Goal: Information Seeking & Learning: Compare options

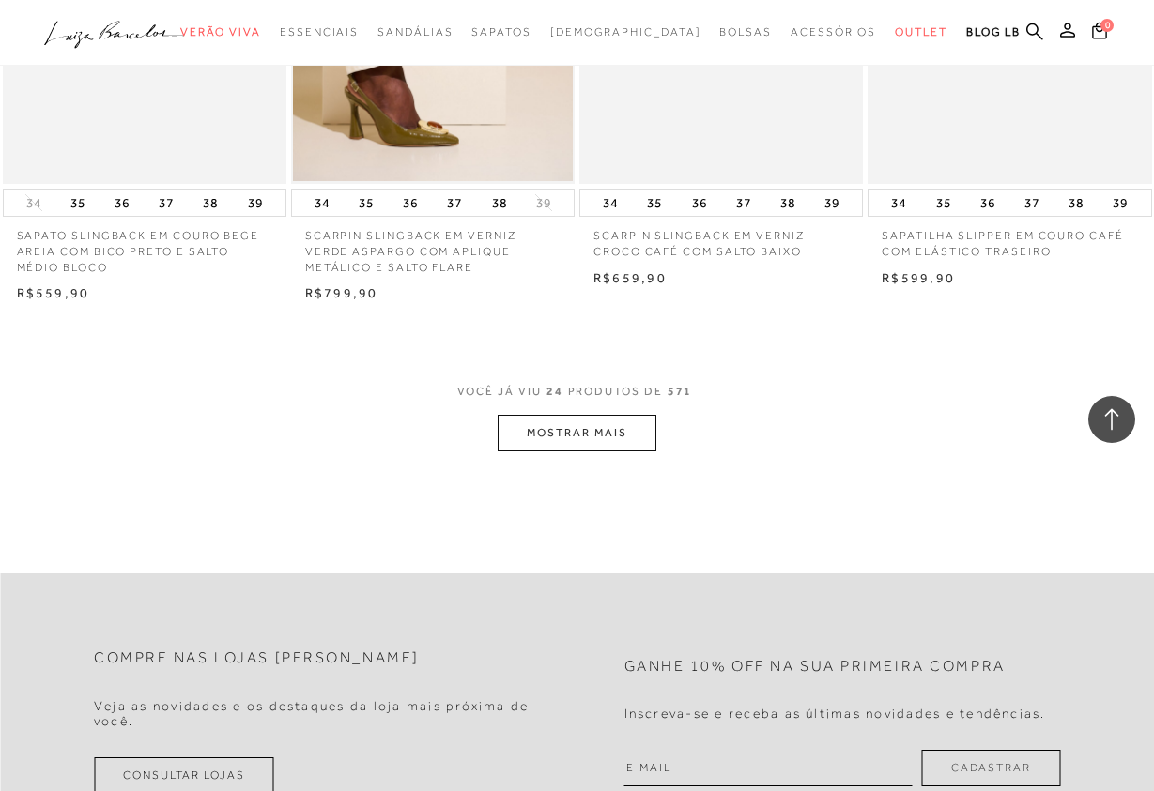
scroll to position [3160, 0]
click at [573, 424] on button "MOSTRAR MAIS" at bounding box center [576, 432] width 158 height 37
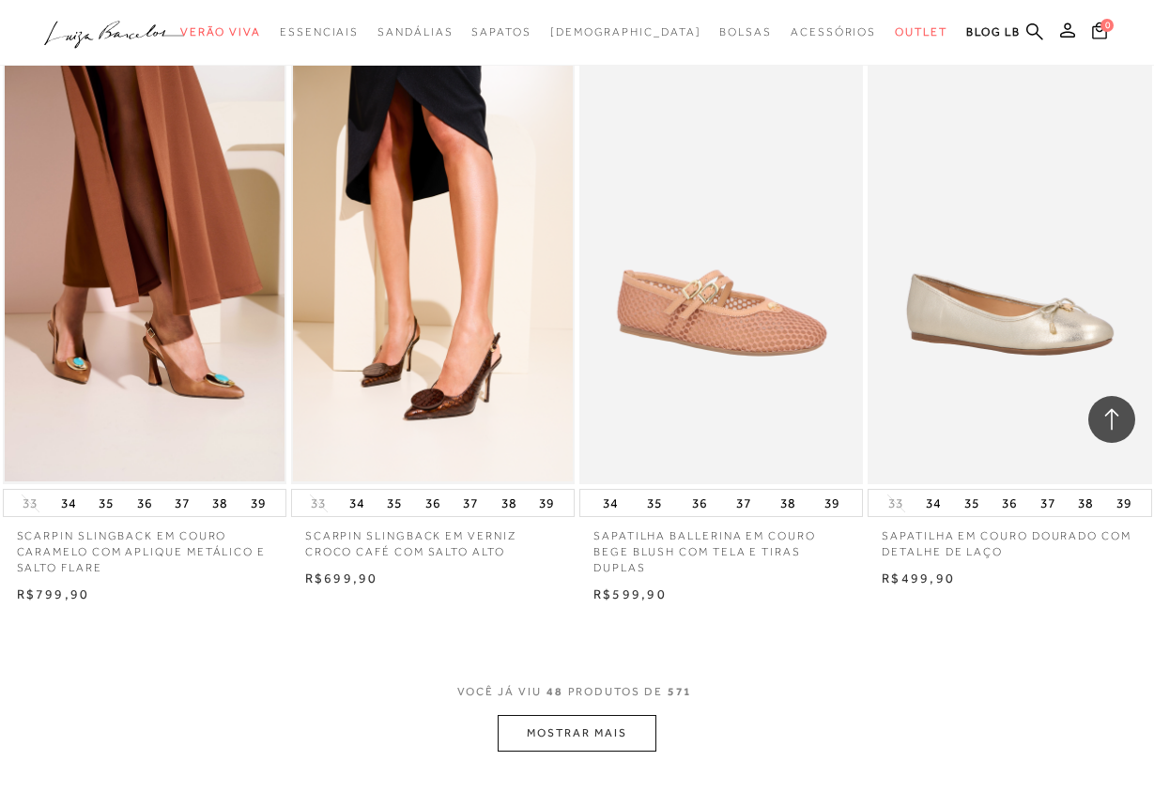
scroll to position [6702, 0]
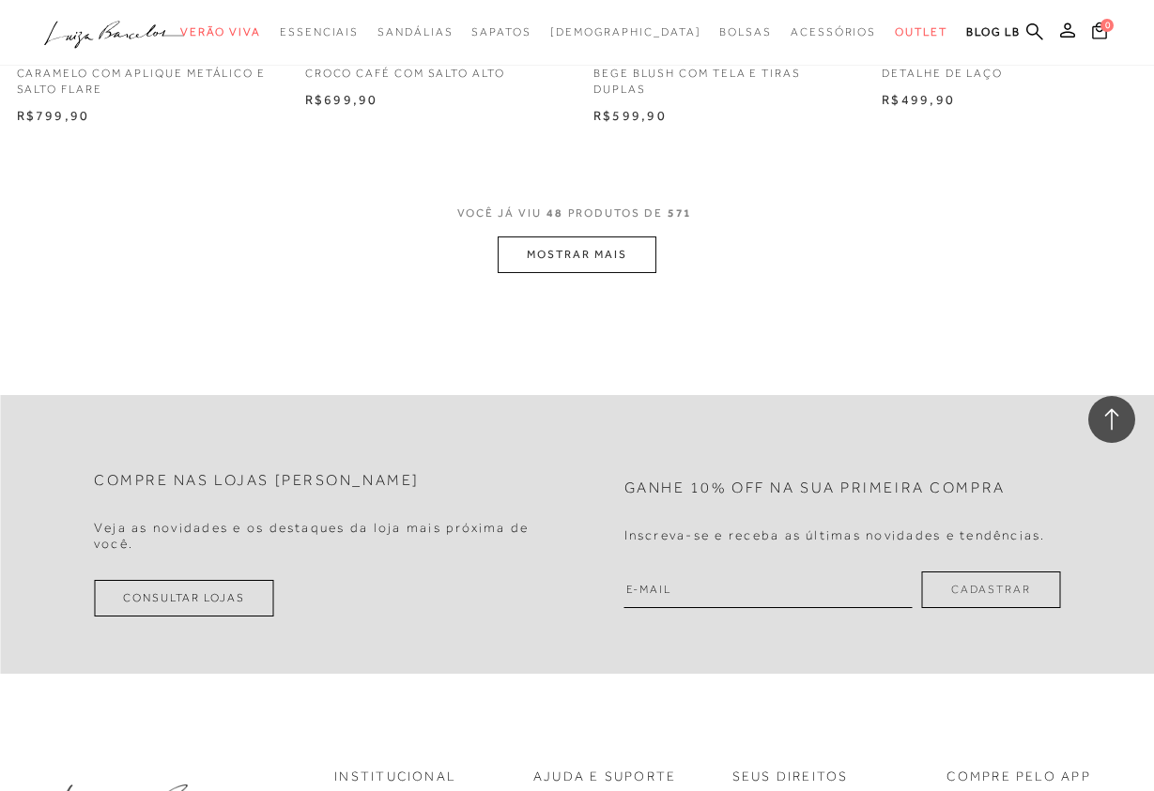
click at [589, 259] on button "MOSTRAR MAIS" at bounding box center [576, 255] width 158 height 37
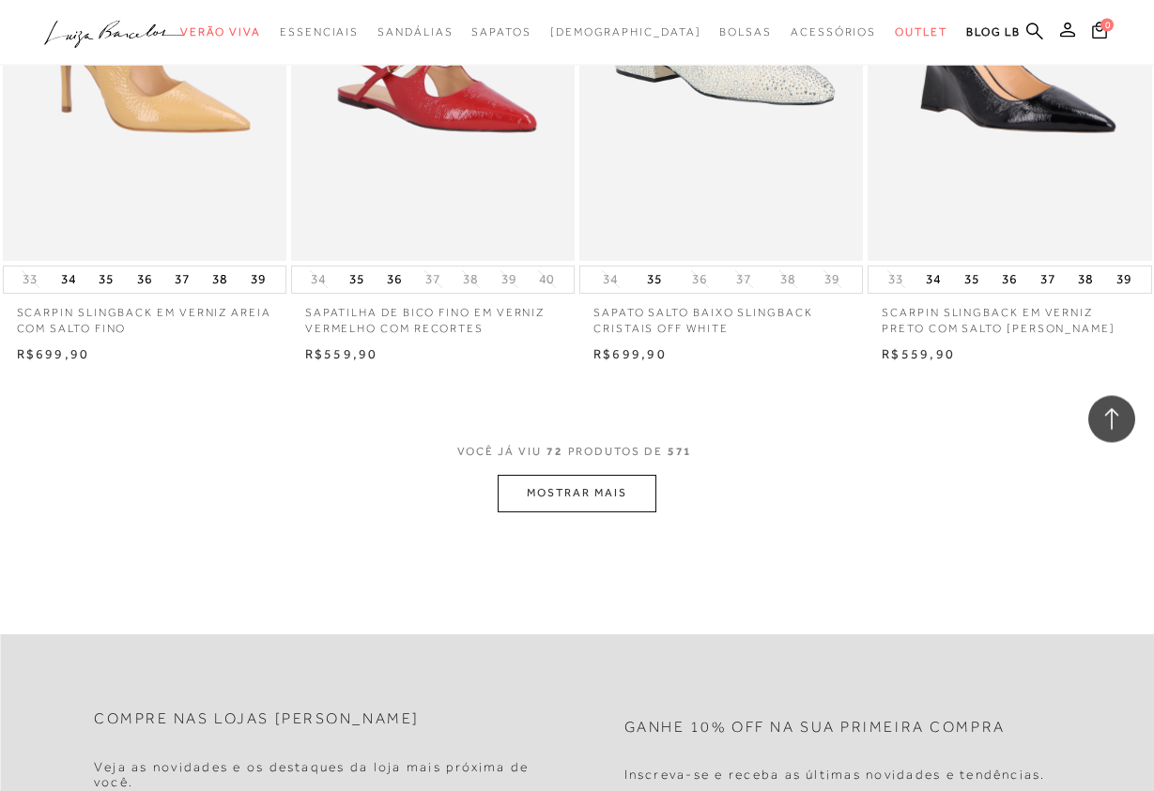
scroll to position [9957, 0]
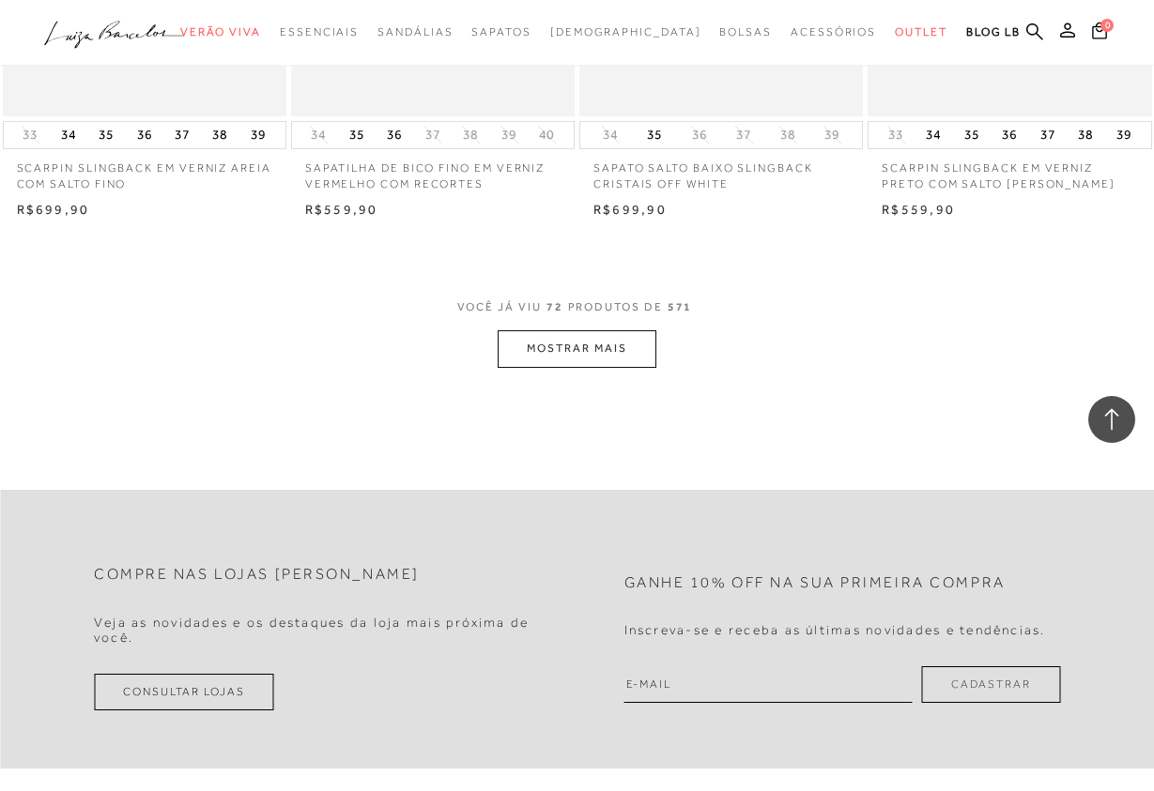
click at [605, 342] on button "MOSTRAR MAIS" at bounding box center [576, 348] width 158 height 37
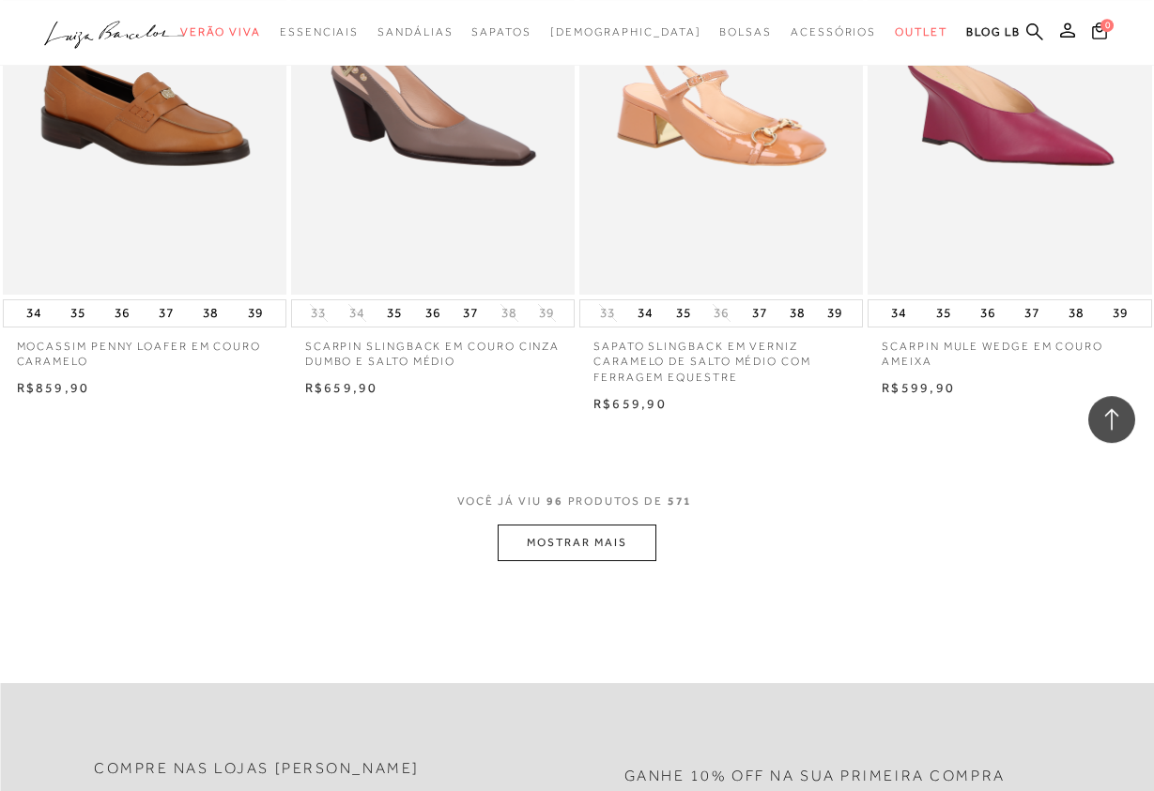
scroll to position [13213, 0]
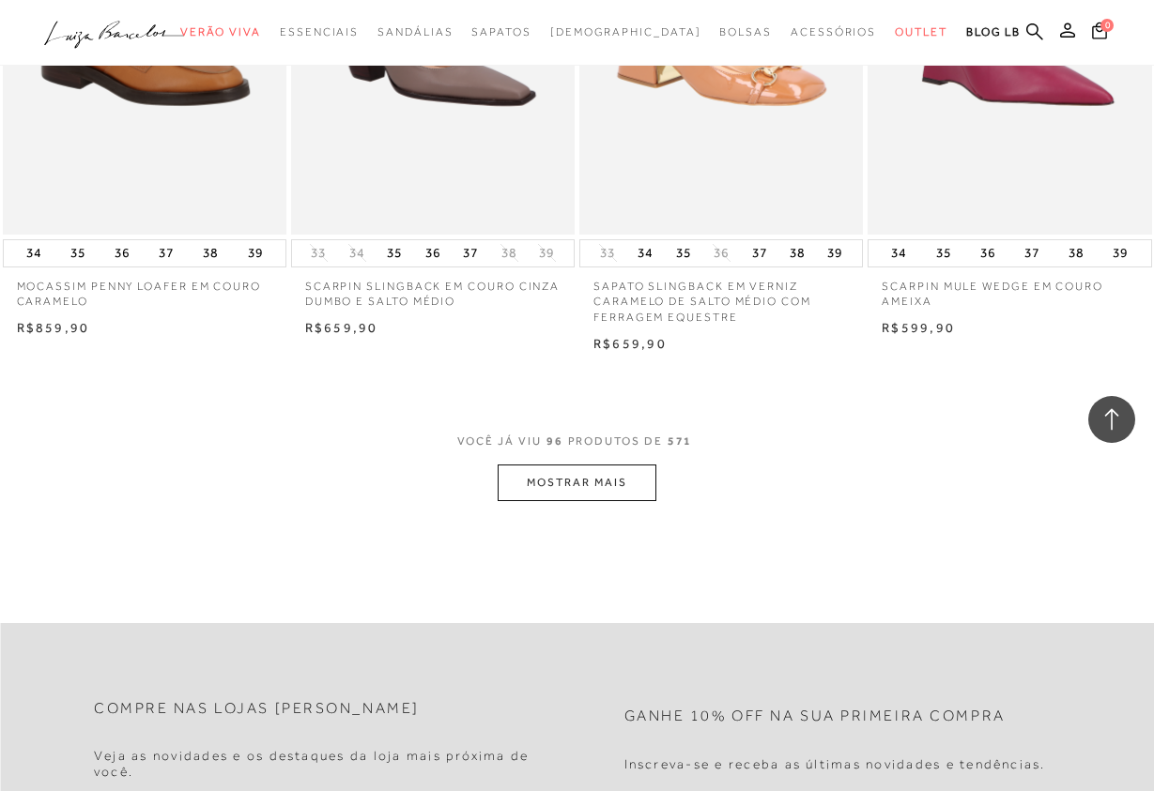
click at [594, 487] on button "MOSTRAR MAIS" at bounding box center [576, 483] width 158 height 37
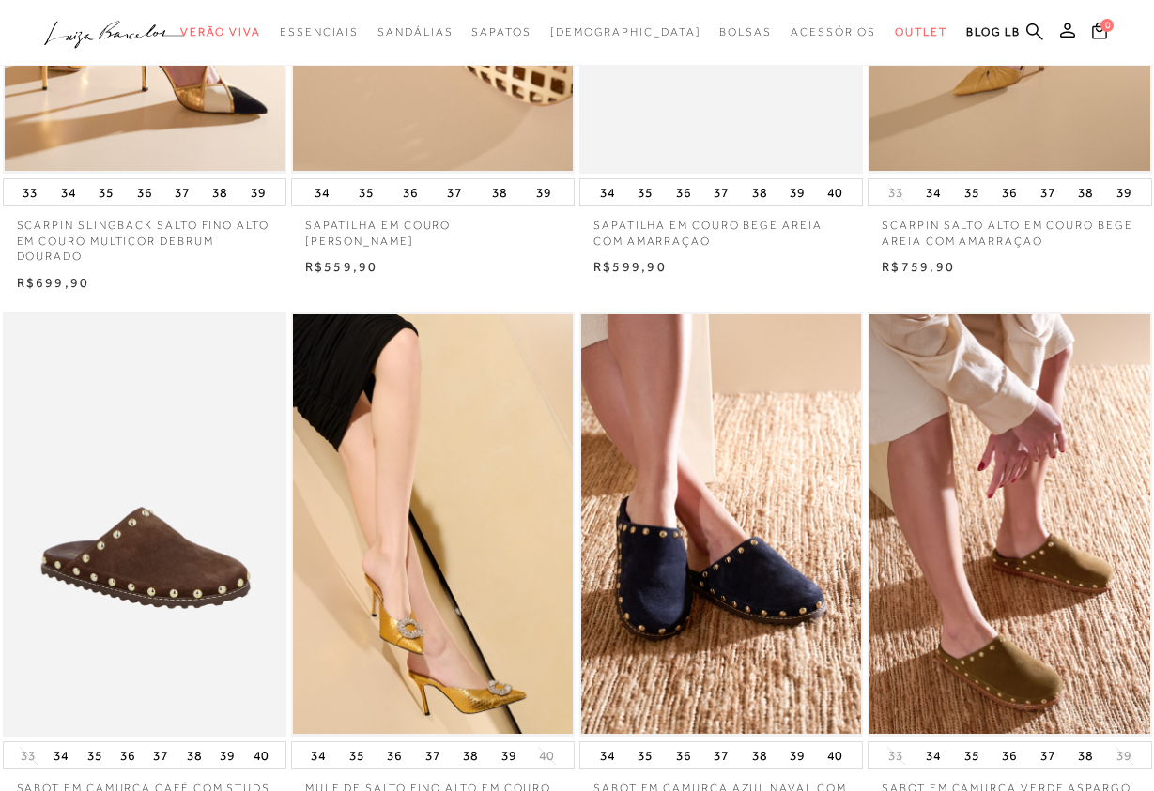
scroll to position [0, 0]
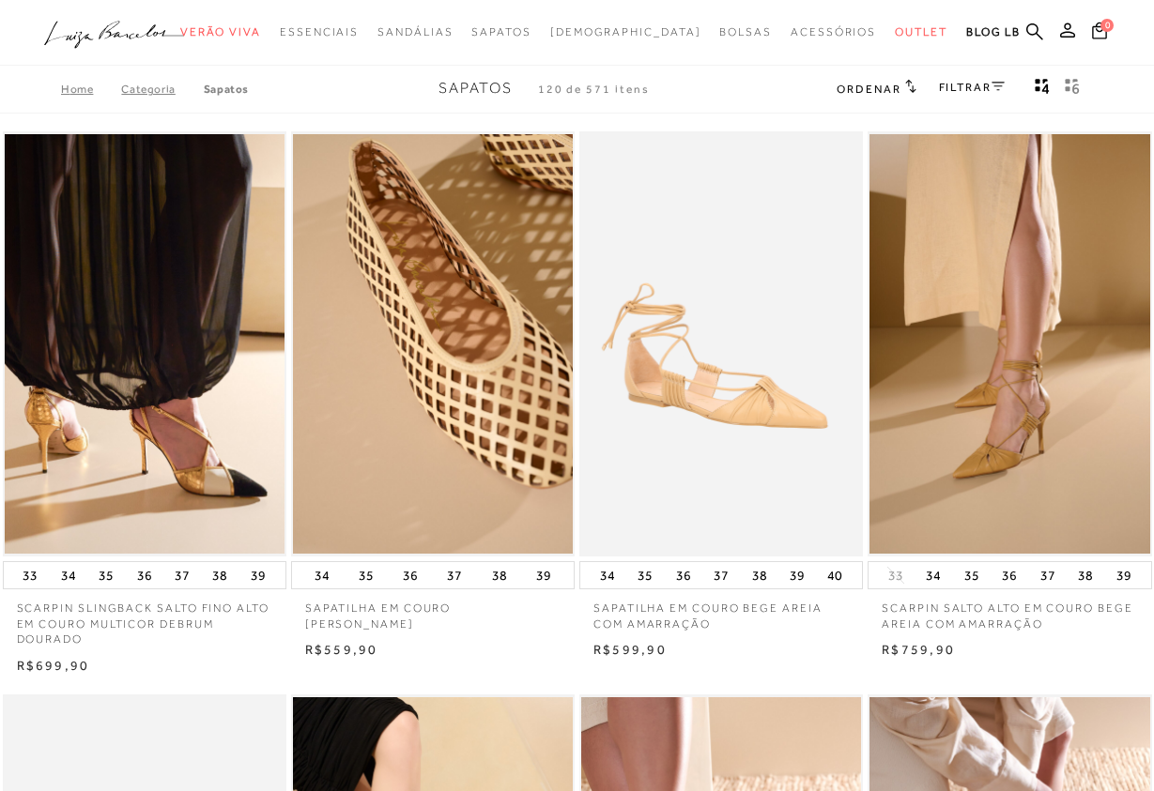
click at [996, 84] on icon at bounding box center [997, 86] width 13 height 9
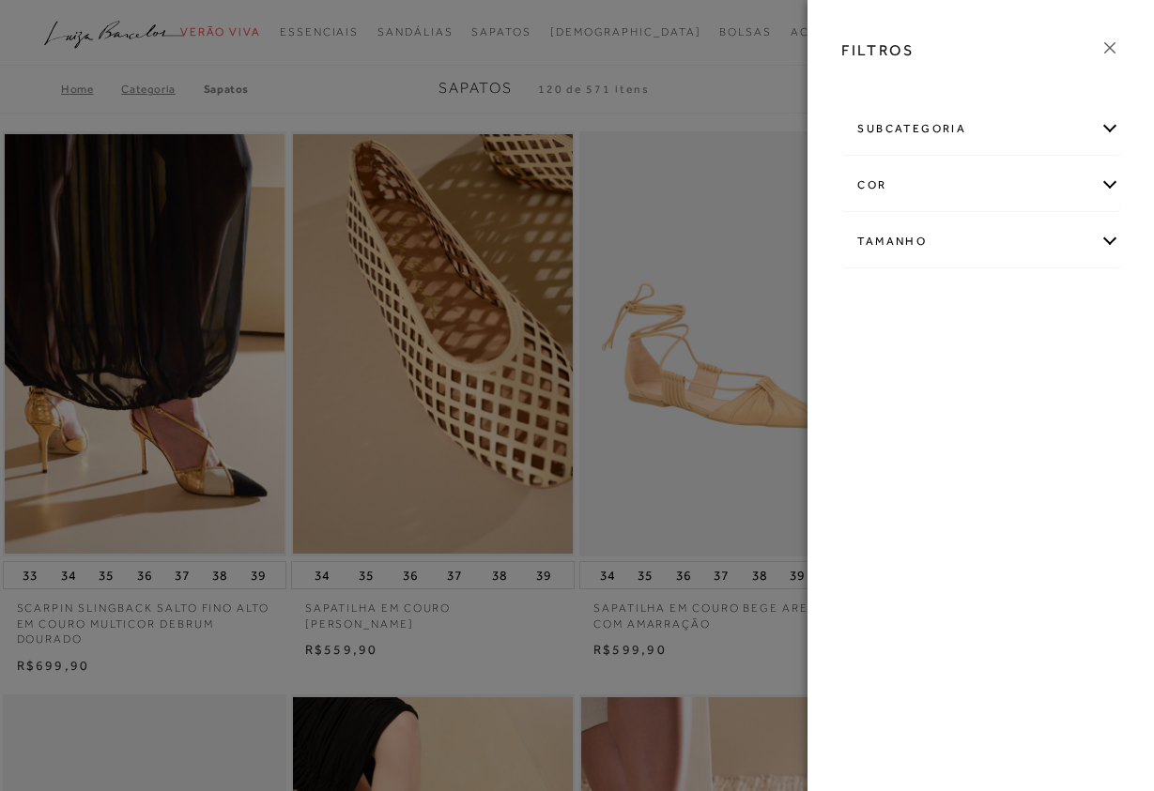
click at [1105, 235] on div "Tamanho" at bounding box center [980, 242] width 277 height 50
click at [875, 353] on span "34" at bounding box center [871, 351] width 27 height 14
click at [872, 353] on input "34" at bounding box center [862, 354] width 19 height 19
checkbox input "true"
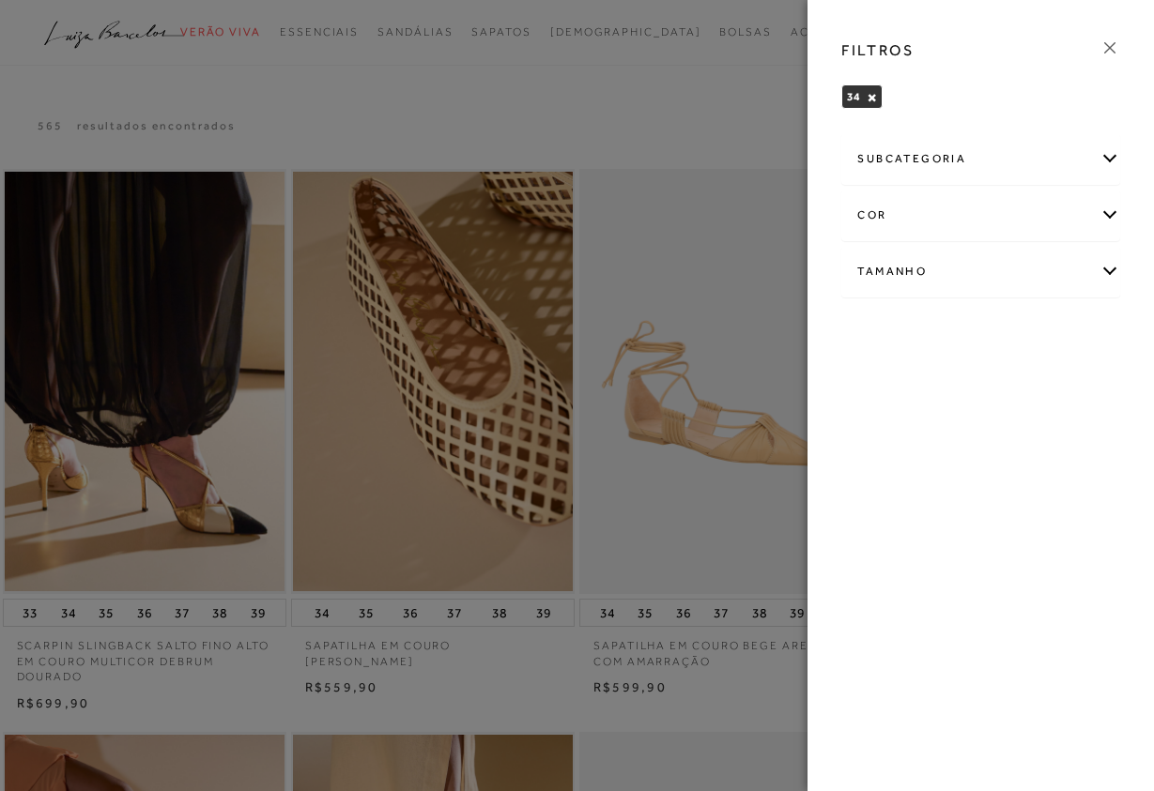
click at [1056, 253] on div "Tamanho" at bounding box center [980, 272] width 277 height 50
click at [869, 378] on span "34" at bounding box center [871, 382] width 27 height 14
click at [869, 378] on input "34" at bounding box center [862, 384] width 19 height 19
checkbox input "false"
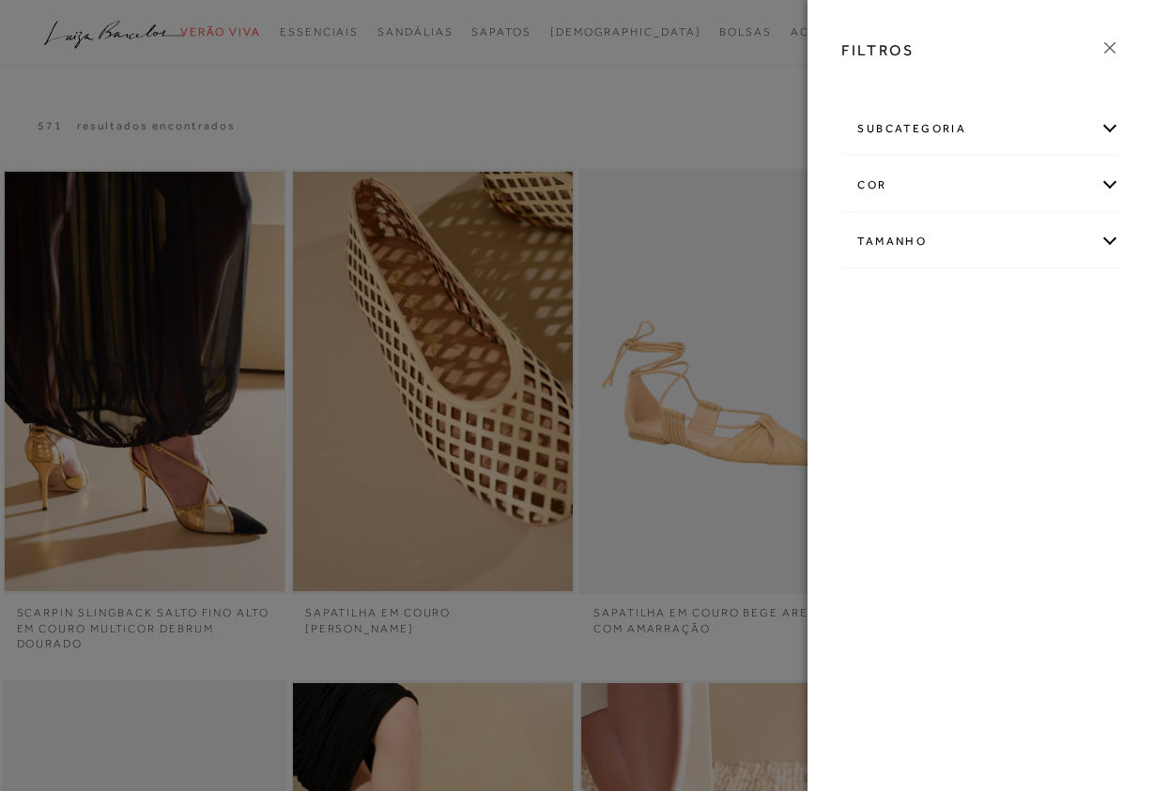
click at [1102, 44] on icon at bounding box center [1109, 48] width 21 height 21
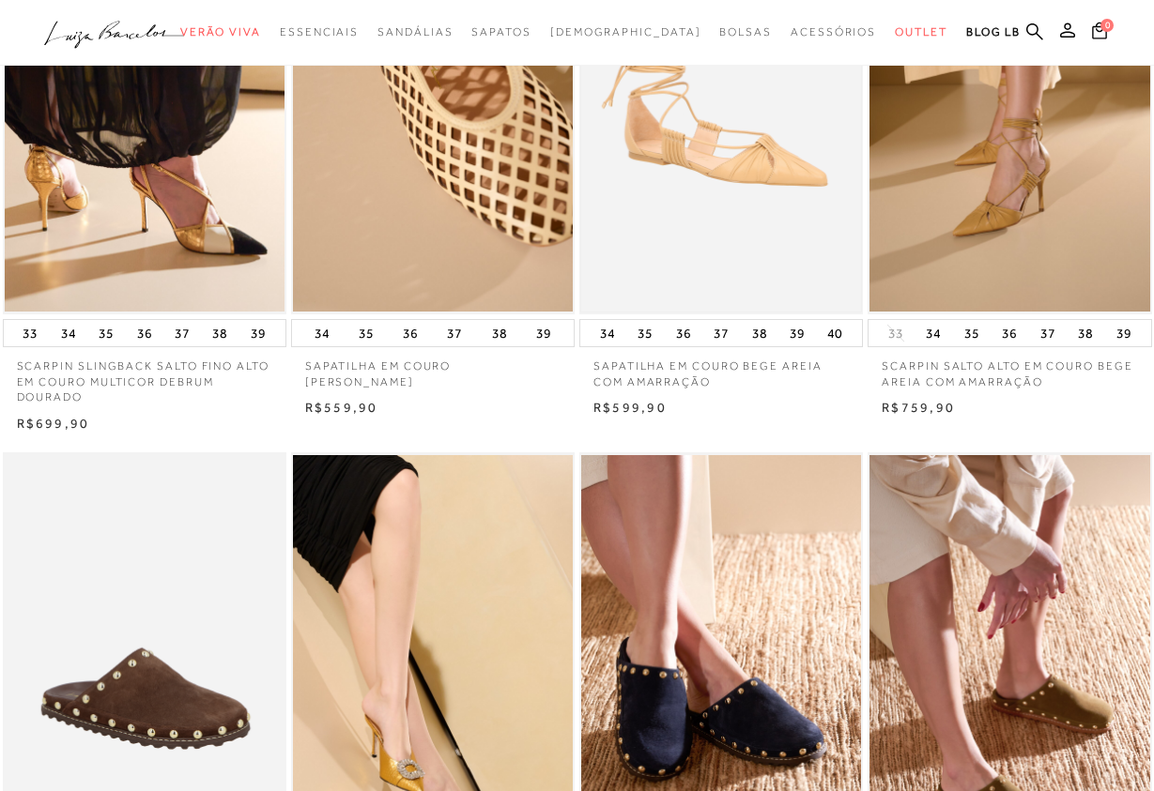
scroll to position [88, 0]
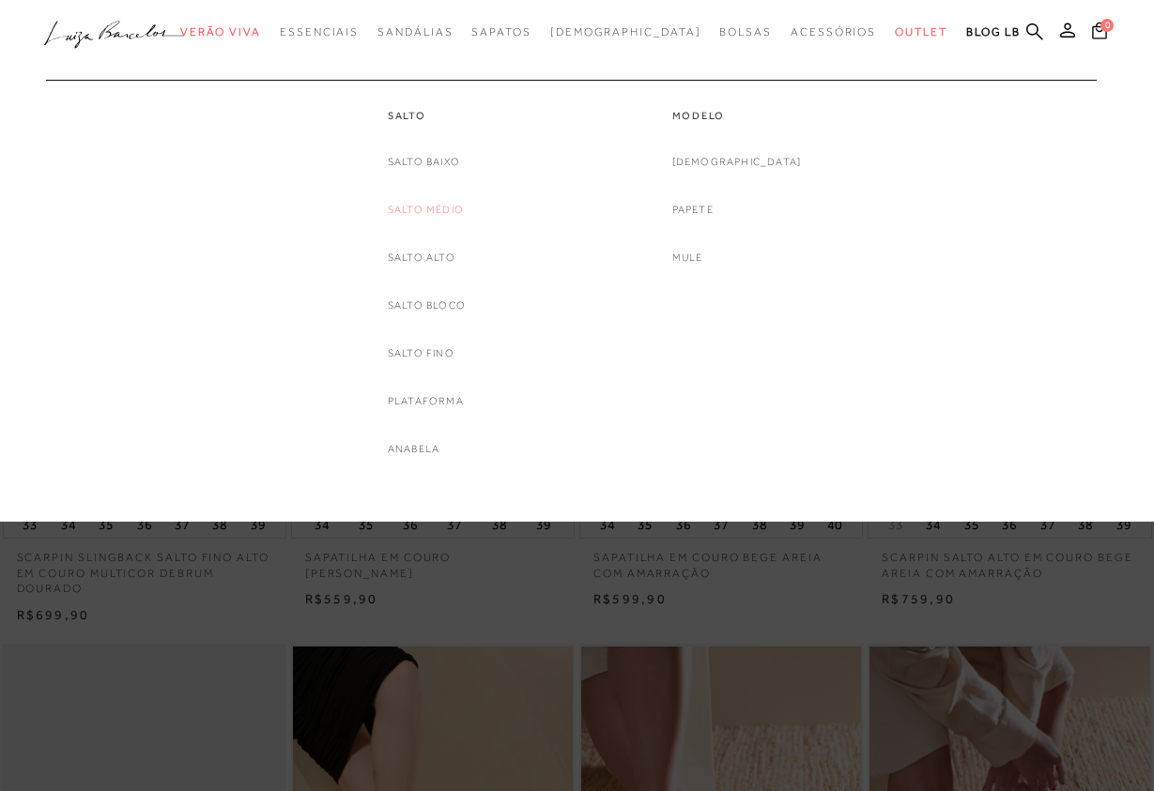
click at [459, 214] on link "Salto Médio" at bounding box center [426, 210] width 76 height 20
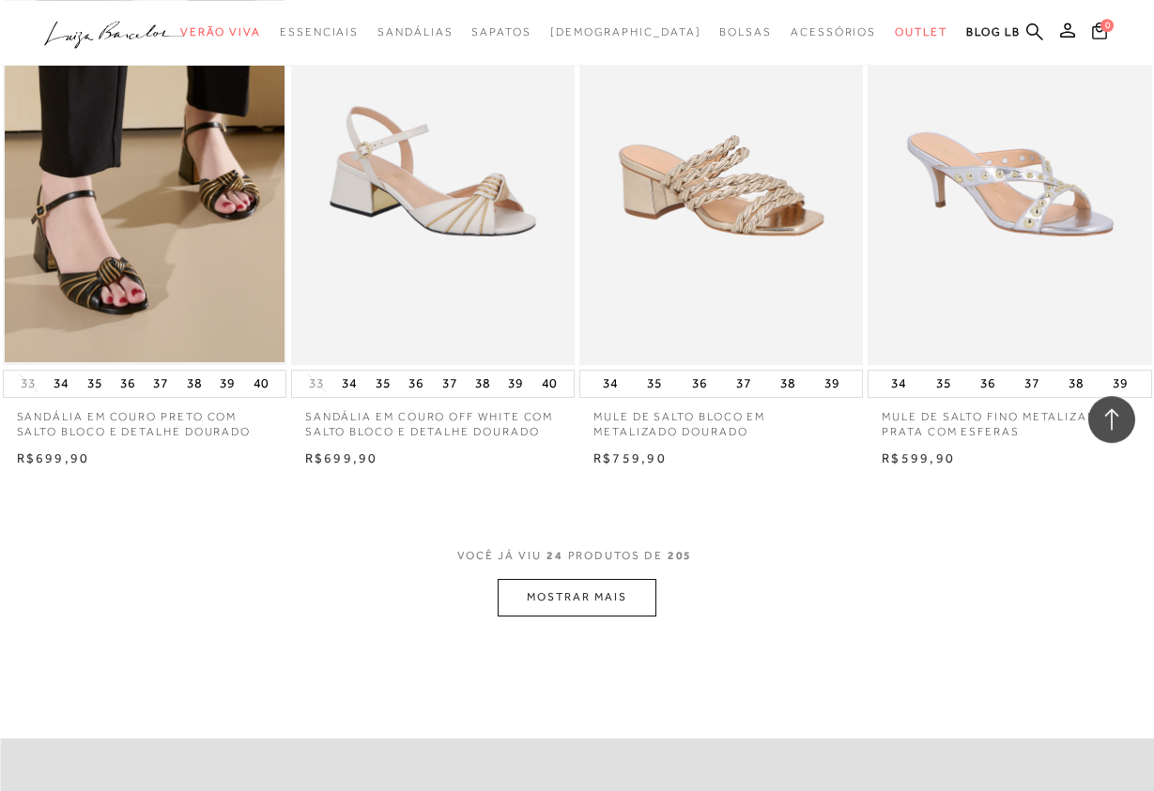
scroll to position [3160, 0]
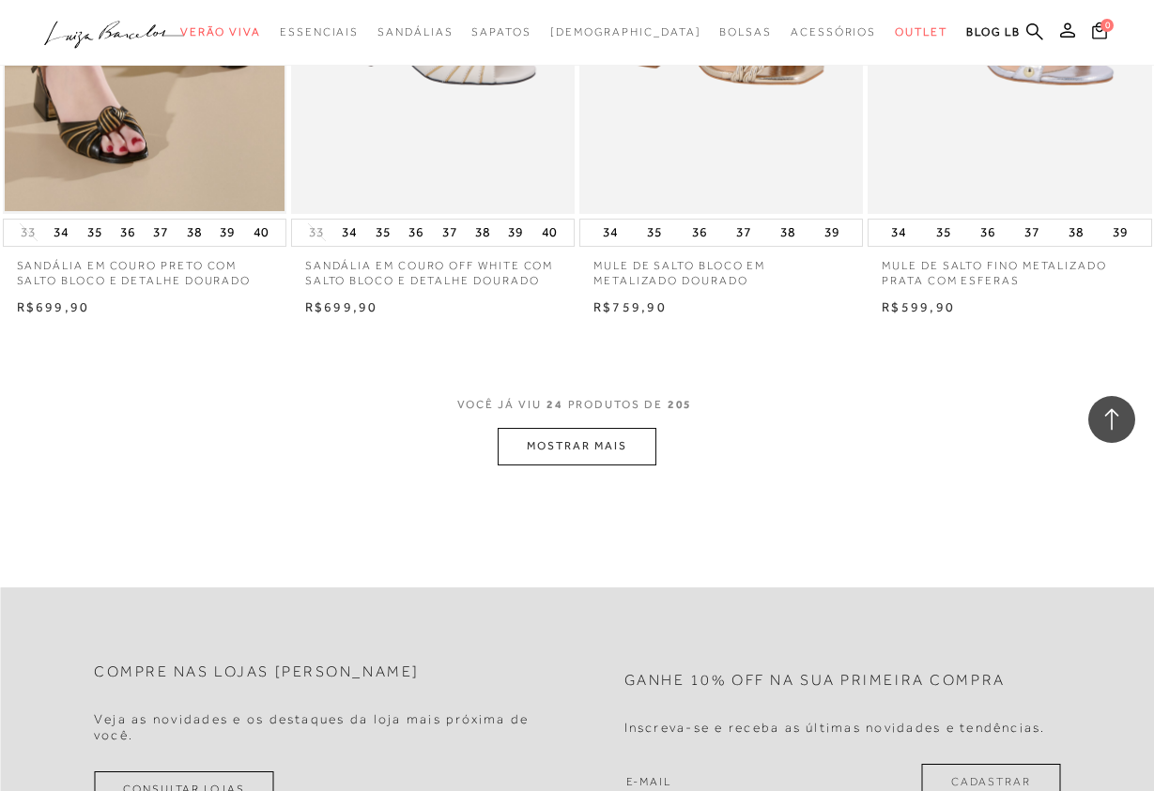
click at [605, 440] on button "MOSTRAR MAIS" at bounding box center [576, 446] width 158 height 37
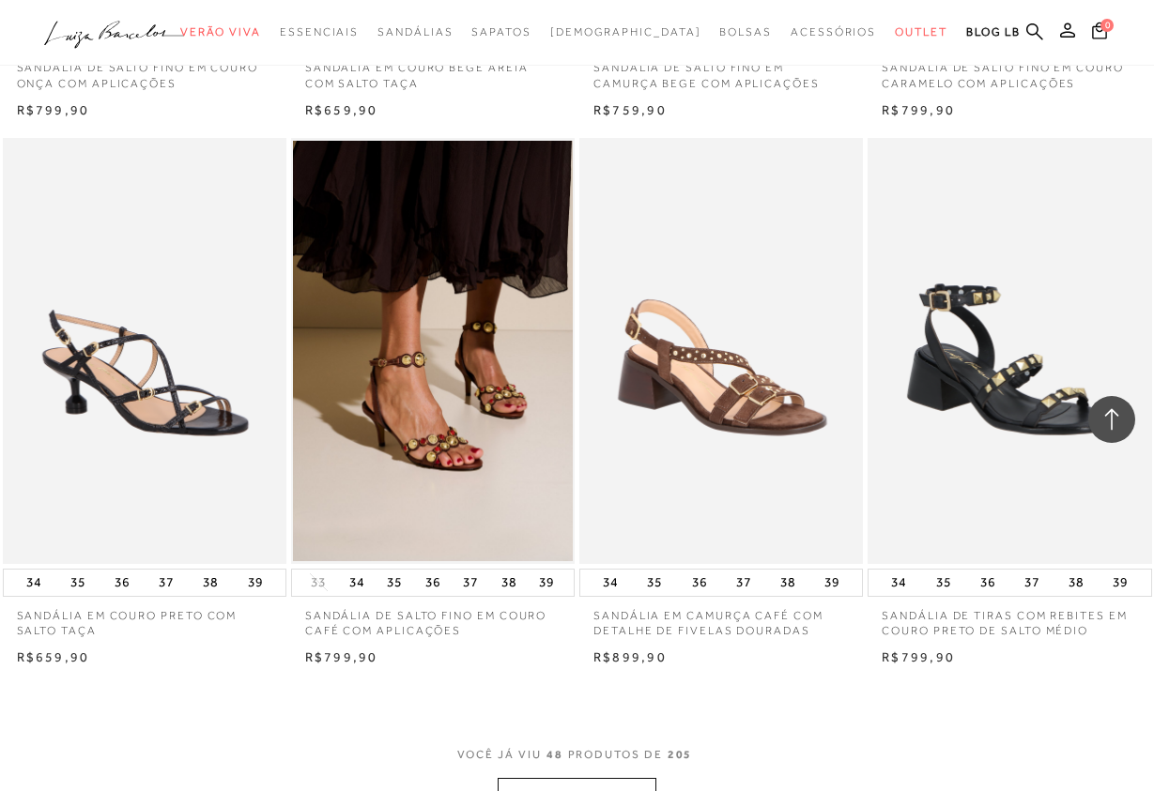
scroll to position [6607, 0]
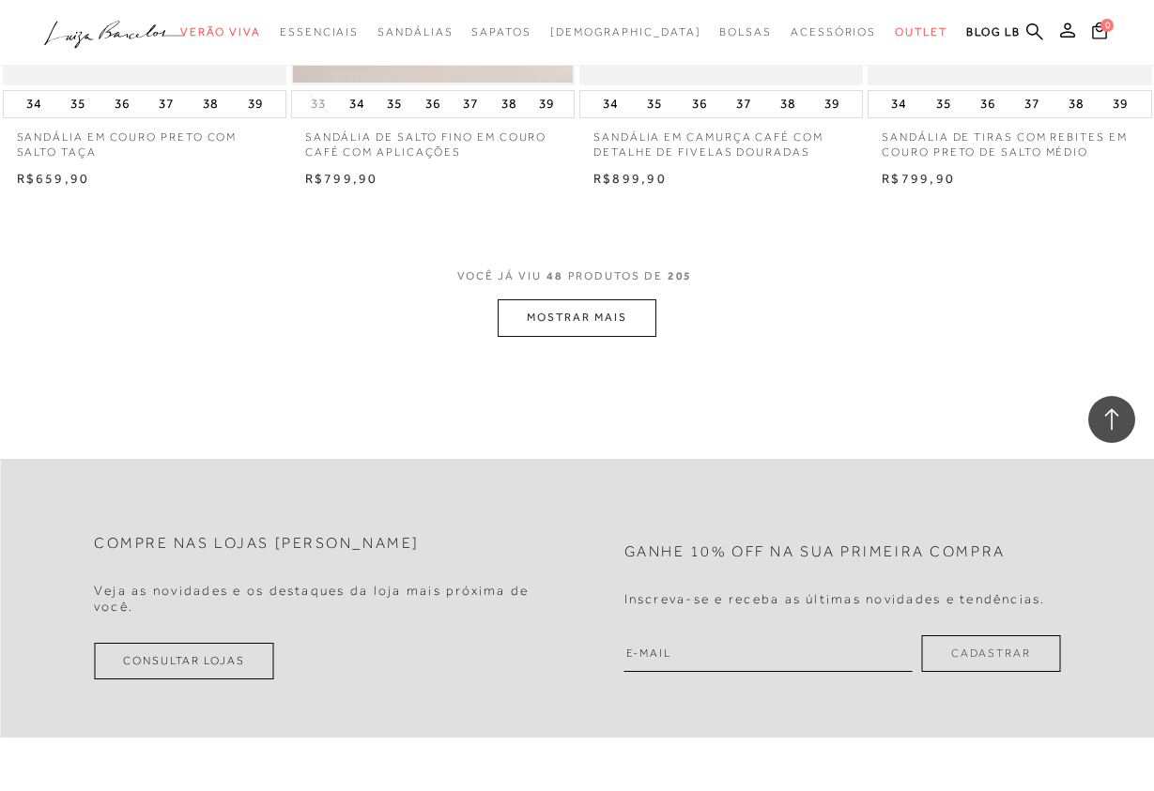
click at [615, 315] on button "MOSTRAR MAIS" at bounding box center [576, 317] width 158 height 37
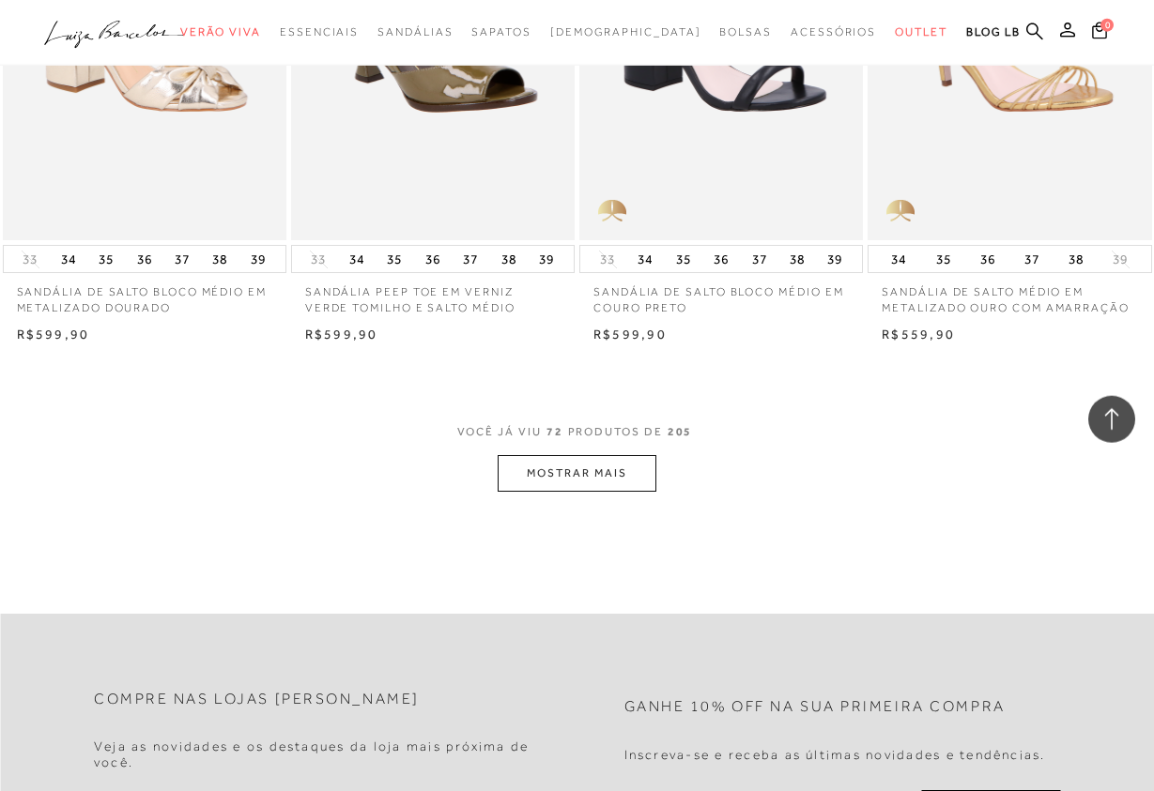
scroll to position [9862, 0]
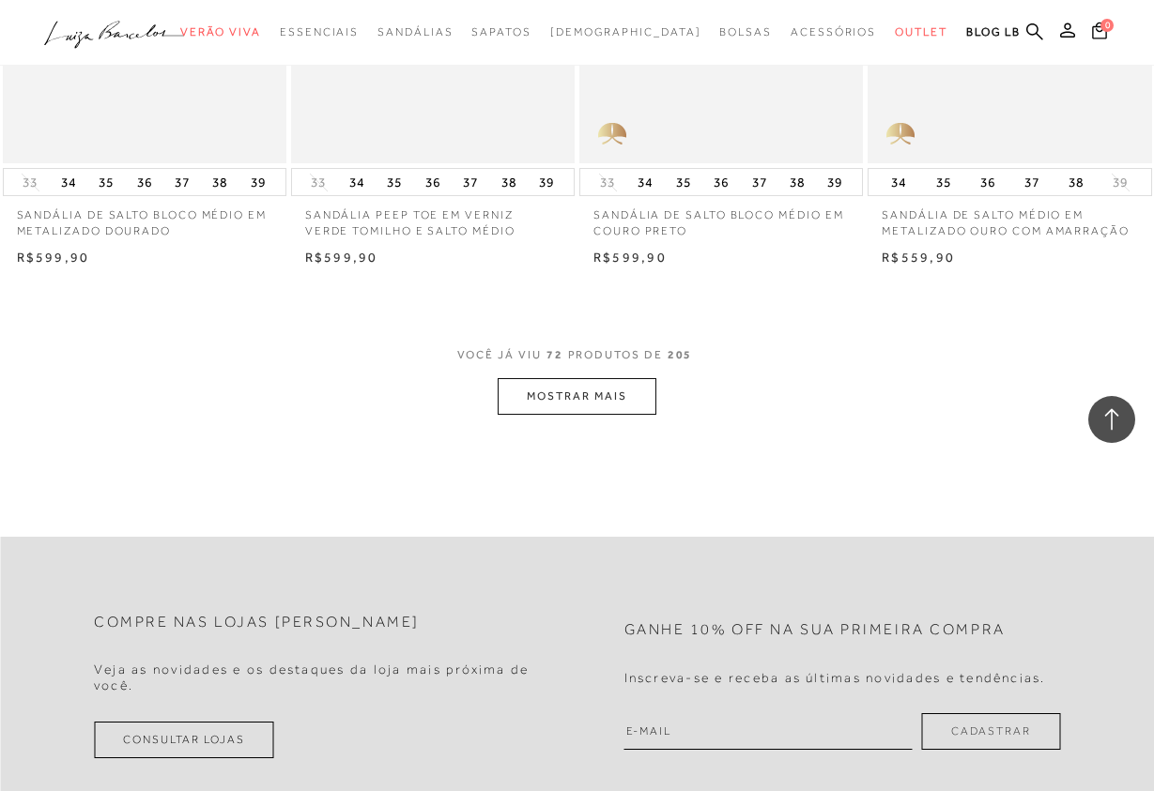
click at [609, 397] on button "MOSTRAR MAIS" at bounding box center [576, 396] width 158 height 37
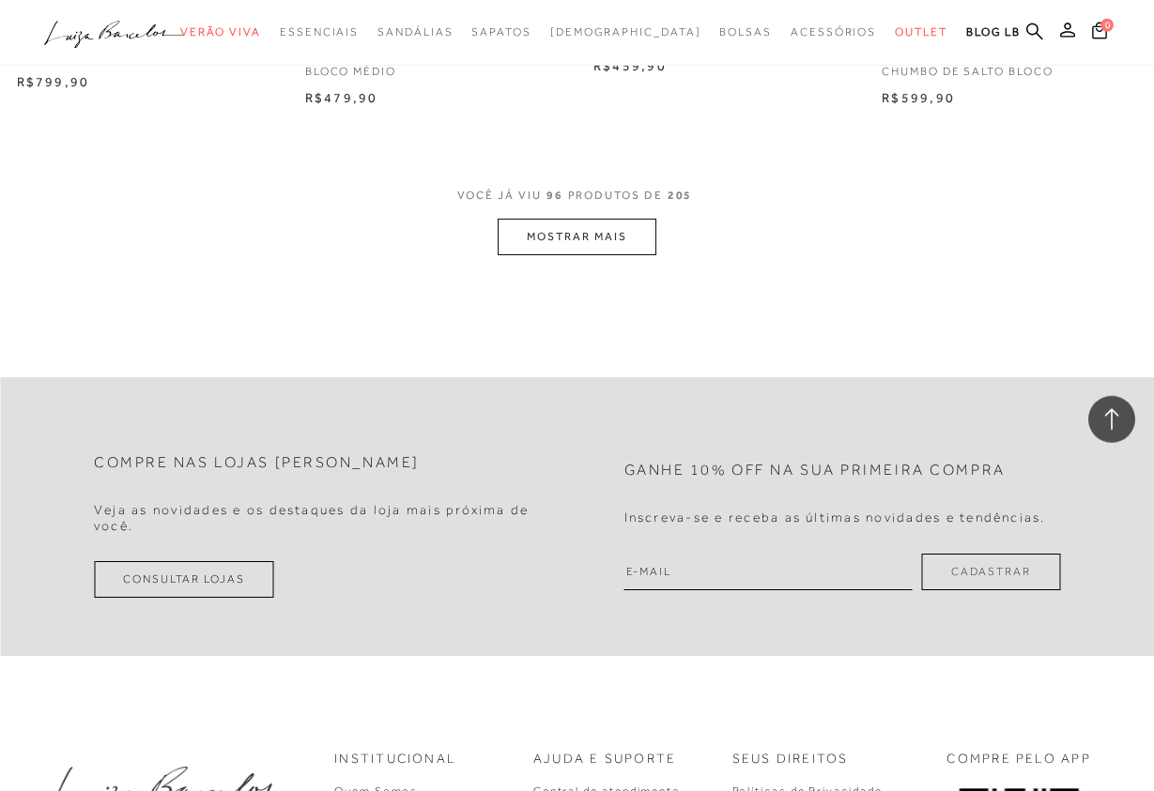
scroll to position [13405, 0]
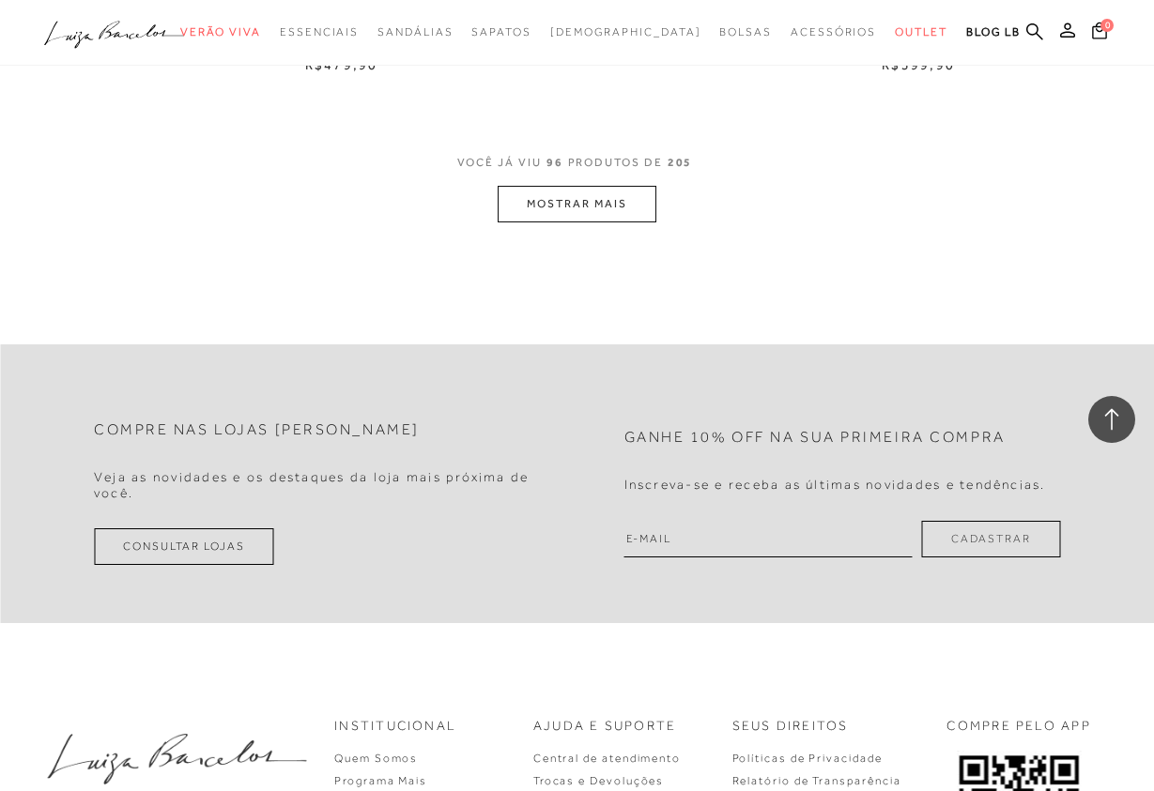
click at [597, 200] on button "MOSTRAR MAIS" at bounding box center [576, 204] width 158 height 37
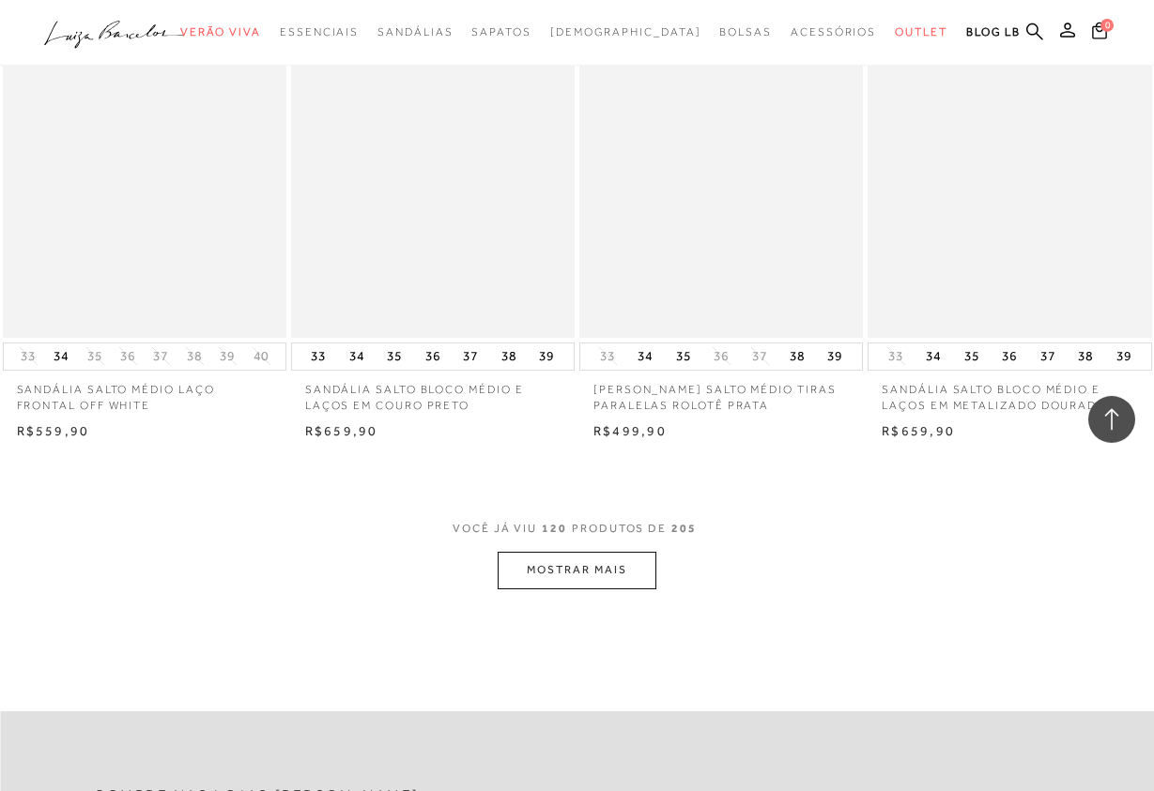
scroll to position [16373, 0]
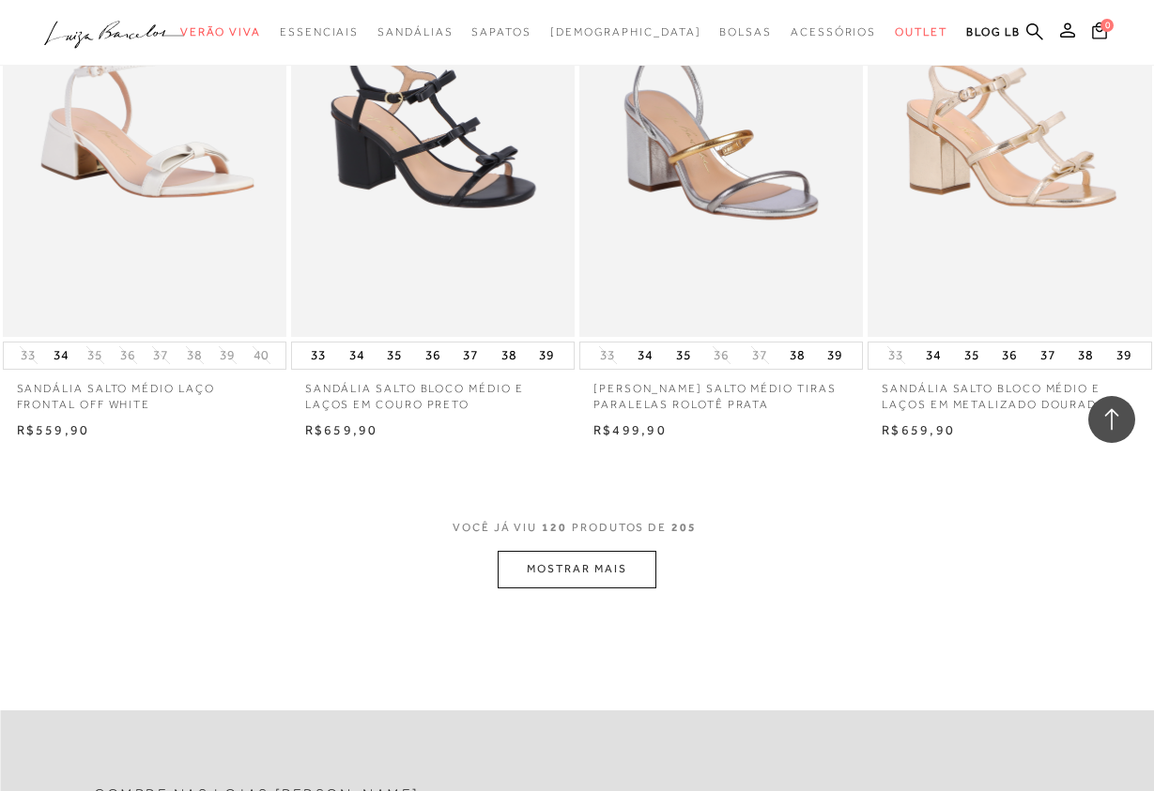
click at [649, 574] on button "MOSTRAR MAIS" at bounding box center [576, 569] width 158 height 37
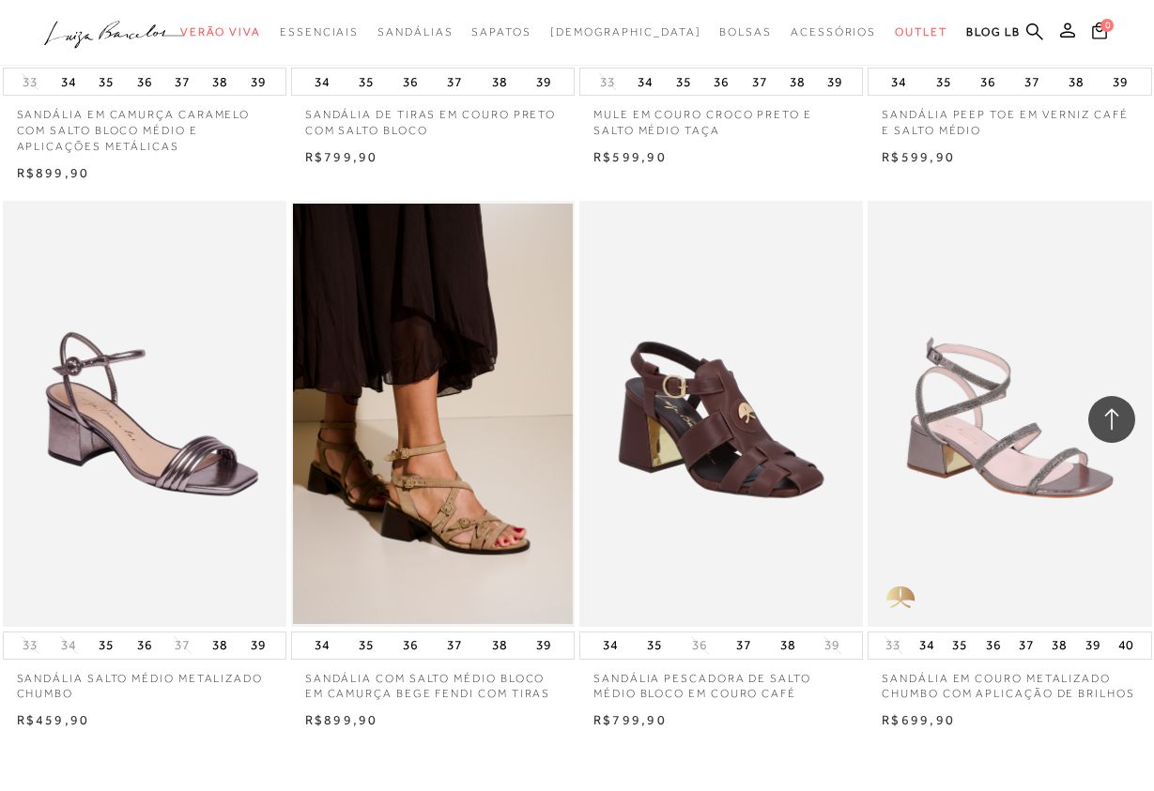
scroll to position [19724, 0]
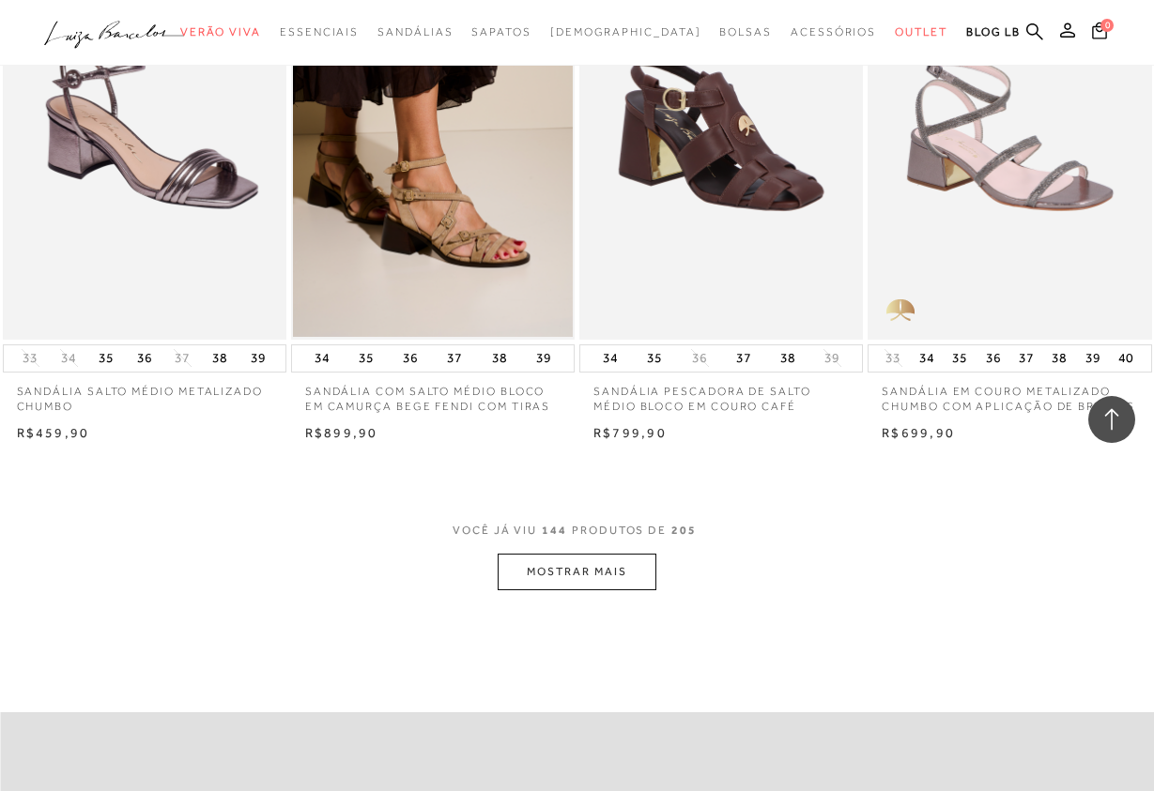
click at [623, 583] on button "MOSTRAR MAIS" at bounding box center [576, 572] width 158 height 37
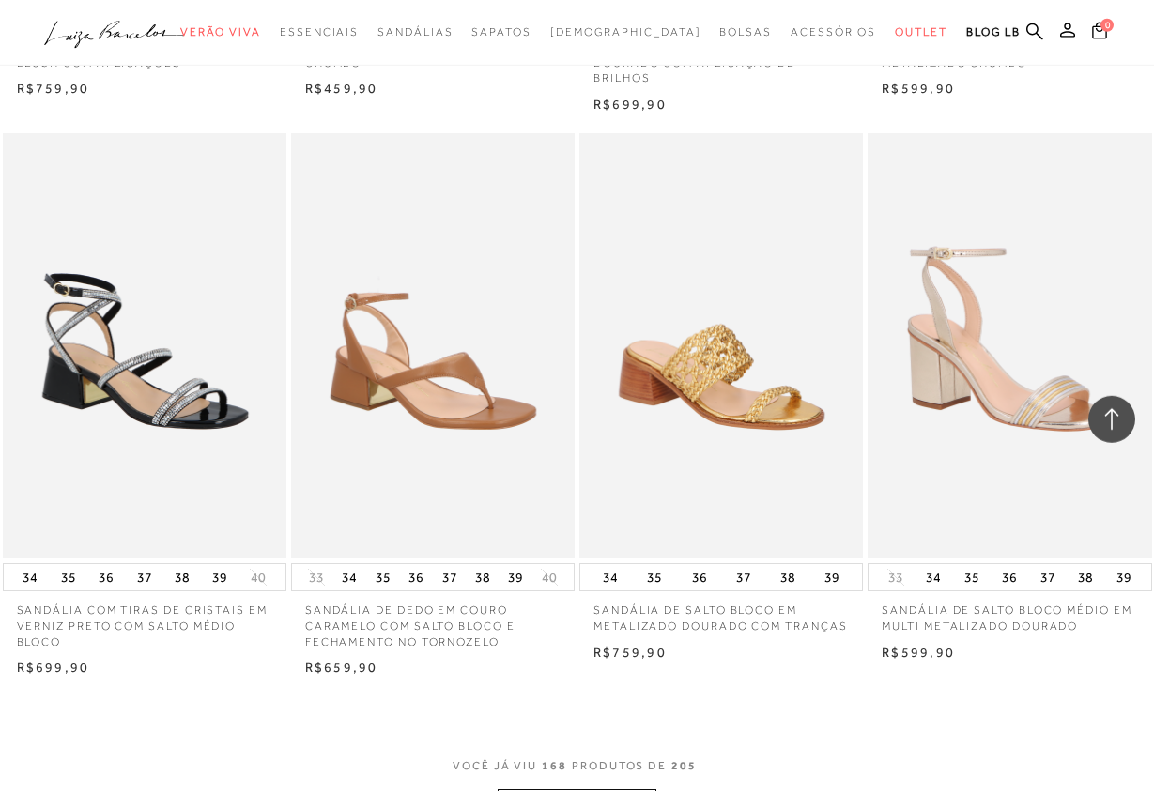
scroll to position [22979, 0]
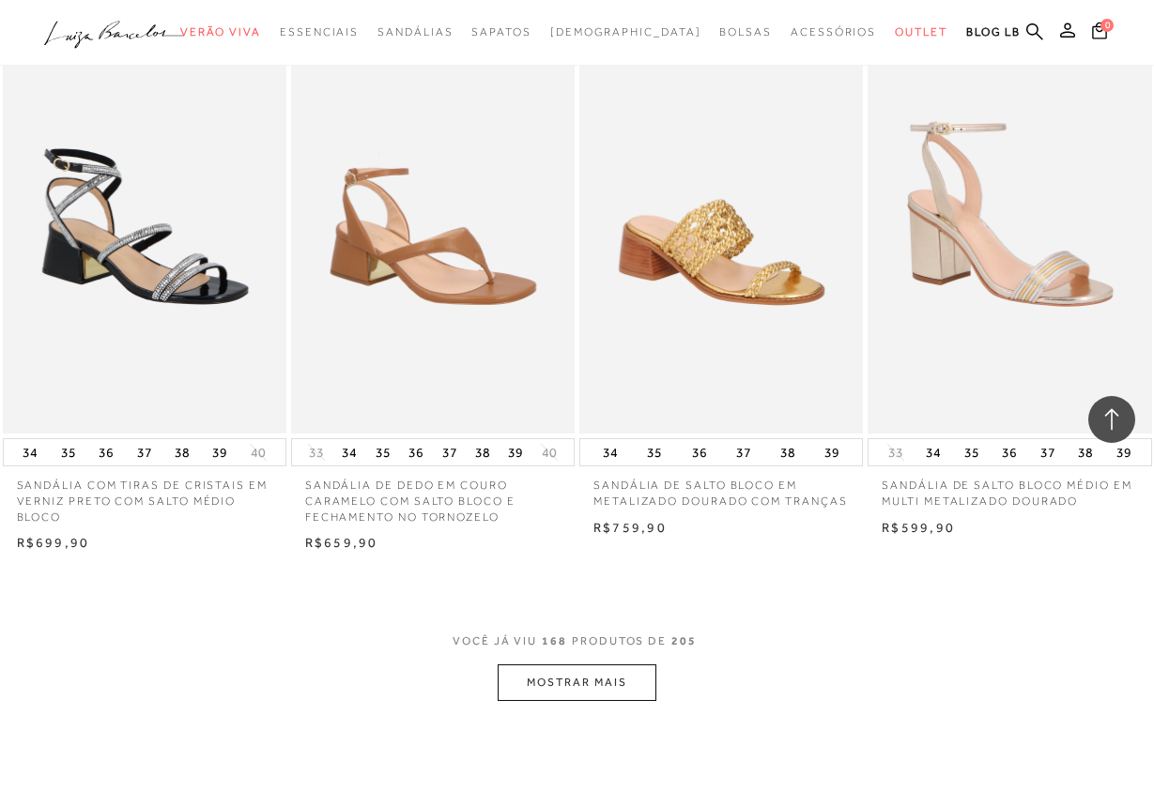
click at [614, 690] on button "MOSTRAR MAIS" at bounding box center [576, 683] width 158 height 37
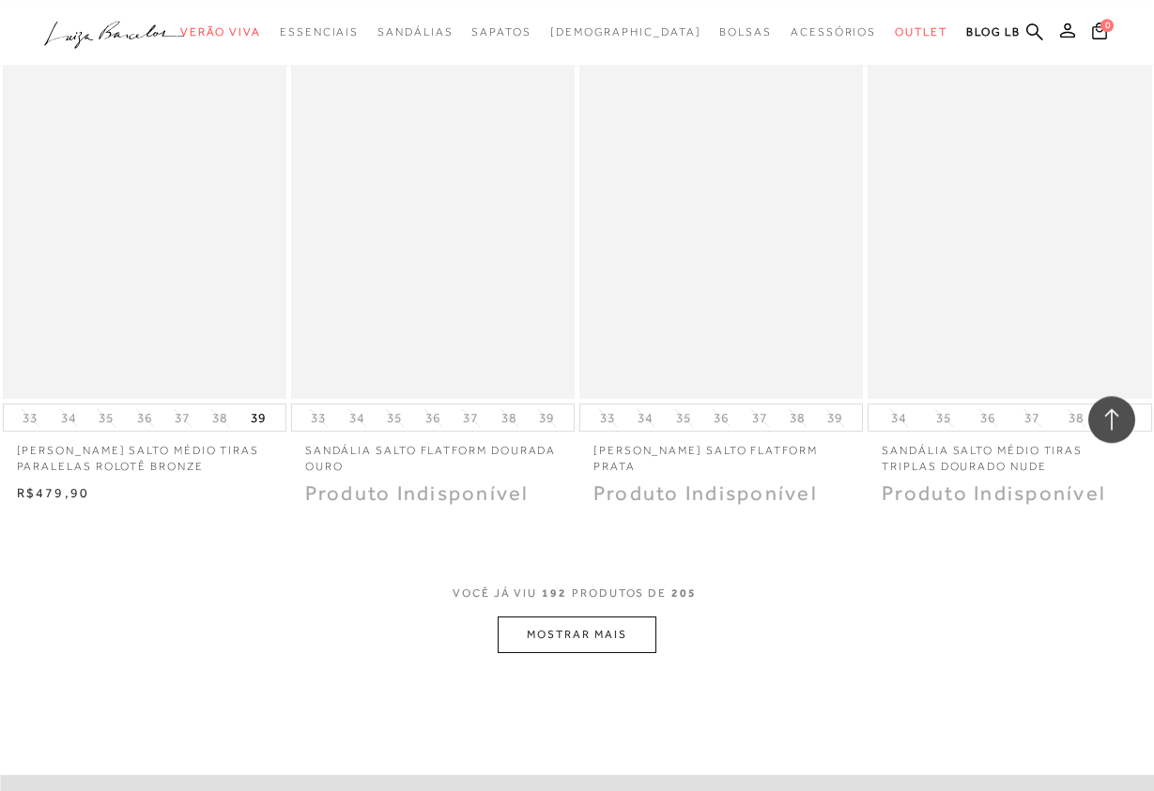
scroll to position [26522, 0]
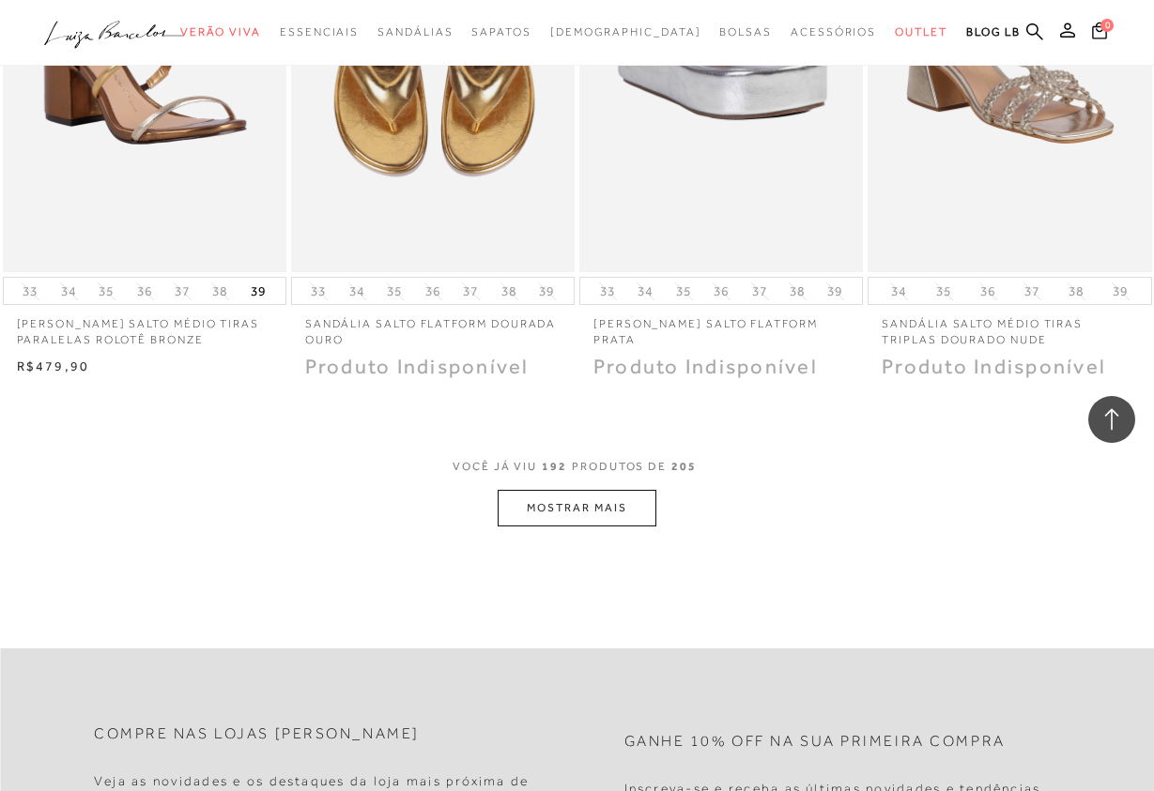
click at [576, 503] on button "MOSTRAR MAIS" at bounding box center [576, 508] width 158 height 37
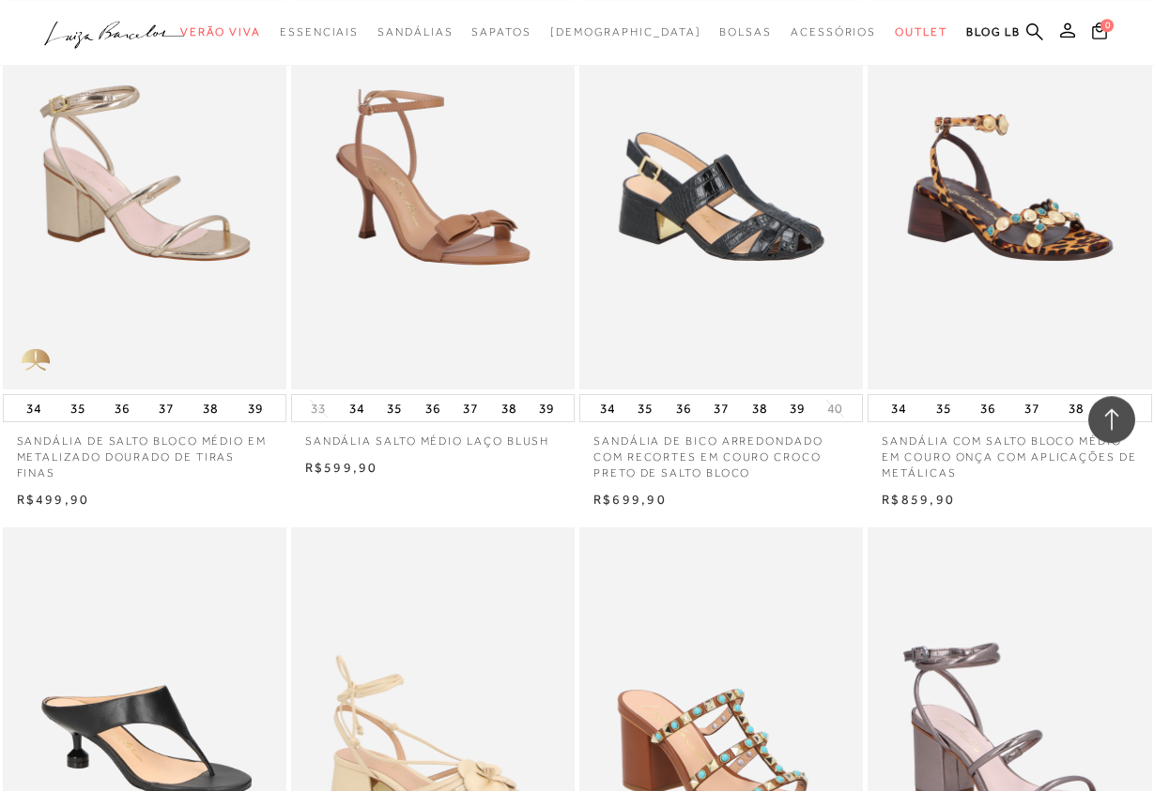
scroll to position [17713, 0]
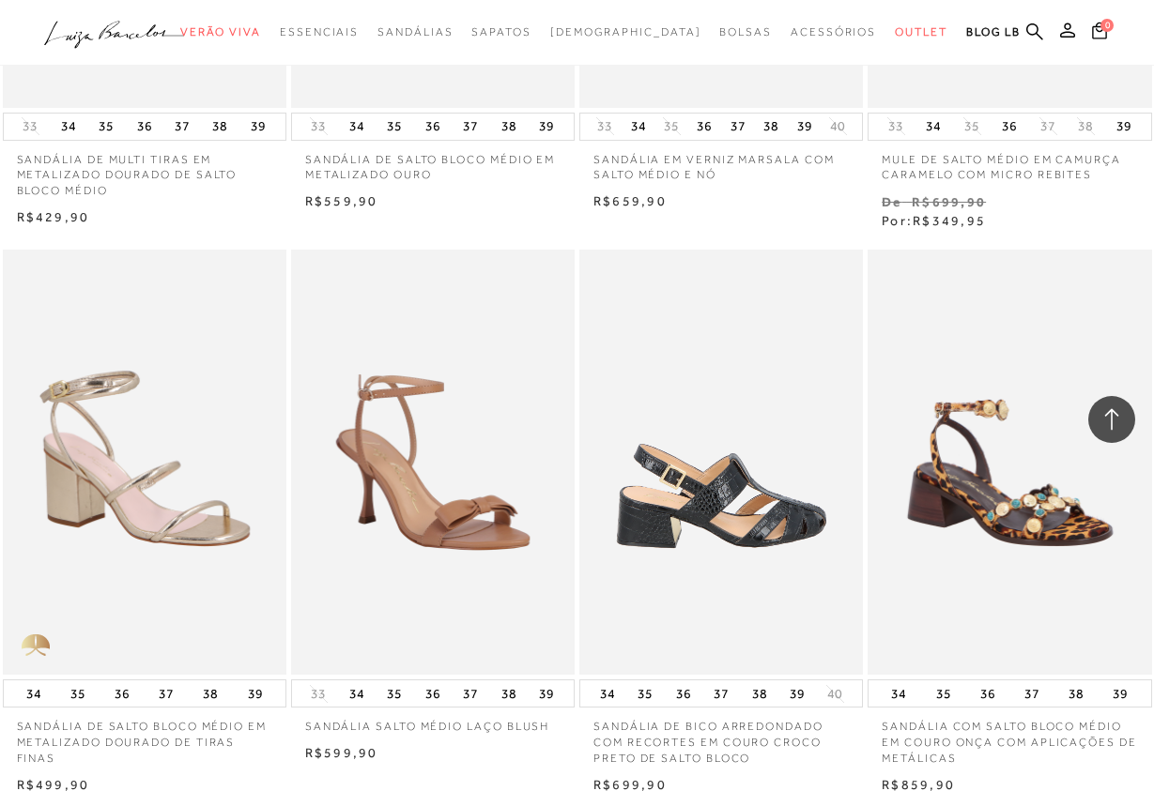
click at [754, 506] on img at bounding box center [722, 462] width 282 height 425
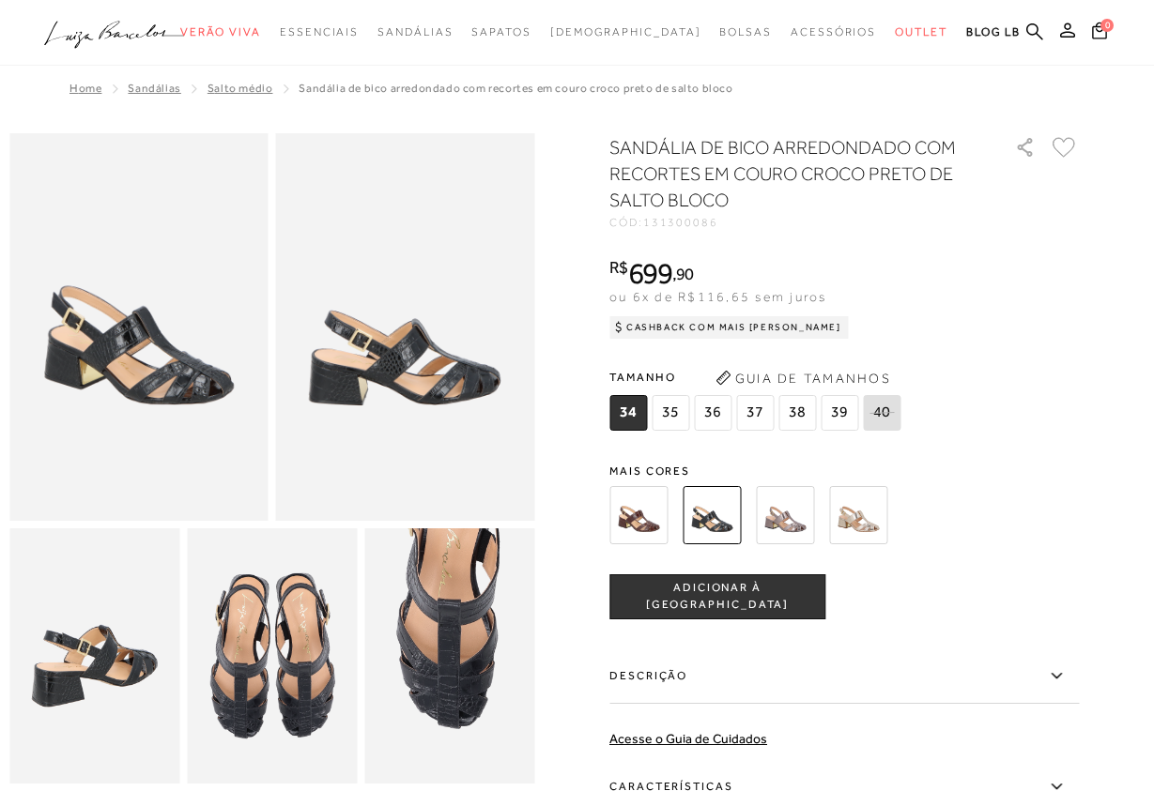
click at [651, 508] on img at bounding box center [638, 515] width 58 height 58
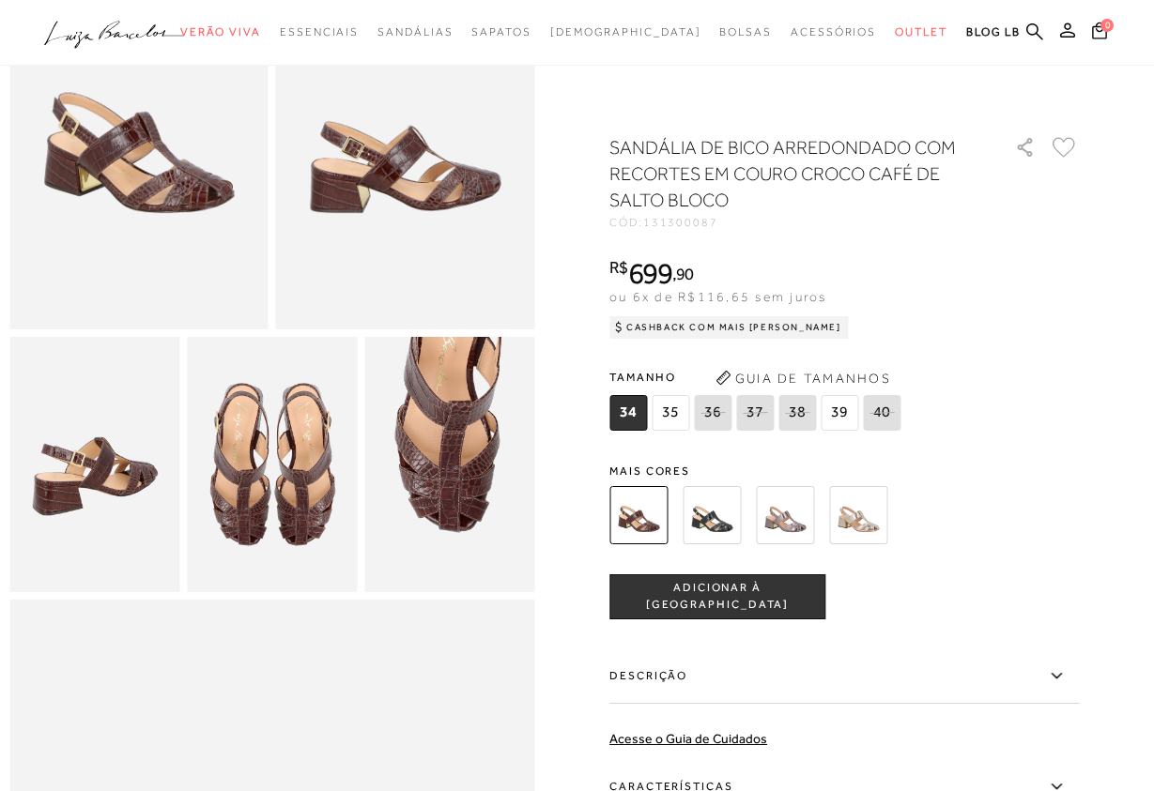
scroll to position [670, 0]
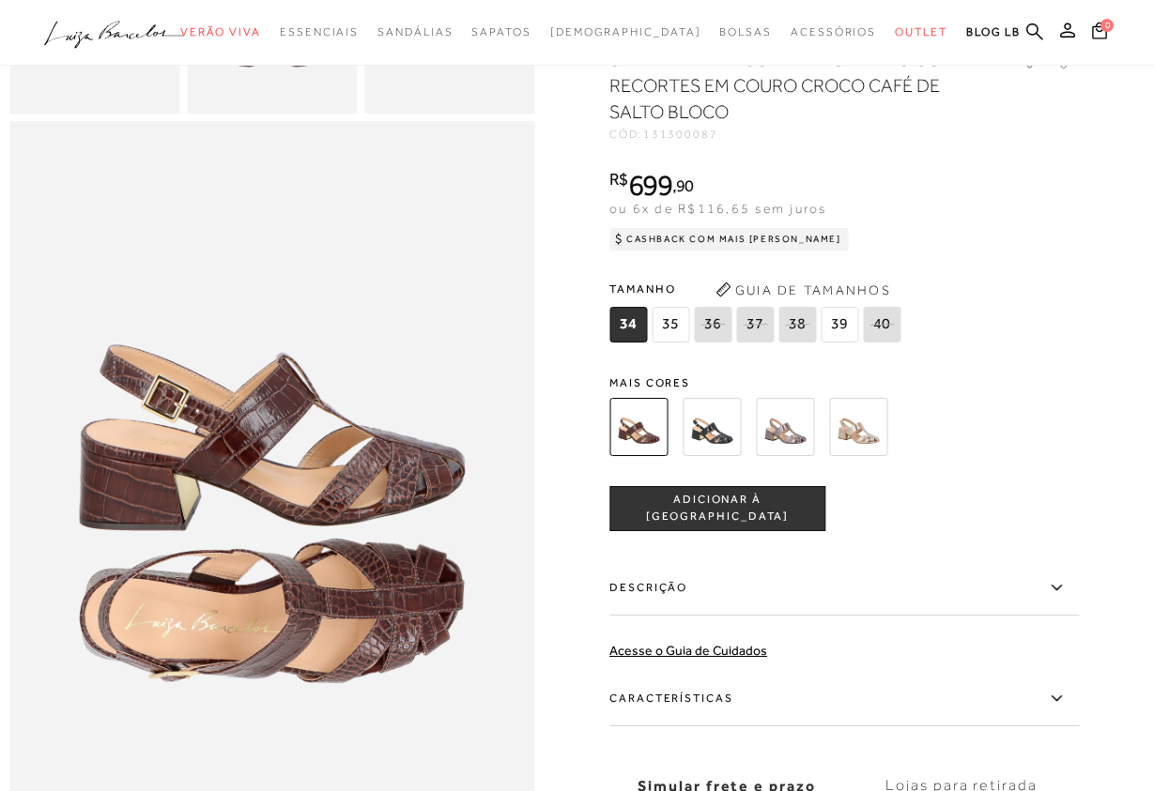
click at [775, 427] on img at bounding box center [785, 427] width 58 height 58
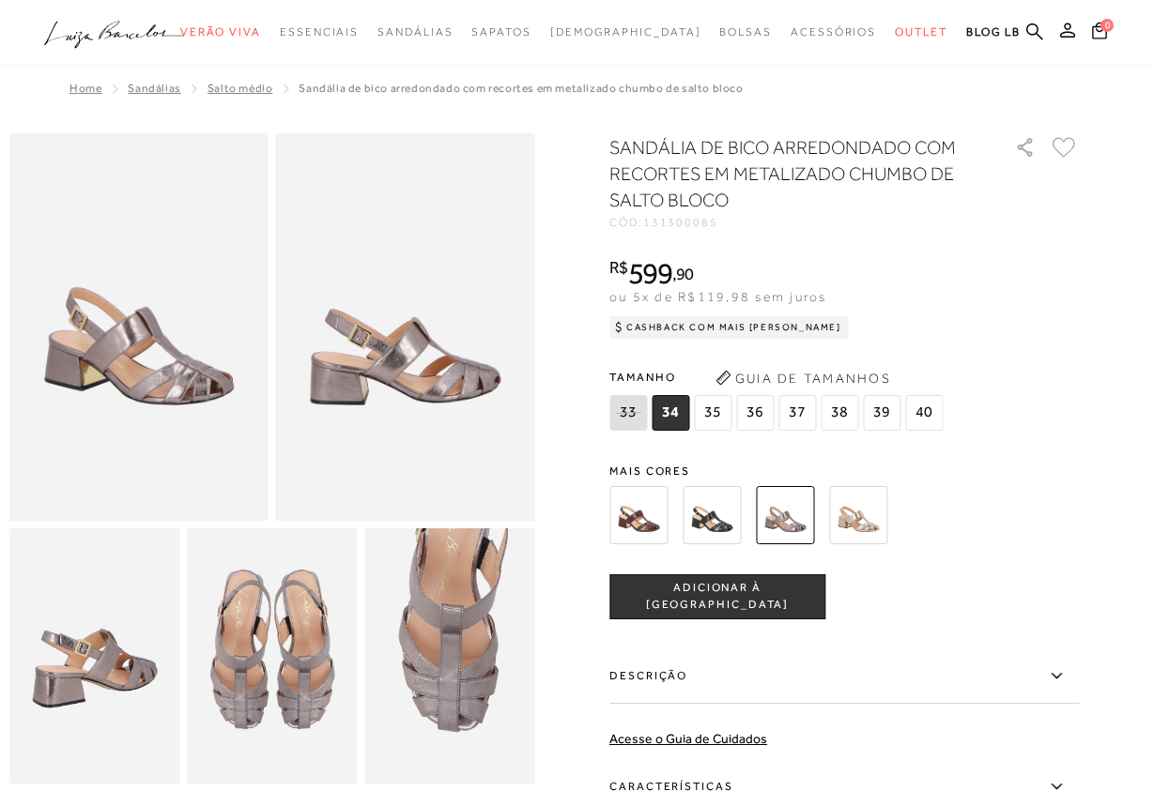
click at [856, 517] on img at bounding box center [858, 515] width 58 height 58
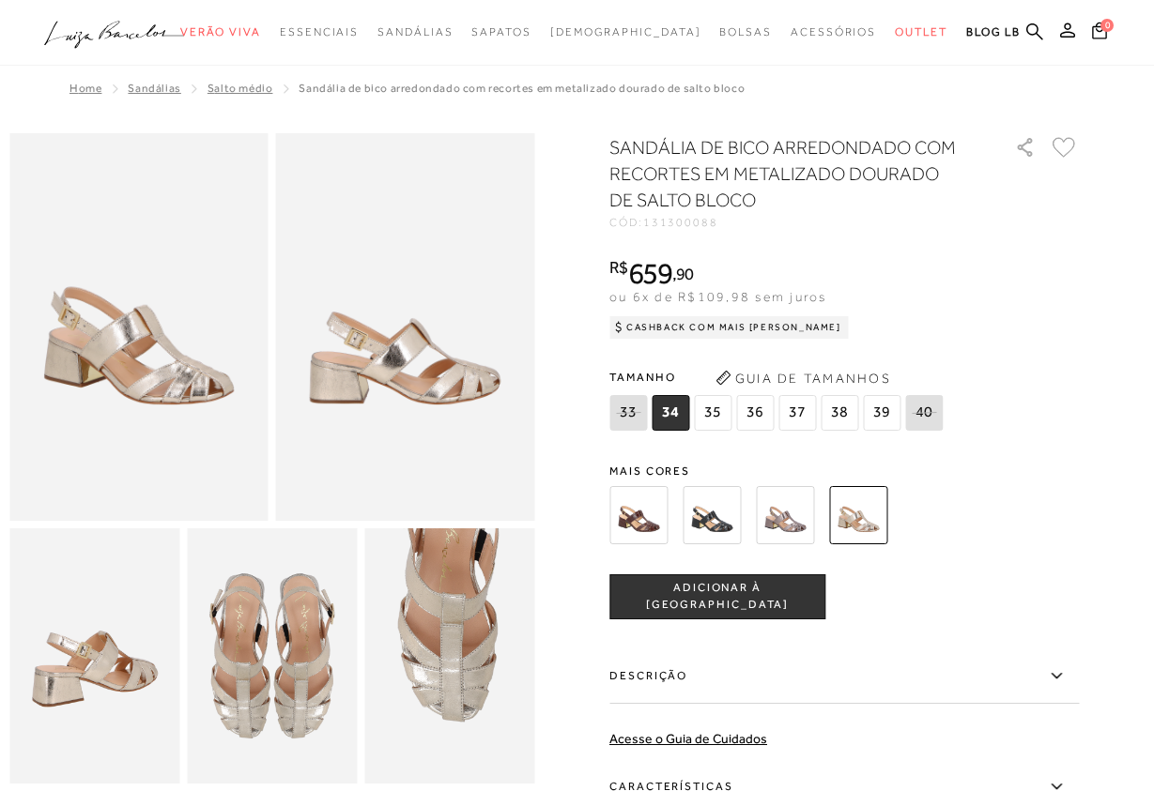
click at [701, 513] on img at bounding box center [711, 515] width 58 height 58
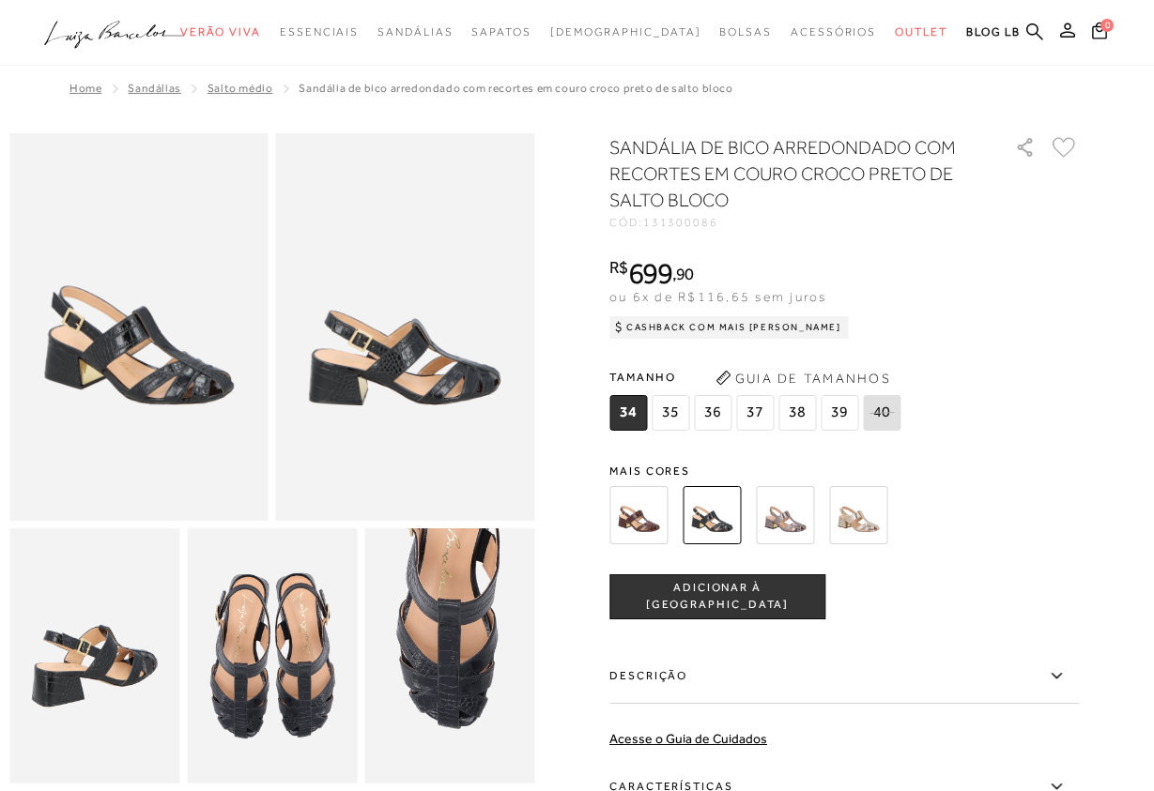
click at [632, 513] on img at bounding box center [638, 515] width 58 height 58
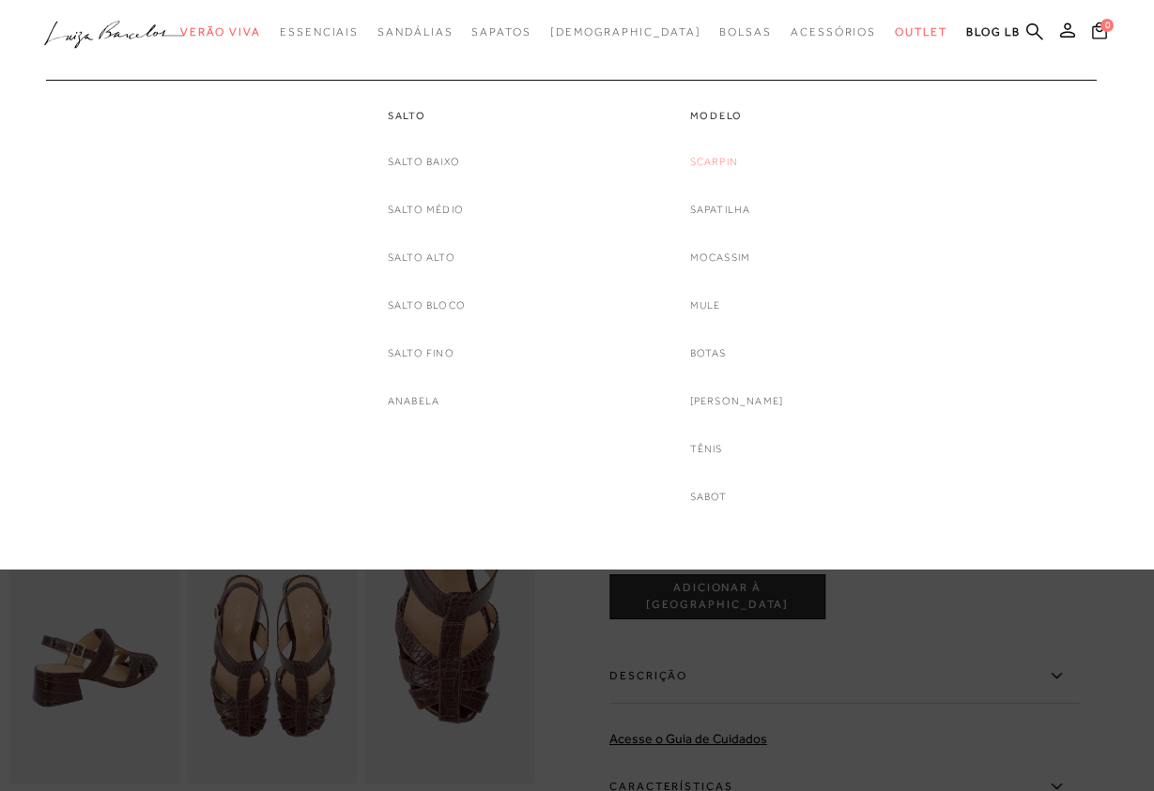
click at [725, 169] on link "Scarpin" at bounding box center [714, 162] width 48 height 20
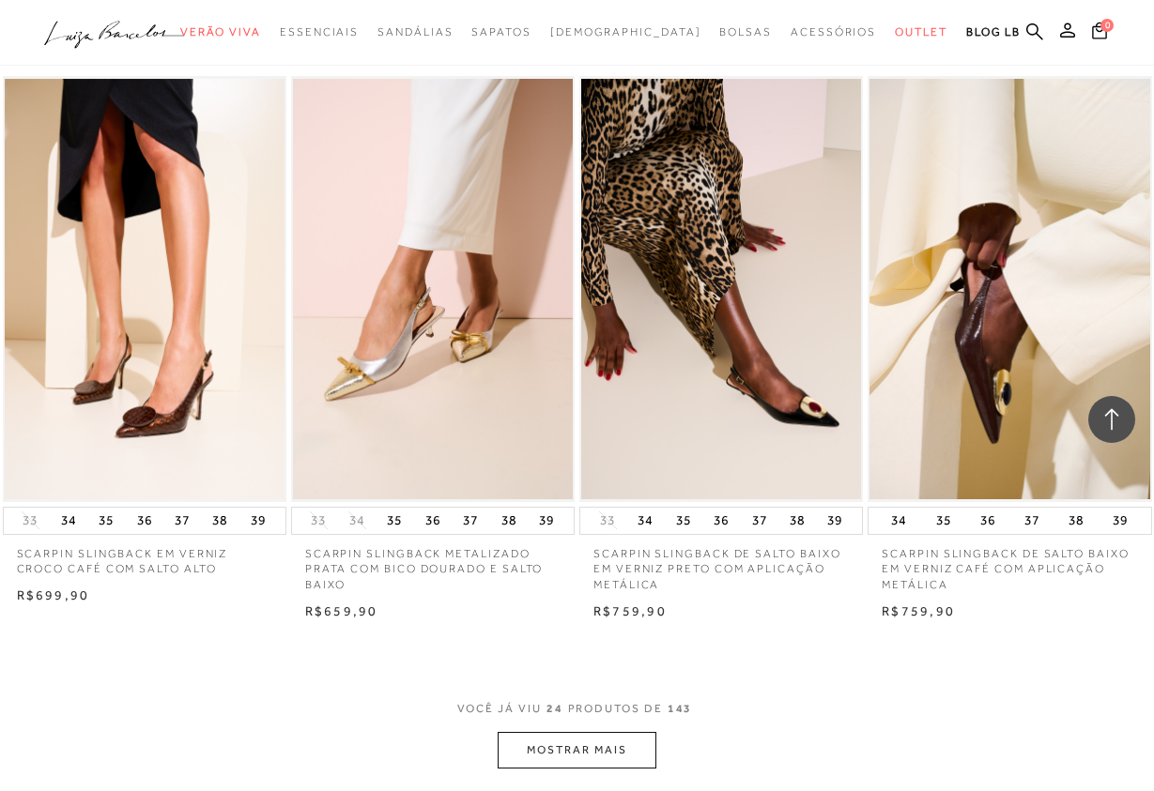
scroll to position [3255, 0]
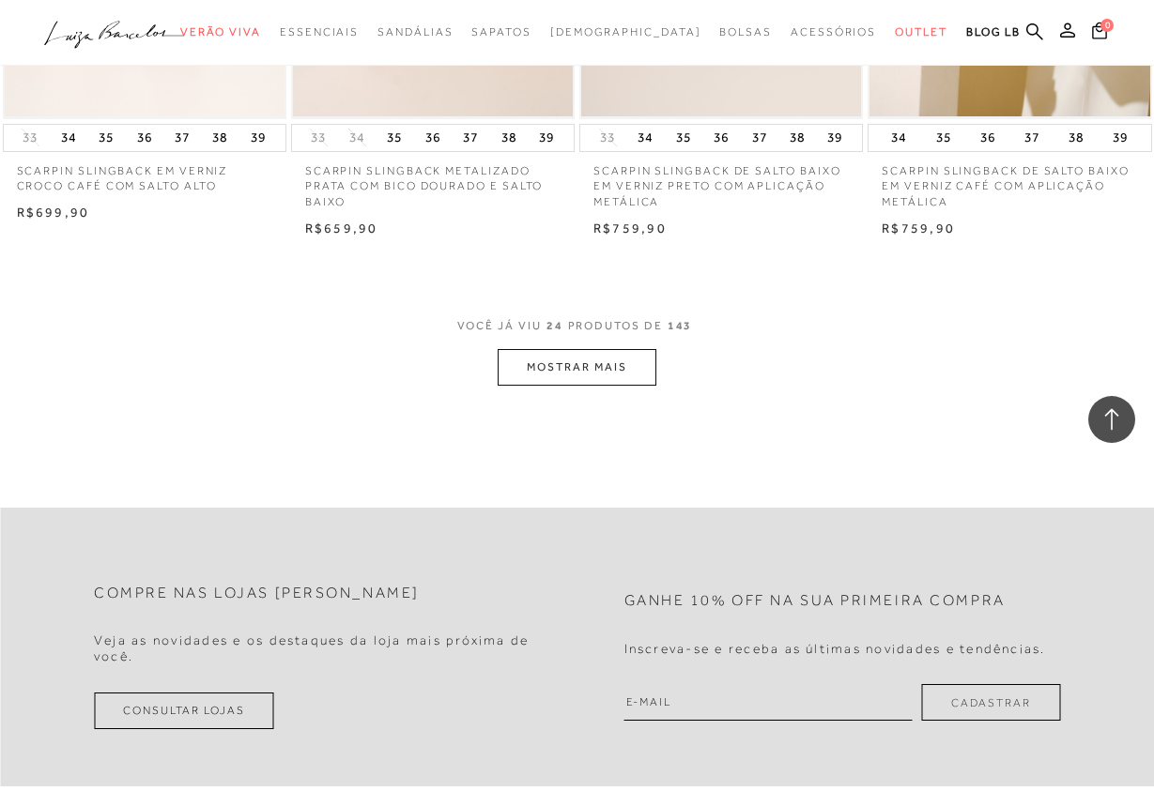
click at [578, 370] on button "MOSTRAR MAIS" at bounding box center [576, 367] width 158 height 37
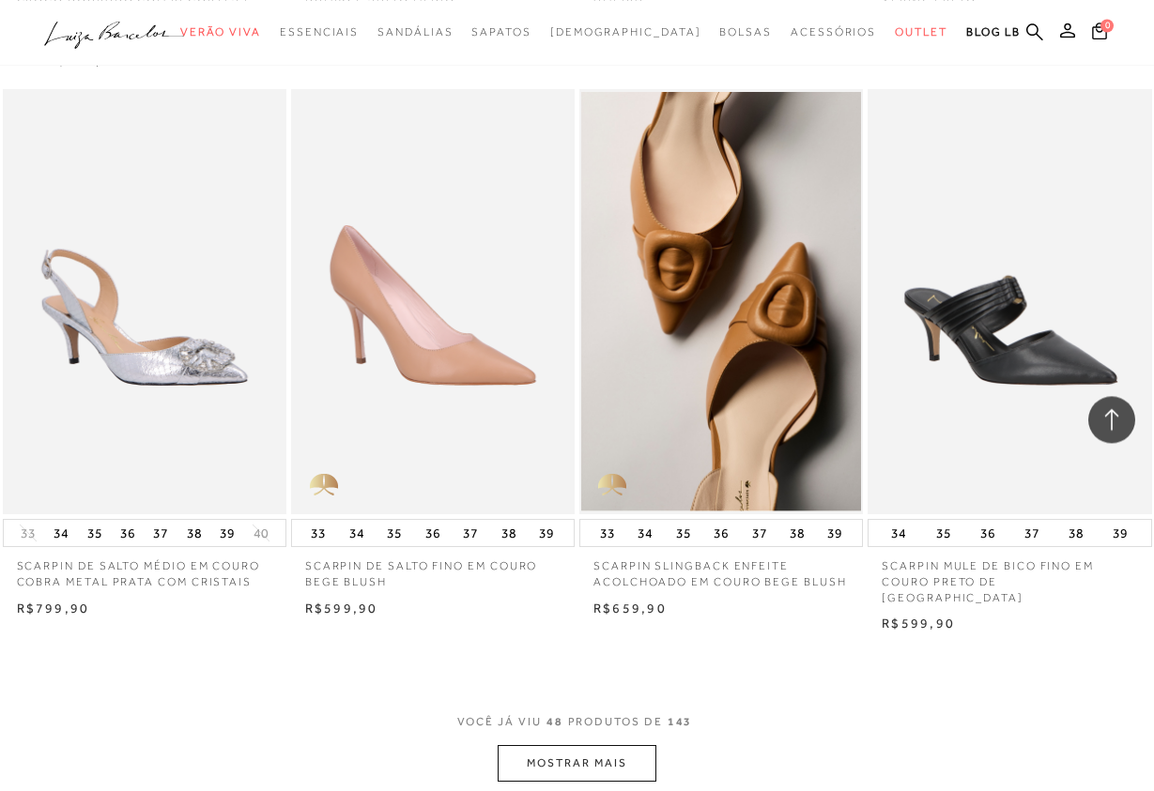
scroll to position [6606, 0]
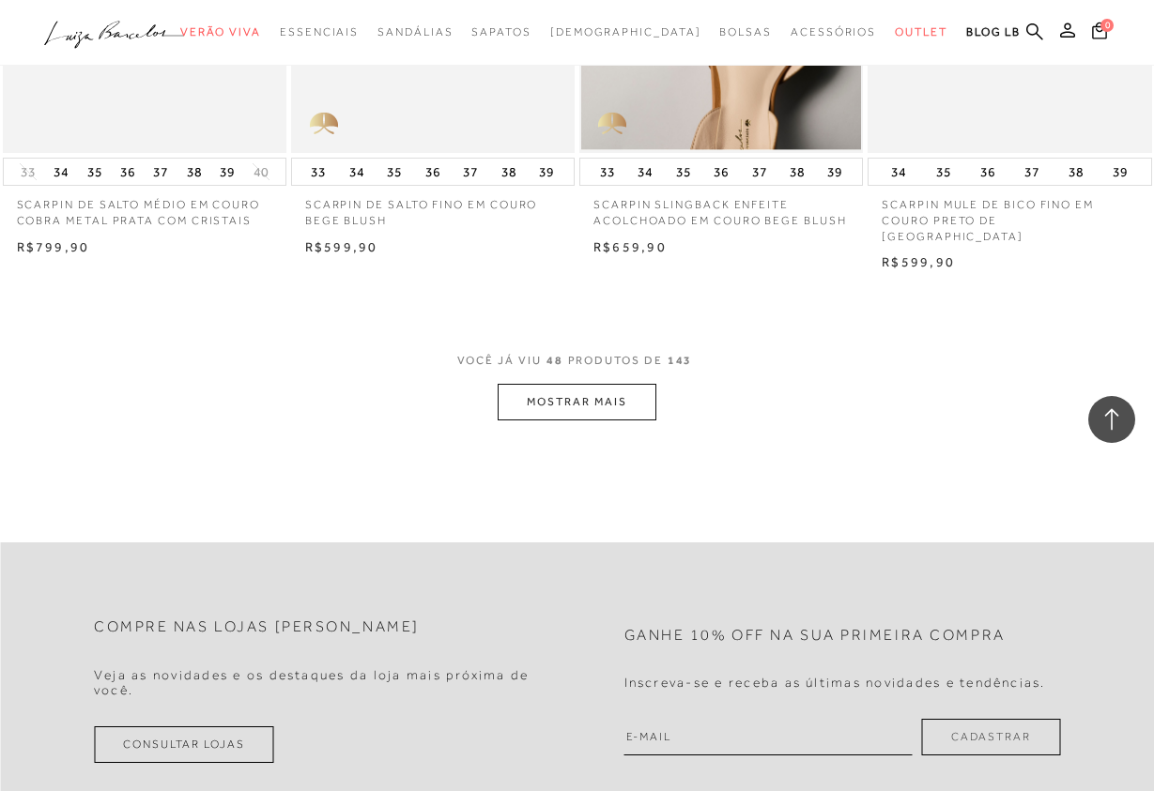
click at [594, 384] on button "MOSTRAR MAIS" at bounding box center [576, 402] width 158 height 37
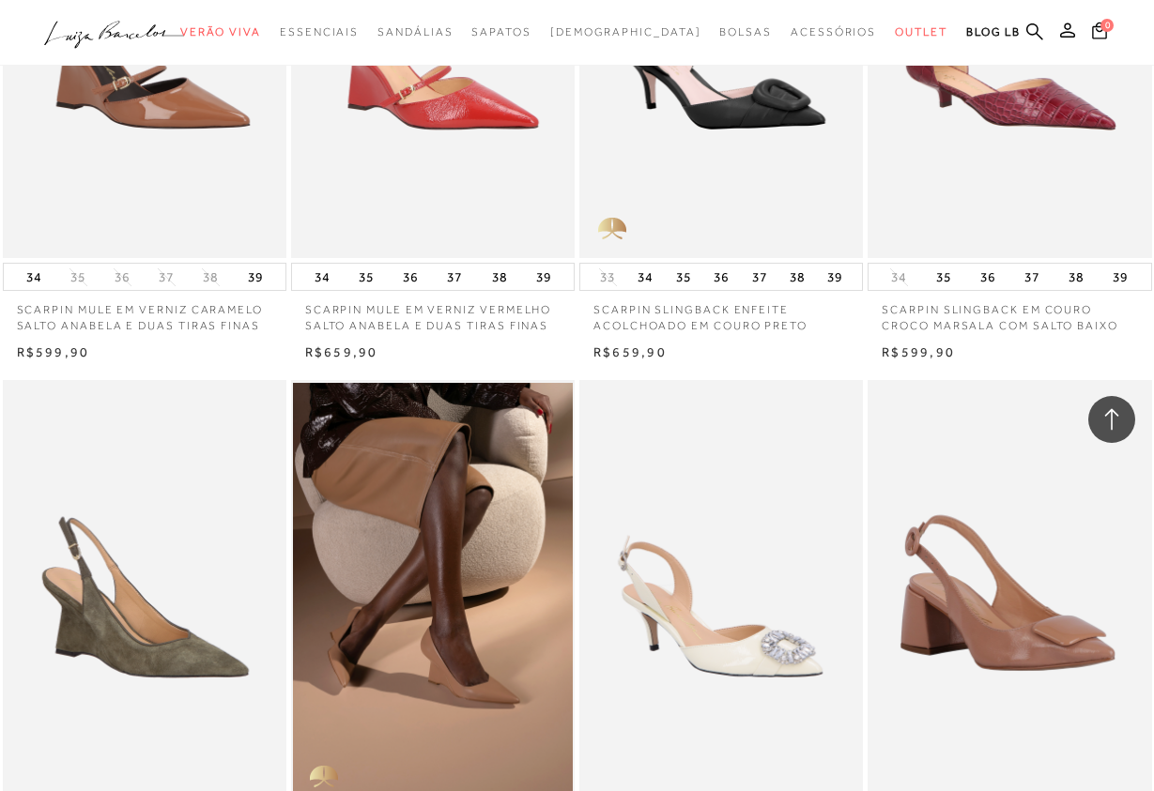
scroll to position [9574, 0]
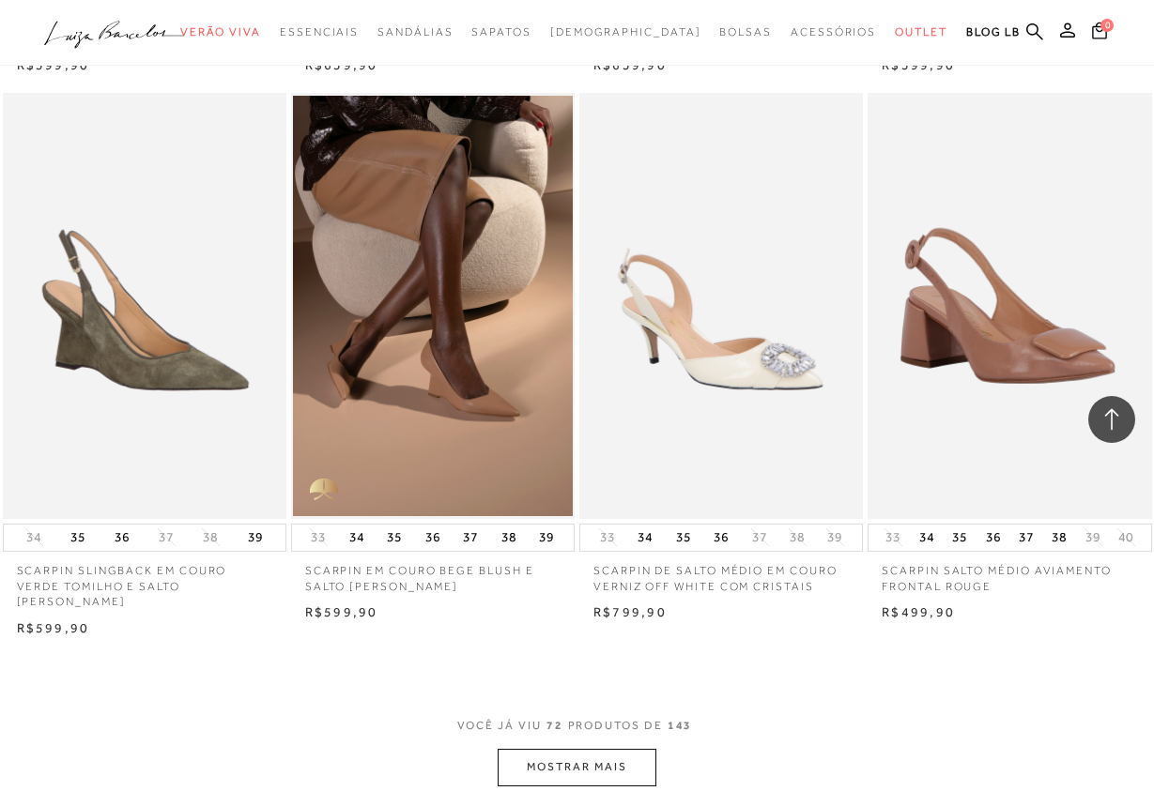
click at [598, 749] on button "MOSTRAR MAIS" at bounding box center [576, 767] width 158 height 37
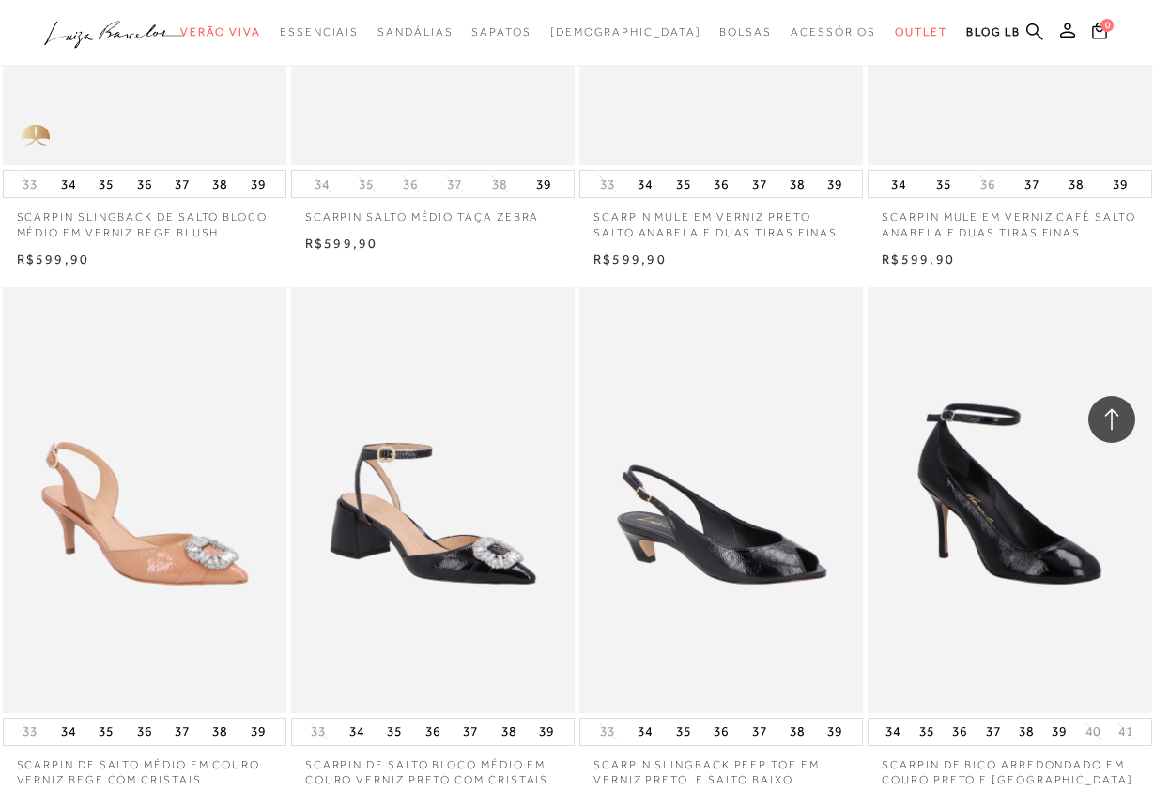
scroll to position [13021, 0]
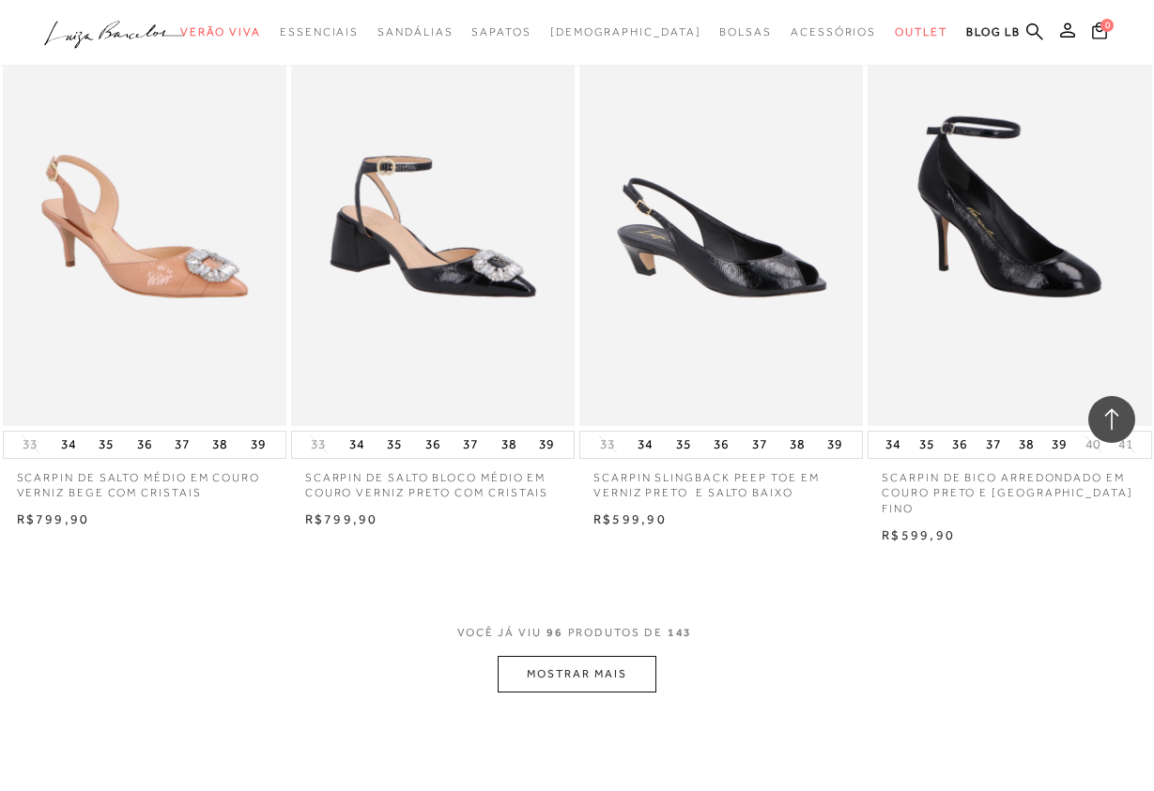
click at [619, 656] on button "MOSTRAR MAIS" at bounding box center [576, 674] width 158 height 37
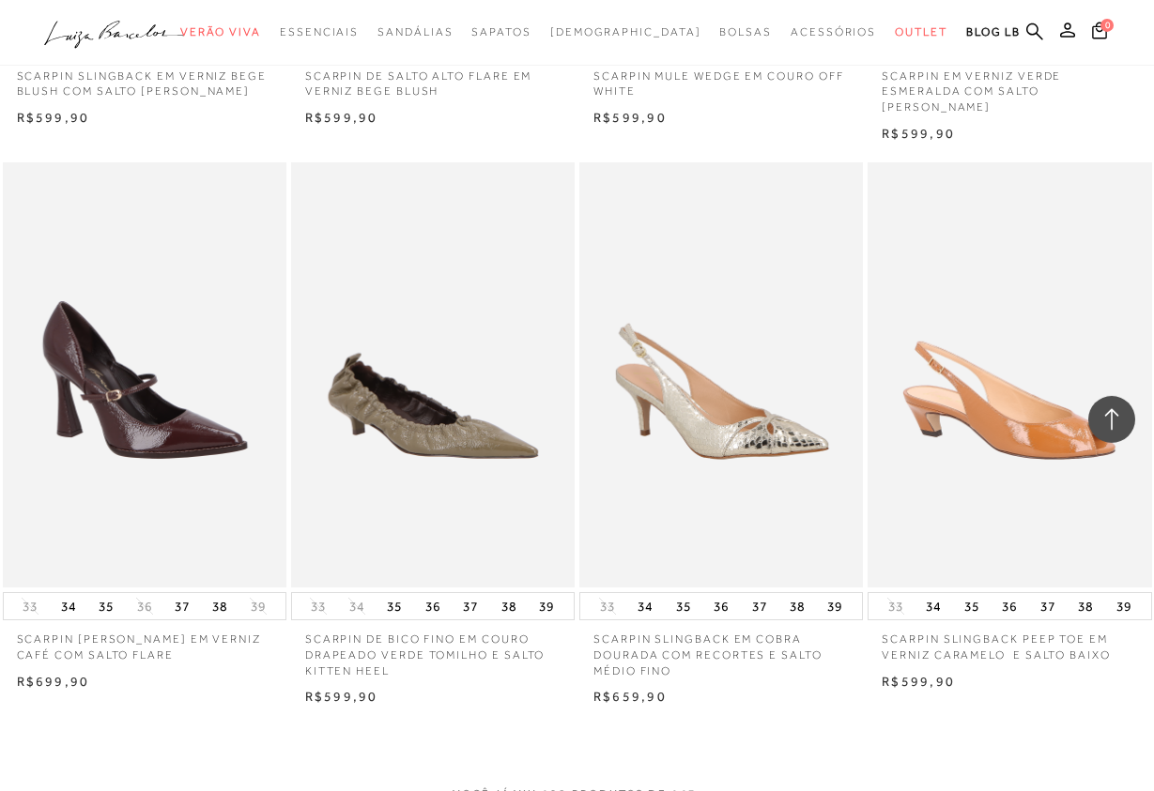
scroll to position [16468, 0]
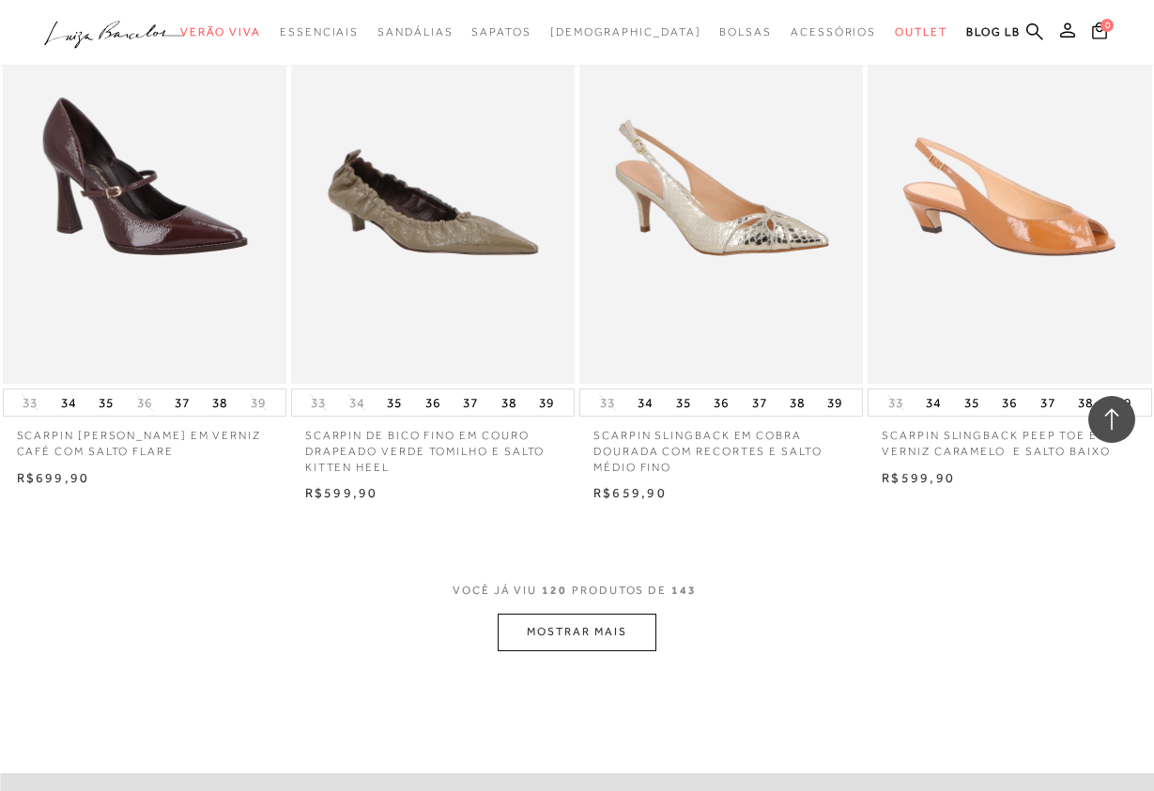
click at [604, 614] on button "MOSTRAR MAIS" at bounding box center [576, 632] width 158 height 37
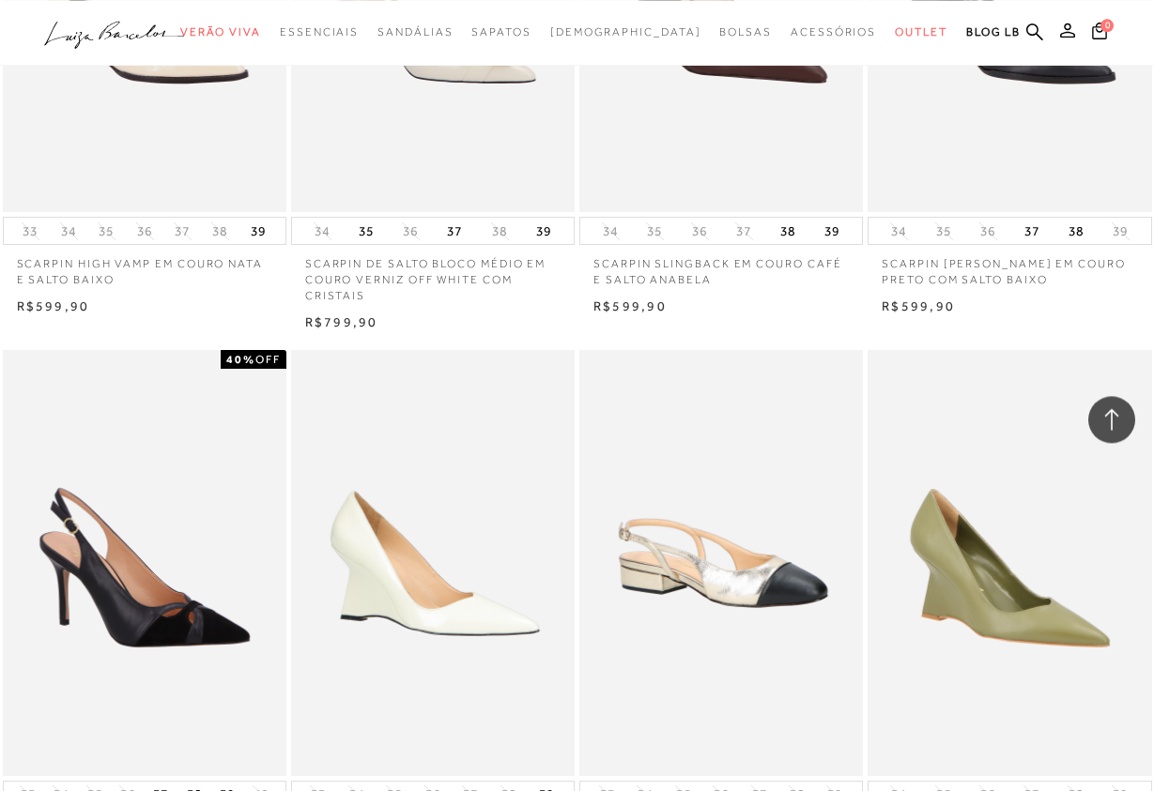
scroll to position [17904, 0]
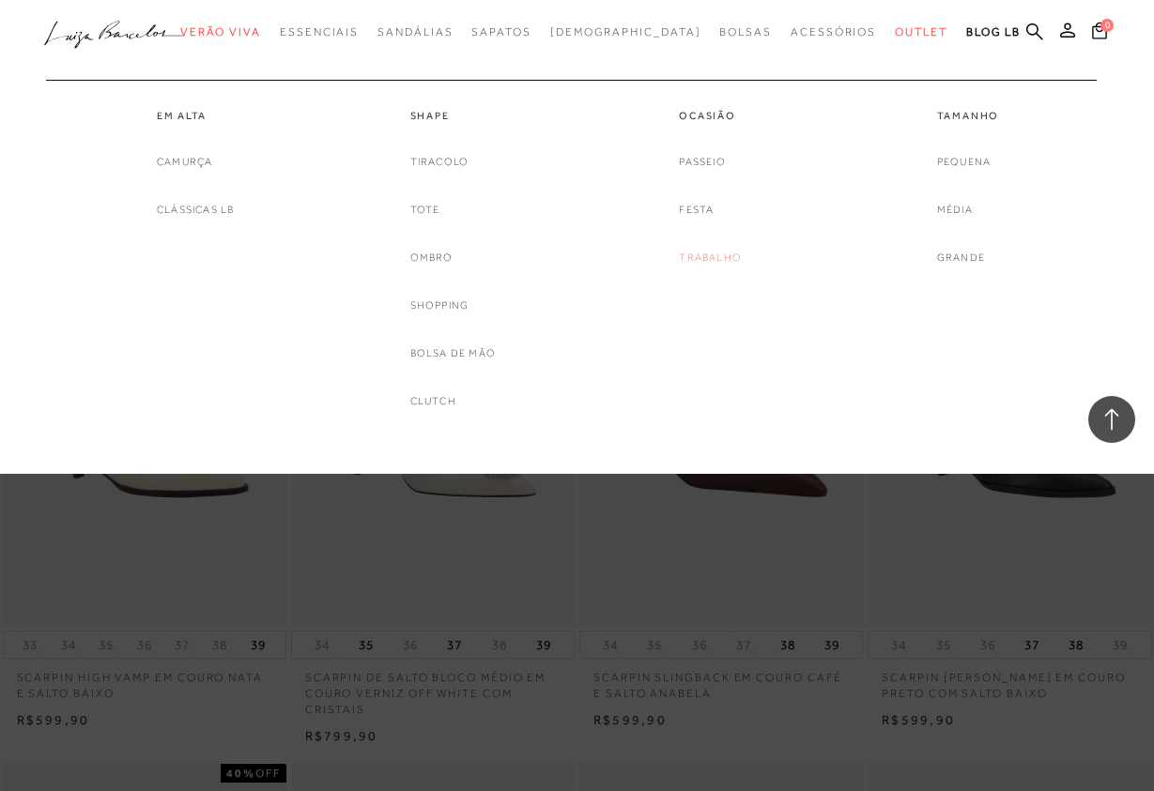
click at [706, 257] on link "Trabalho" at bounding box center [710, 258] width 63 height 20
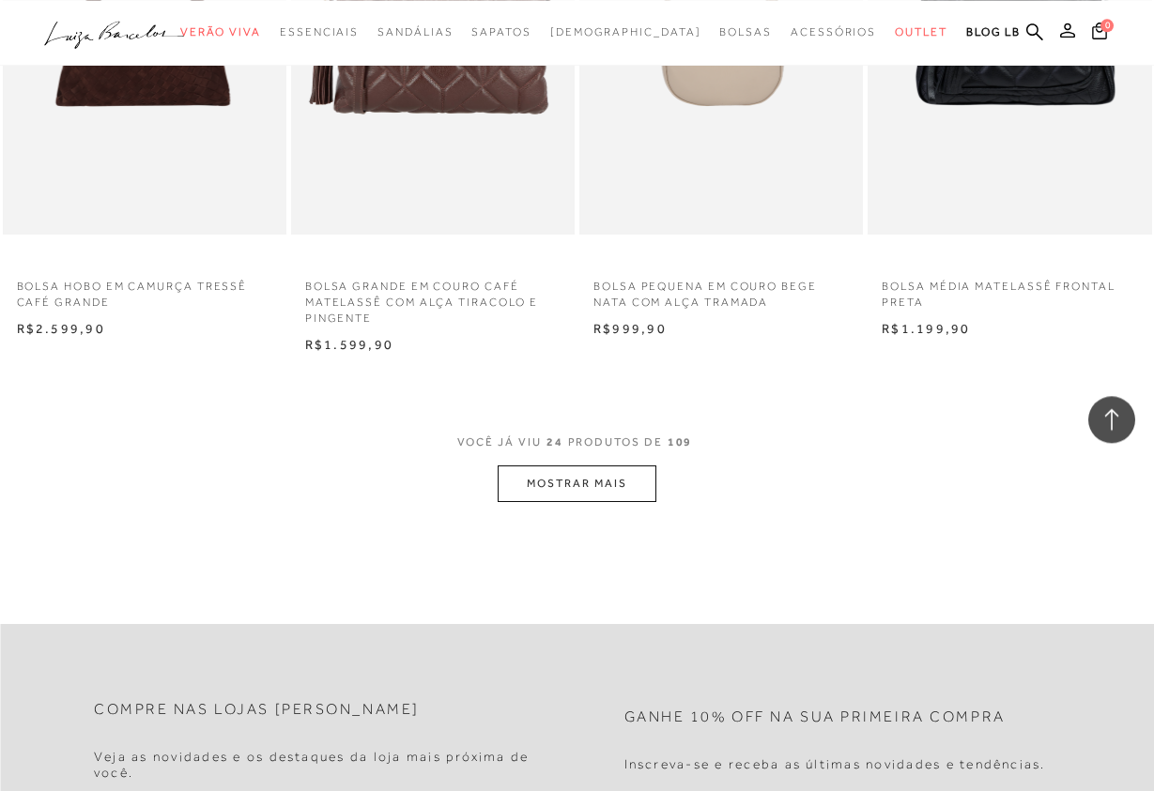
scroll to position [3160, 0]
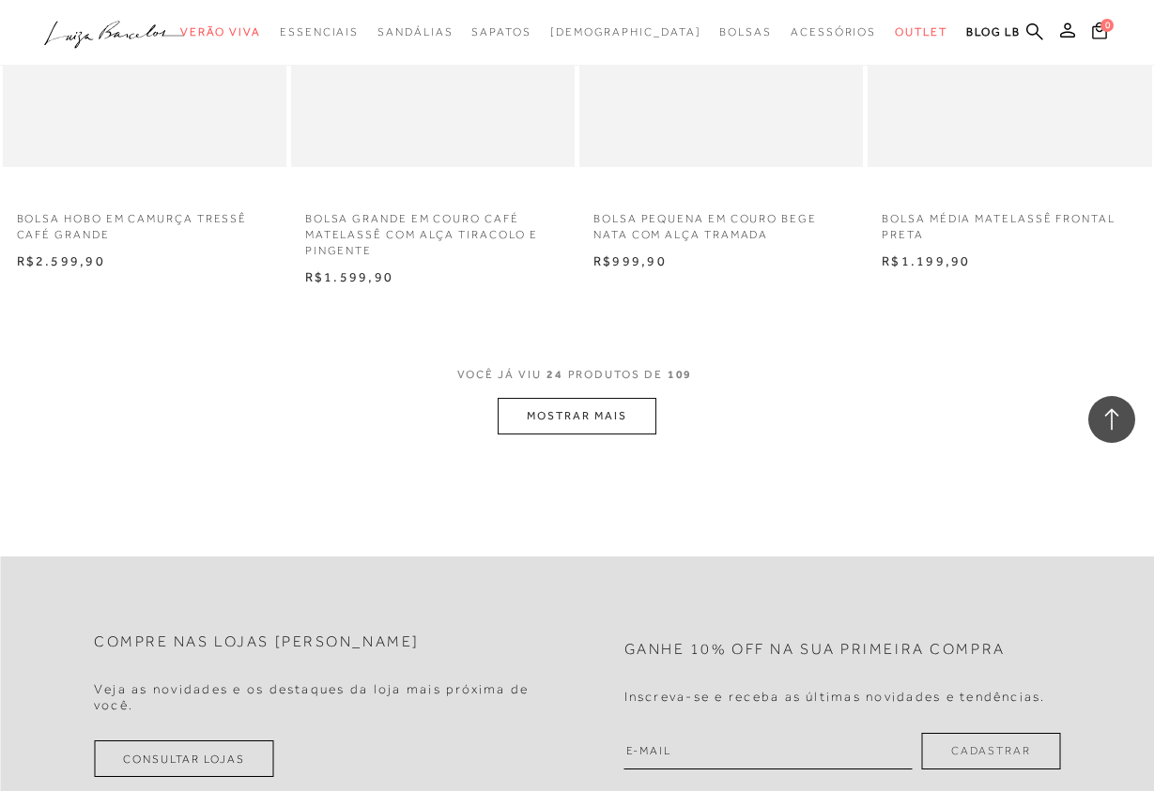
click at [574, 411] on button "MOSTRAR MAIS" at bounding box center [576, 416] width 158 height 37
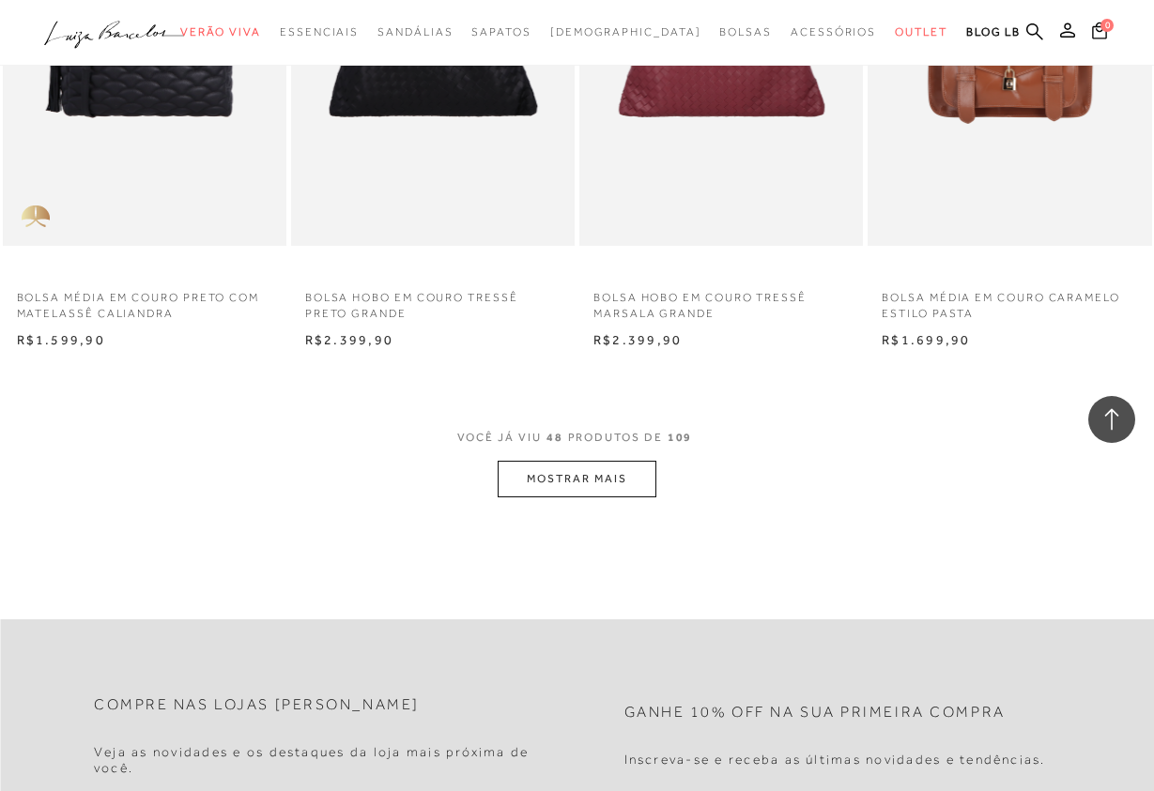
scroll to position [6511, 0]
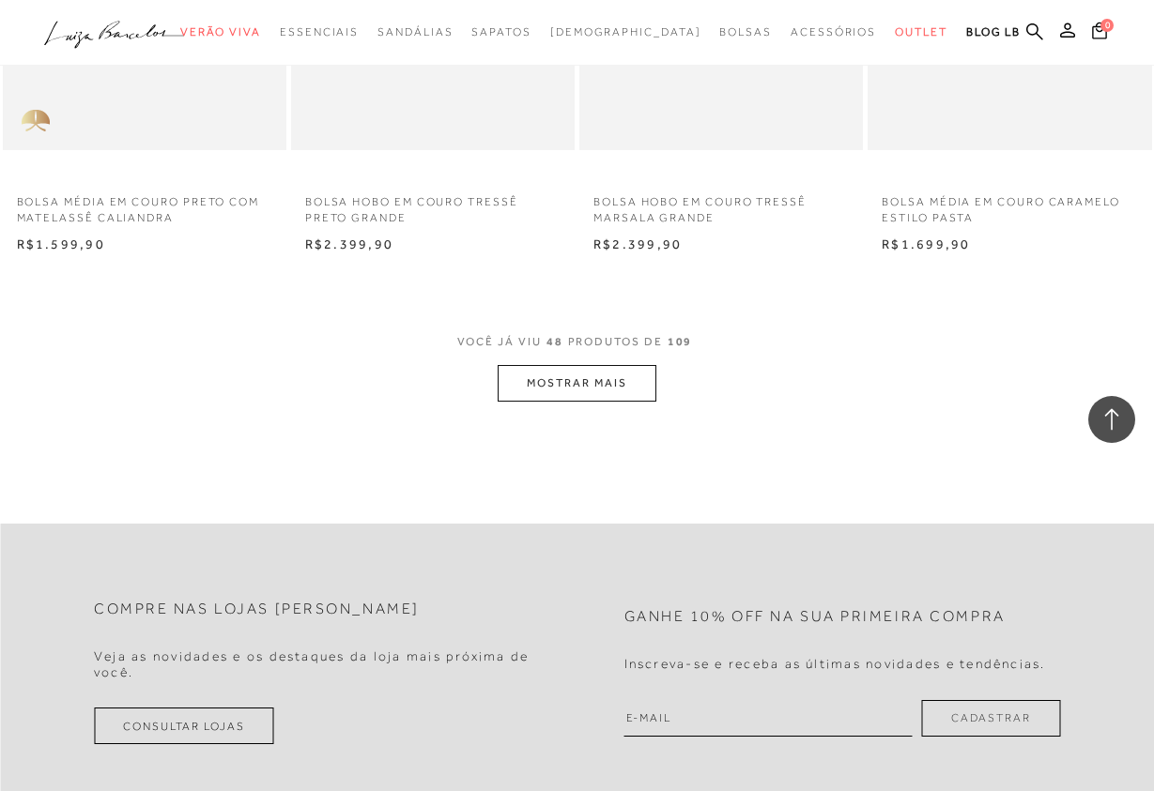
click at [582, 391] on button "MOSTRAR MAIS" at bounding box center [576, 383] width 158 height 37
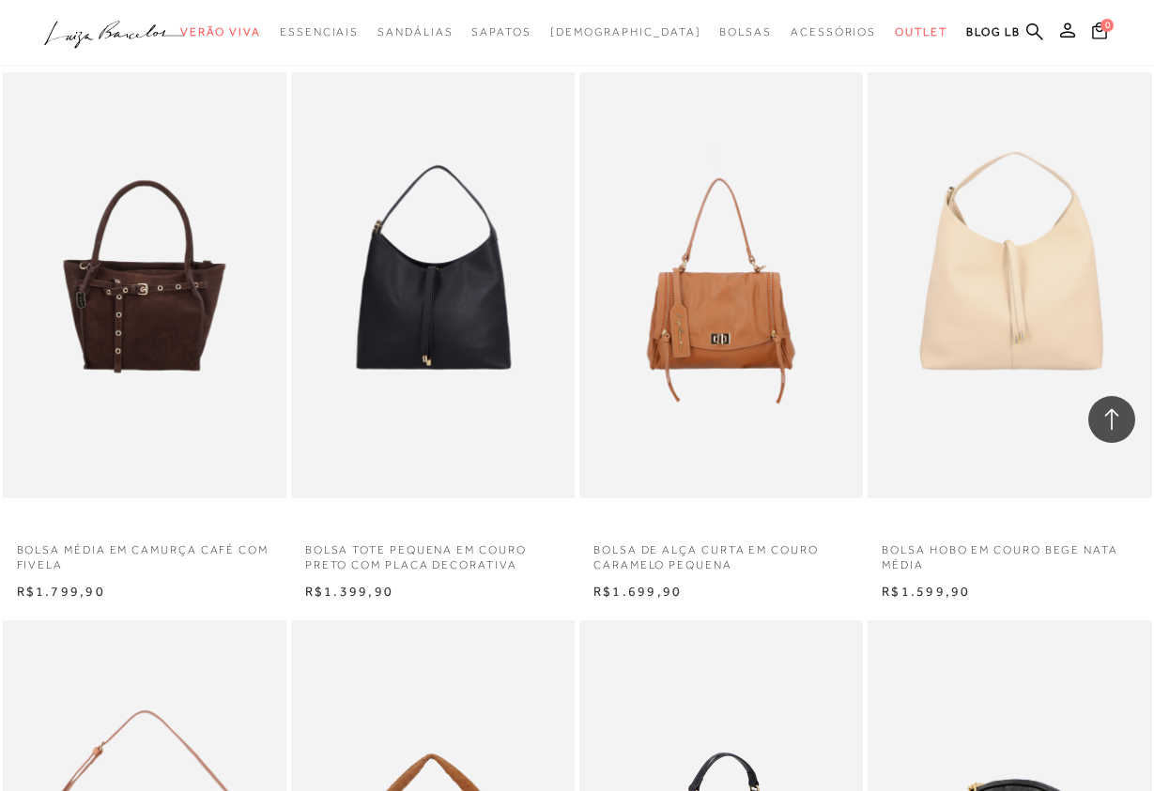
scroll to position [8904, 0]
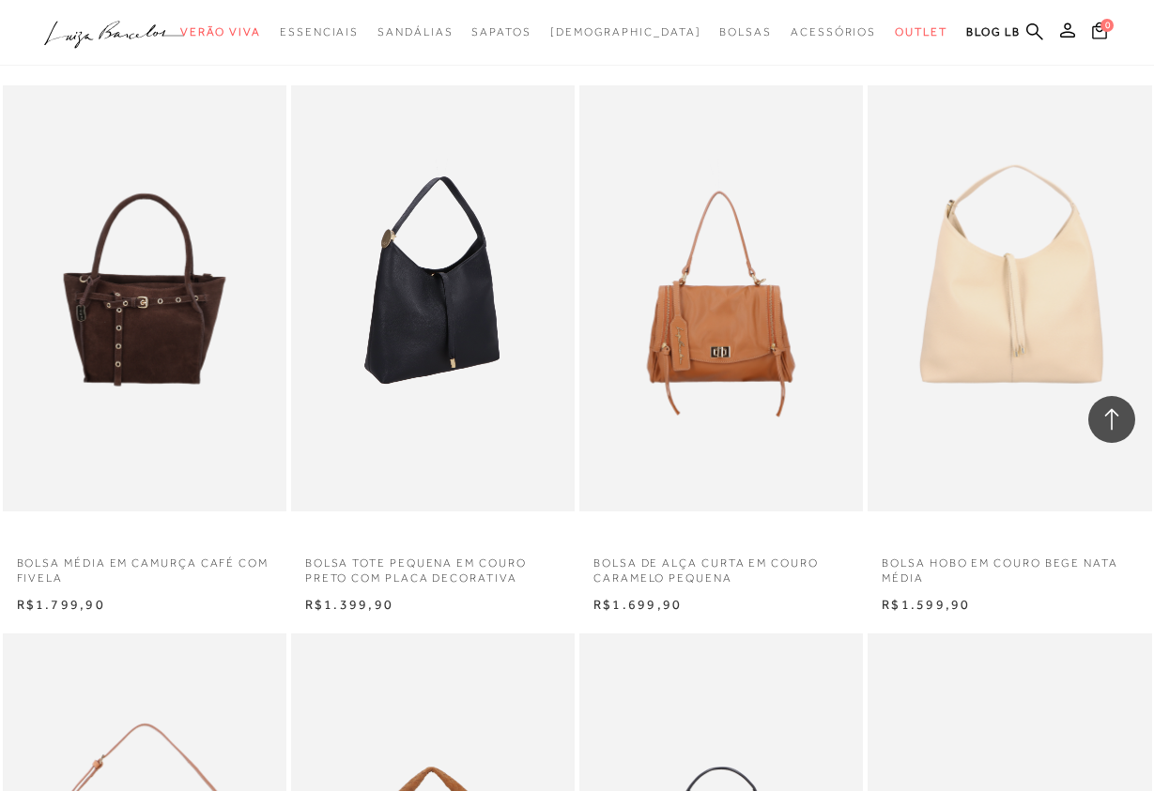
click at [494, 318] on img at bounding box center [434, 297] width 282 height 425
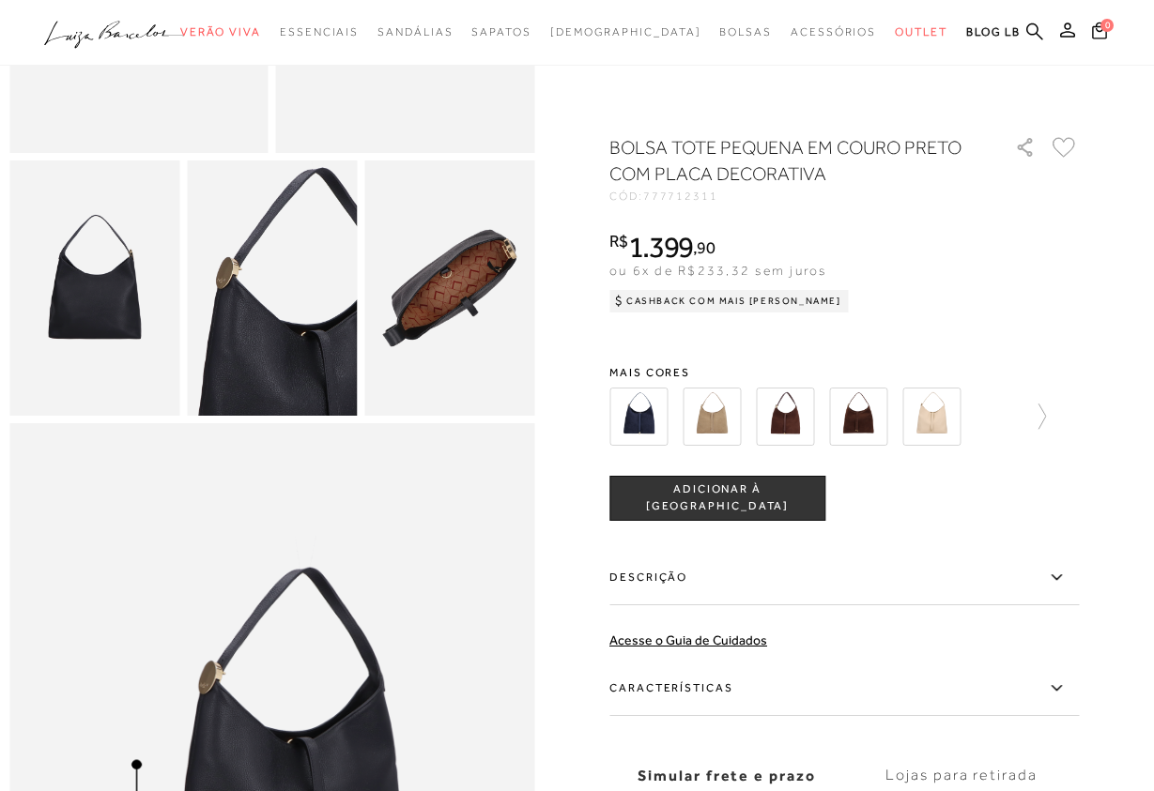
scroll to position [479, 0]
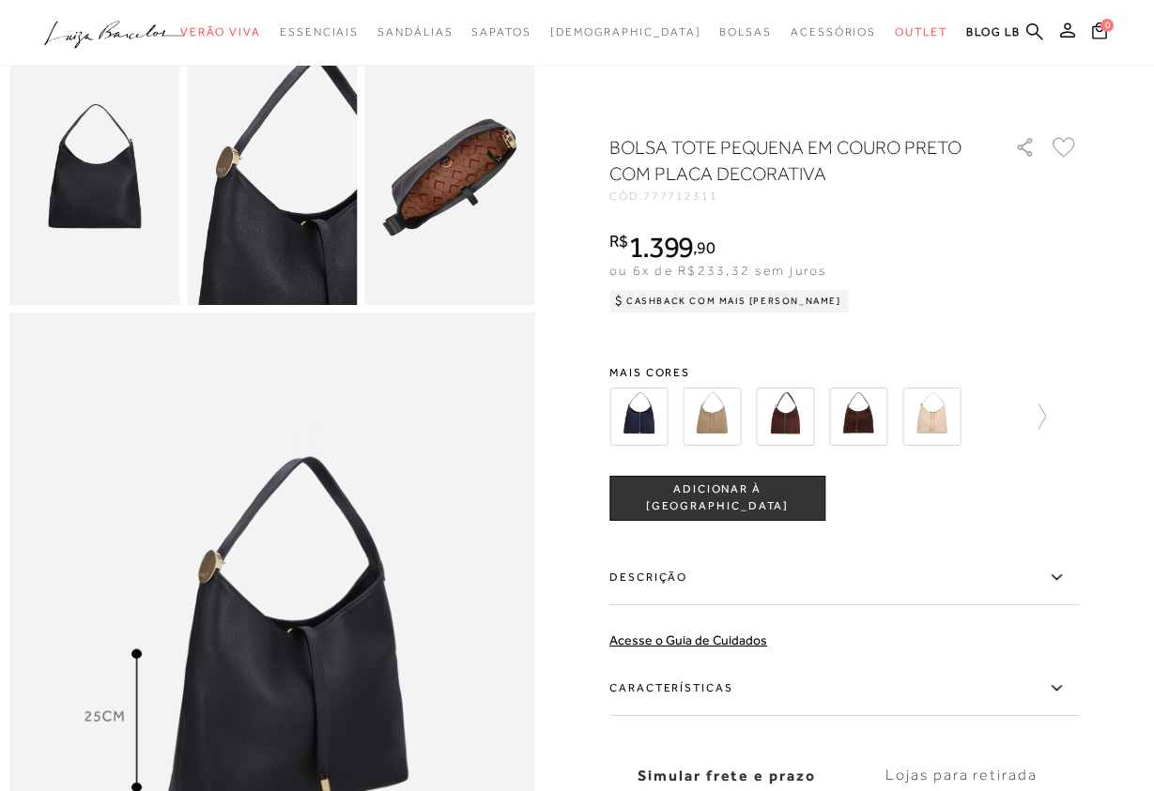
click at [1055, 580] on icon at bounding box center [1056, 577] width 23 height 23
click at [0, 0] on input "Descrição" at bounding box center [0, 0] width 0 height 0
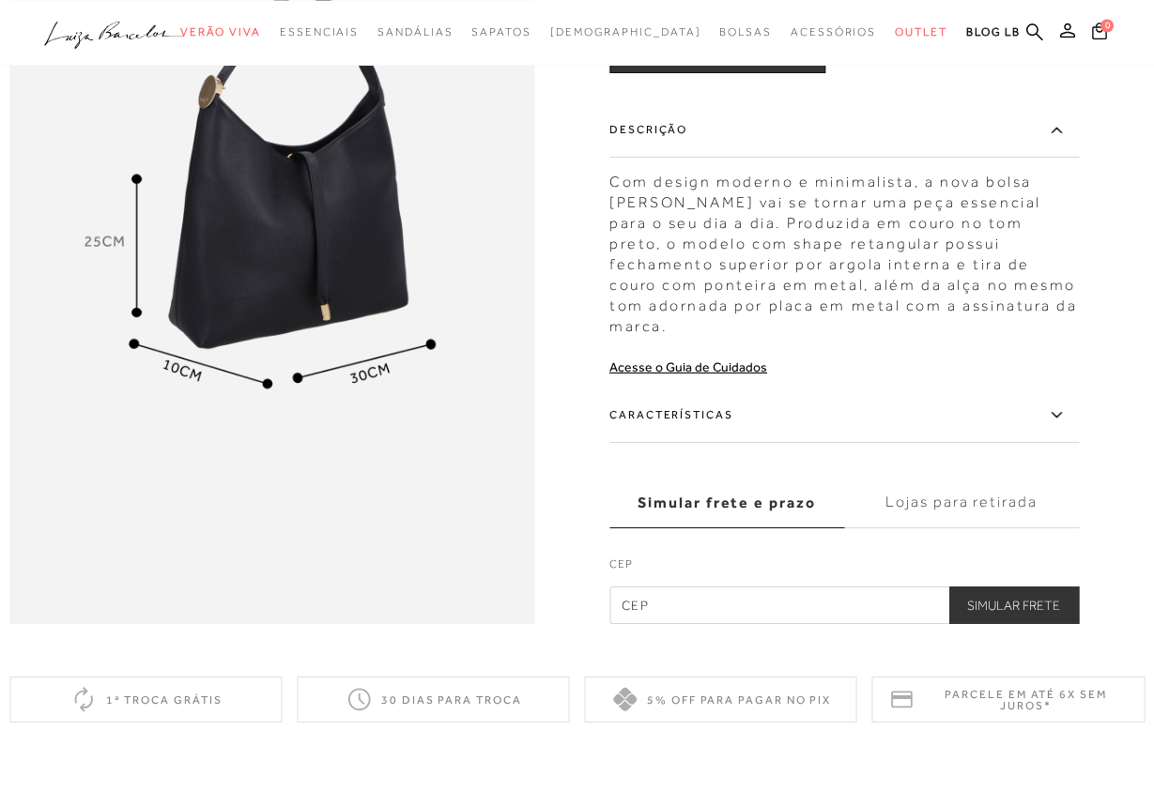
scroll to position [957, 0]
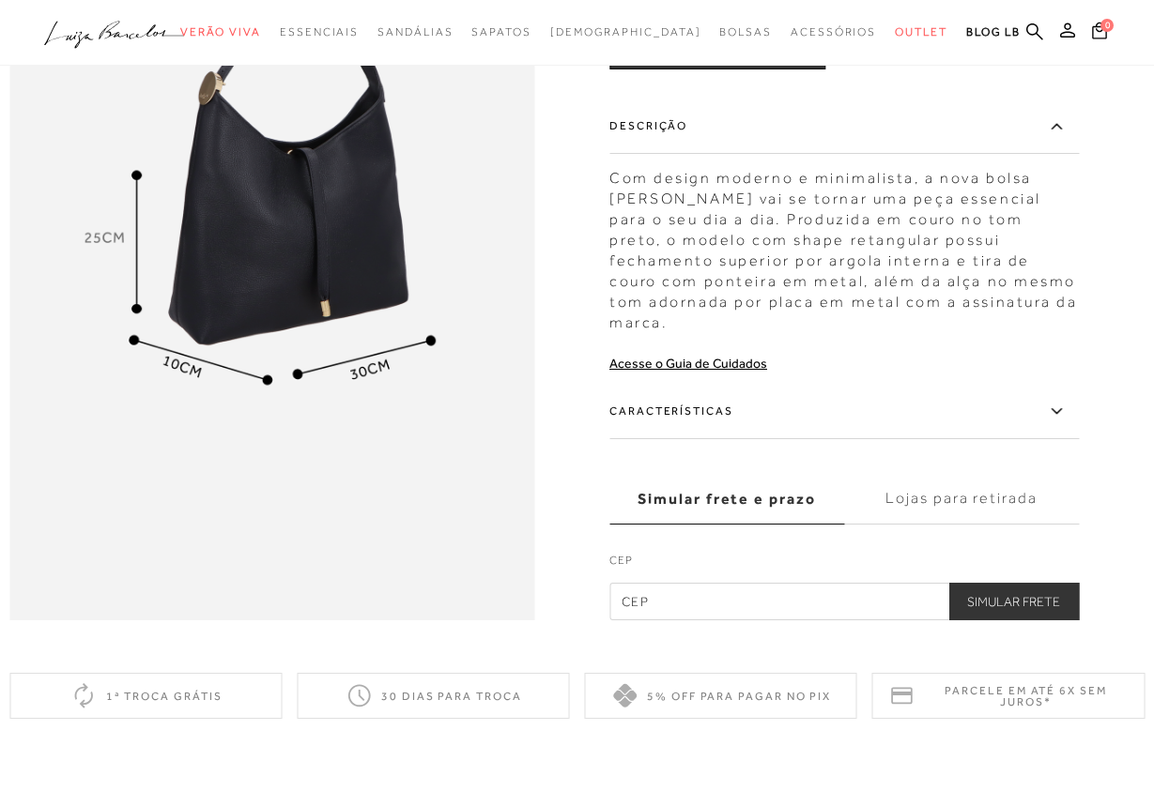
click at [710, 412] on label "Características" at bounding box center [843, 412] width 469 height 54
click at [0, 0] on input "Características" at bounding box center [0, 0] width 0 height 0
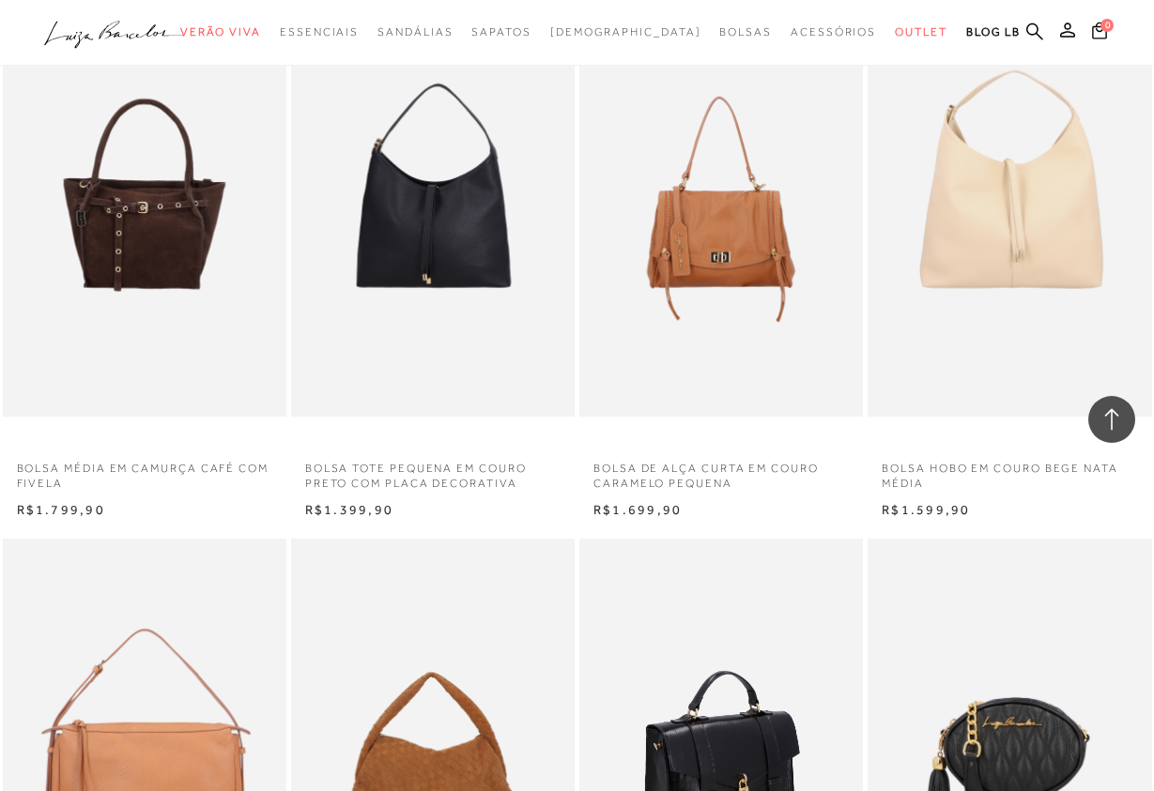
scroll to position [8904, 0]
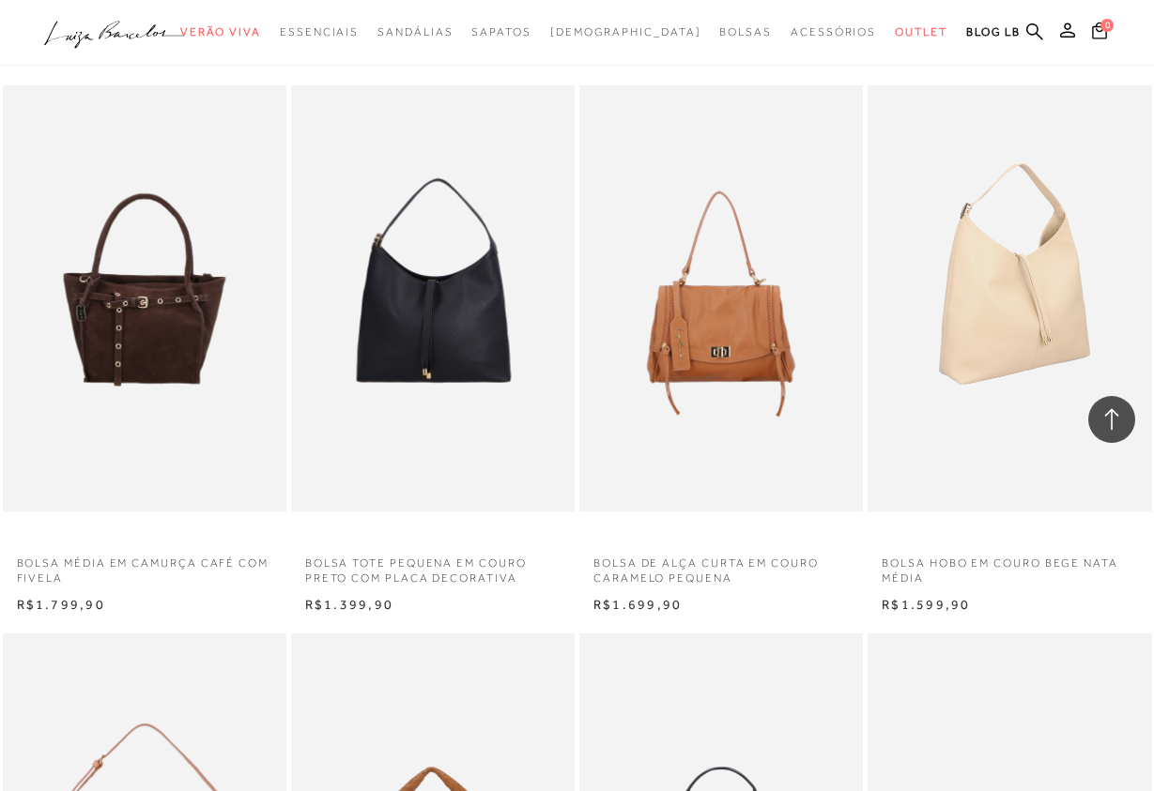
click at [1031, 367] on img at bounding box center [1010, 297] width 282 height 425
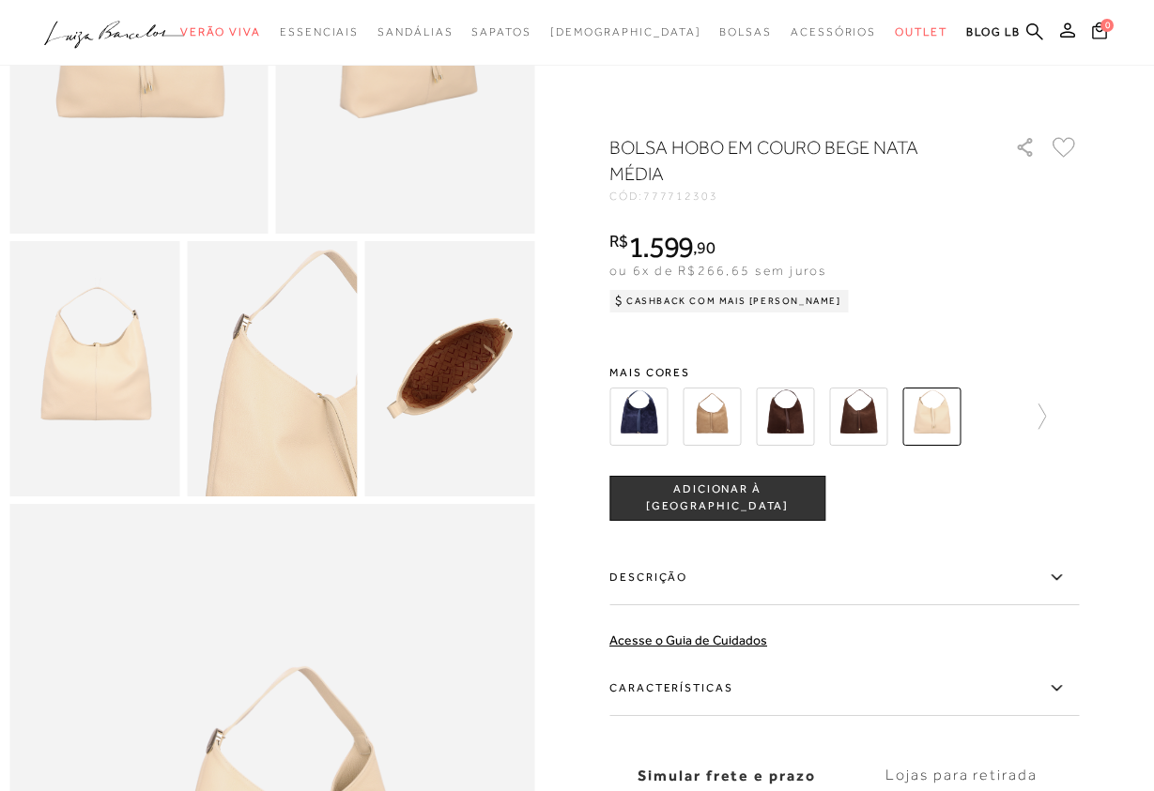
scroll to position [670, 0]
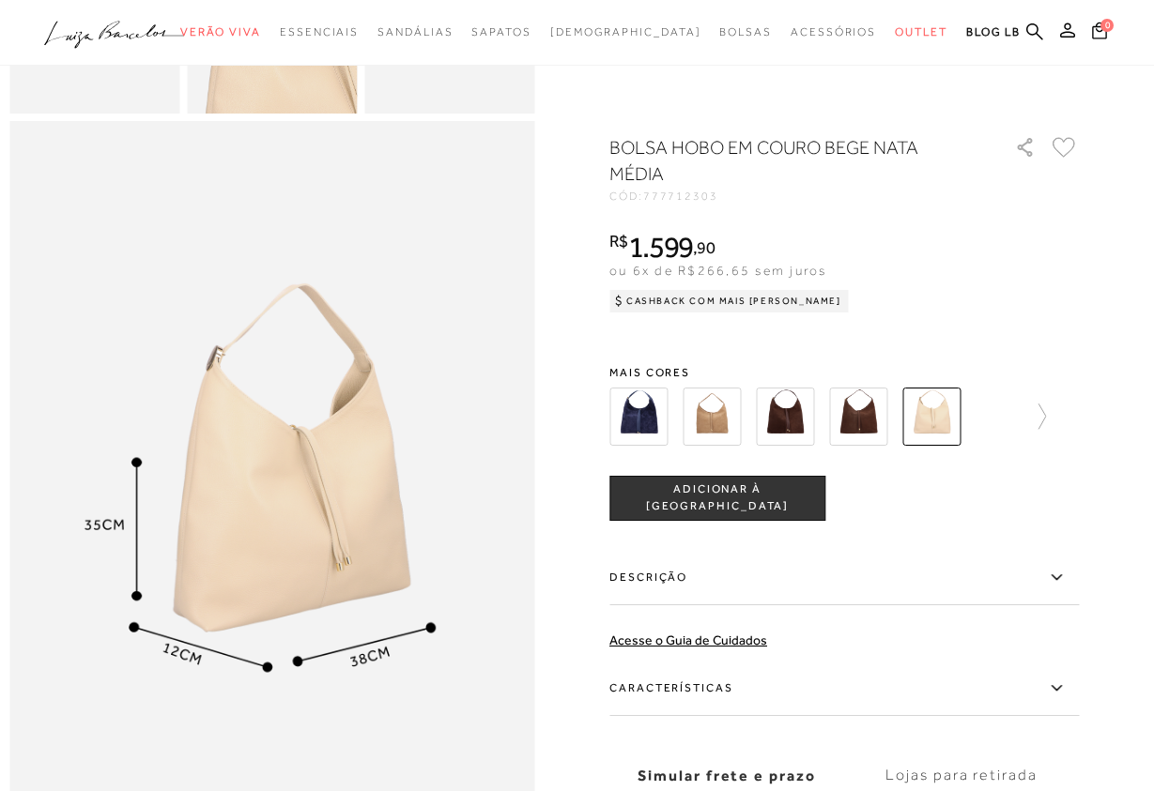
click at [1063, 578] on icon at bounding box center [1056, 577] width 23 height 23
click at [0, 0] on input "Descrição" at bounding box center [0, 0] width 0 height 0
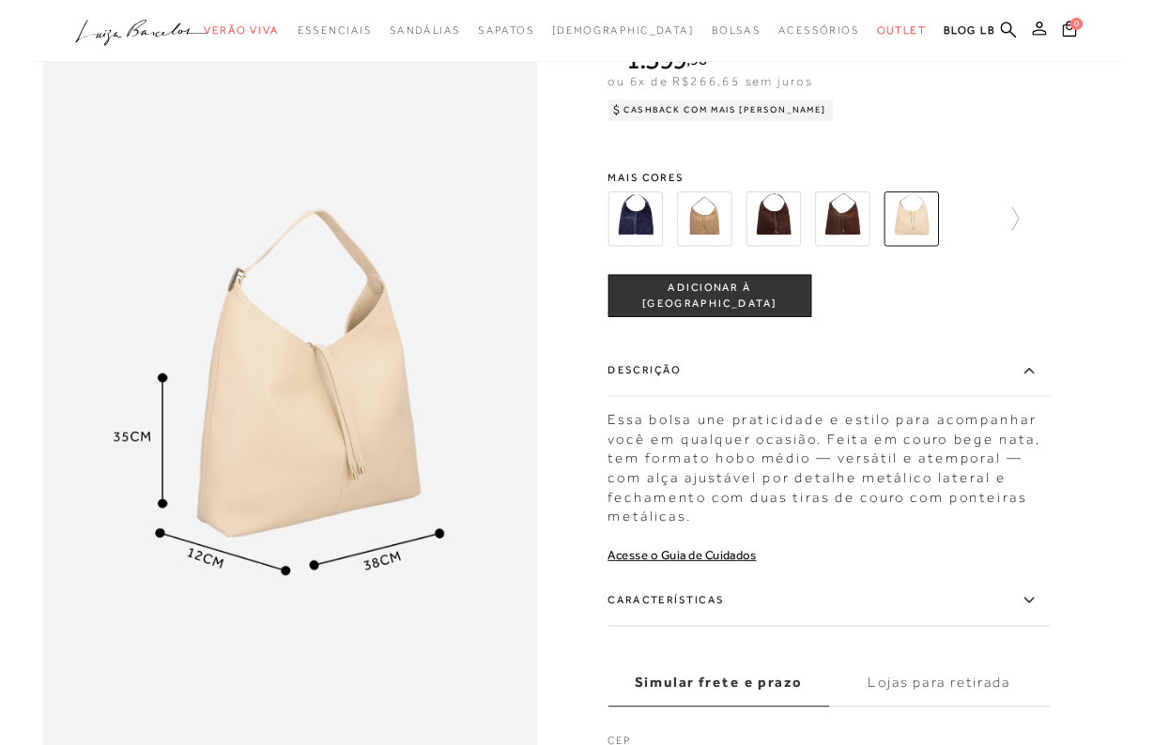
scroll to position [862, 0]
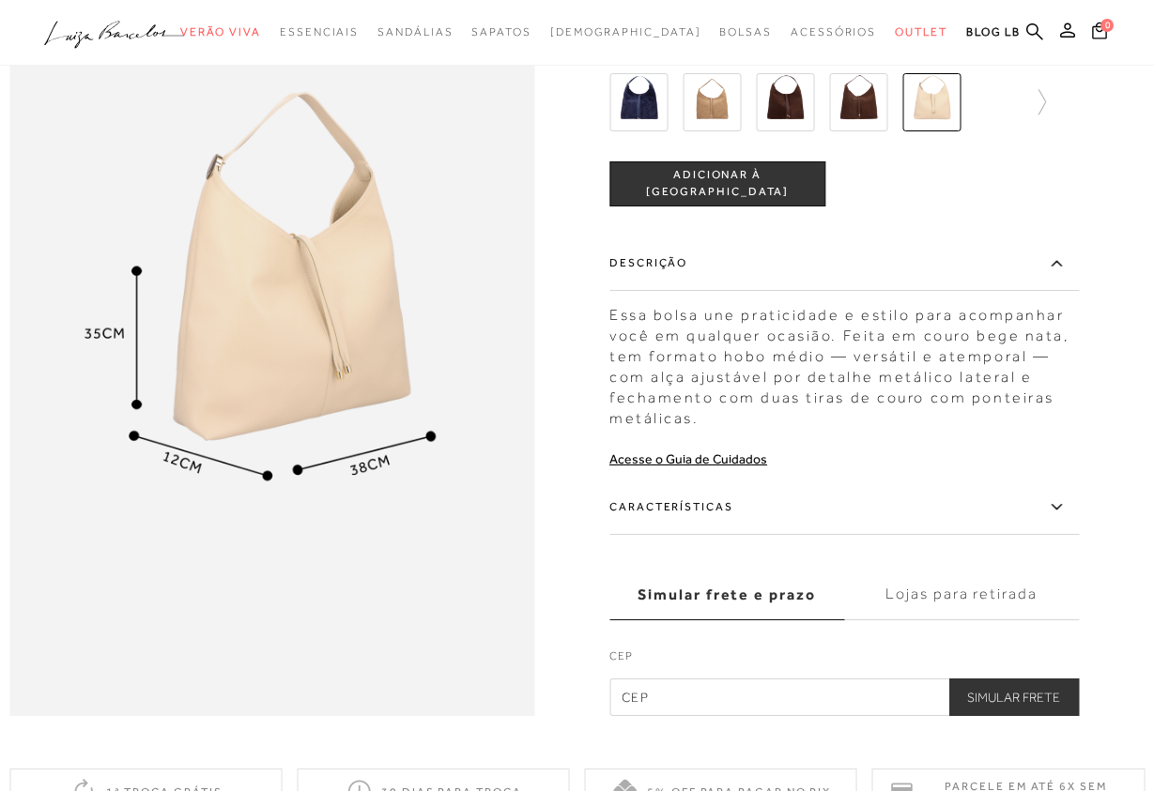
click at [1049, 507] on icon at bounding box center [1056, 507] width 23 height 23
click at [0, 0] on input "Características" at bounding box center [0, 0] width 0 height 0
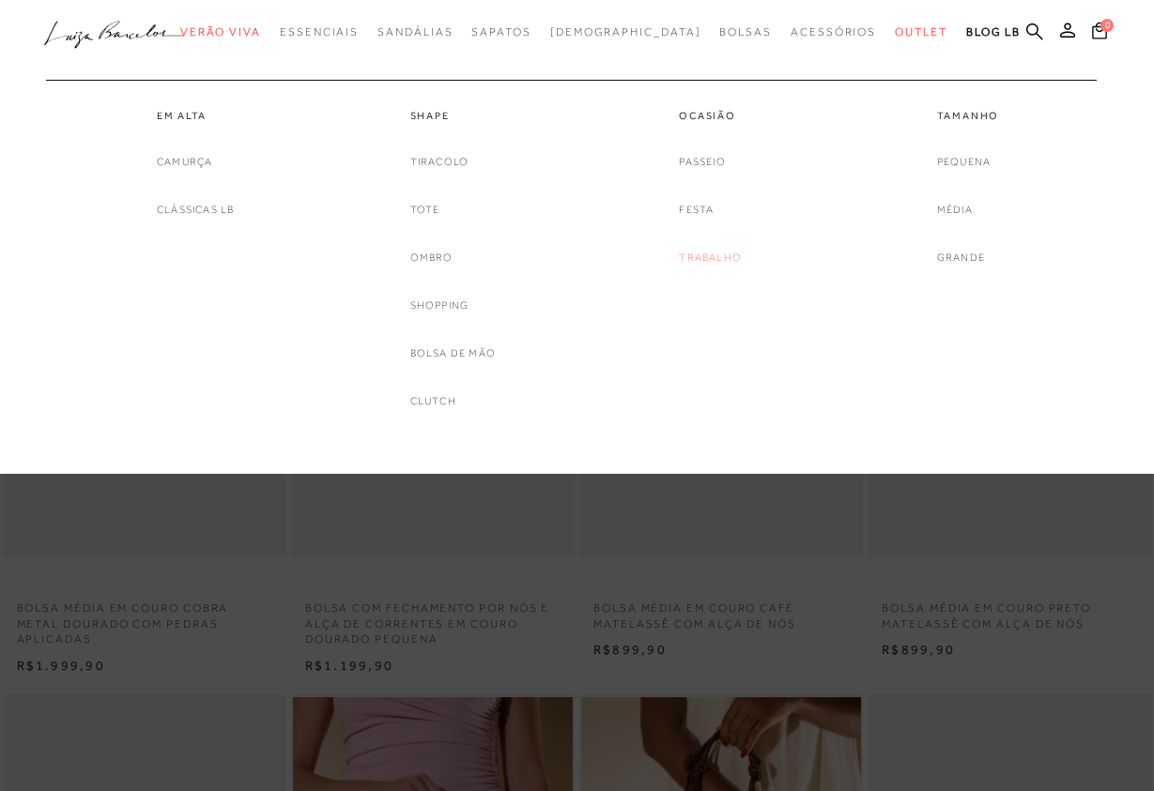
click at [702, 260] on link "Trabalho" at bounding box center [710, 258] width 63 height 20
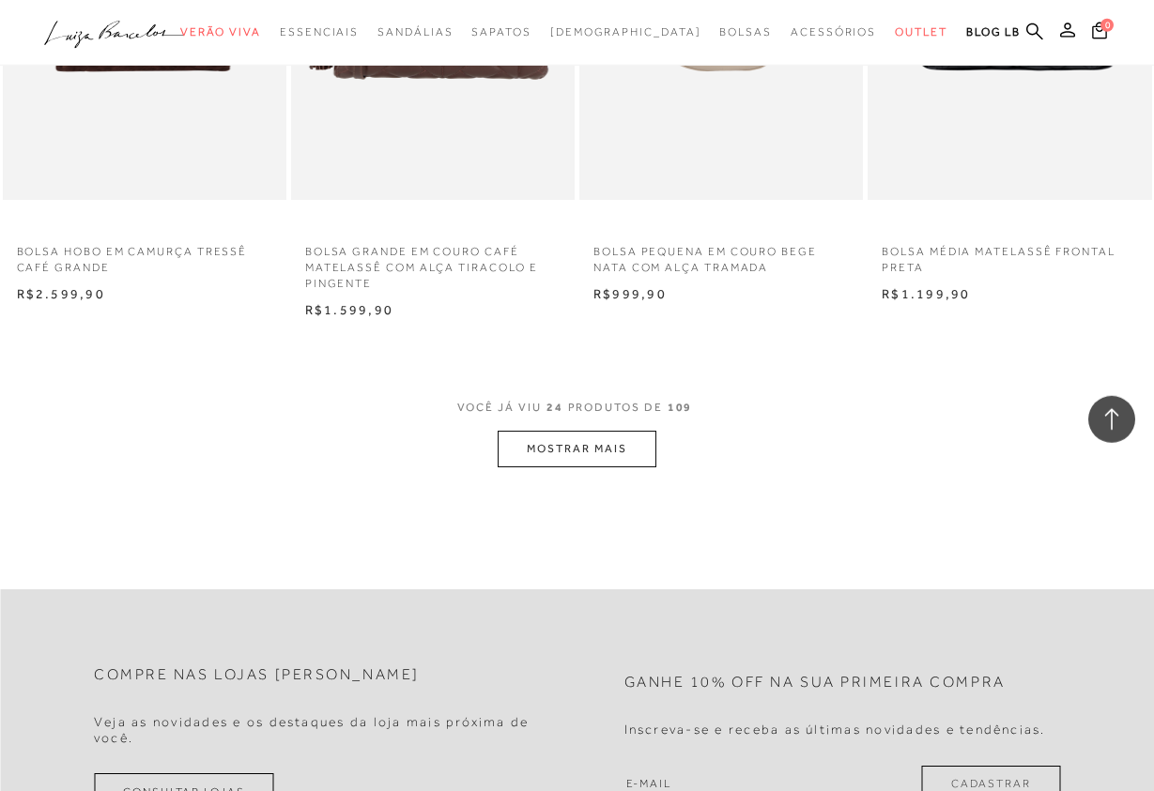
scroll to position [3160, 0]
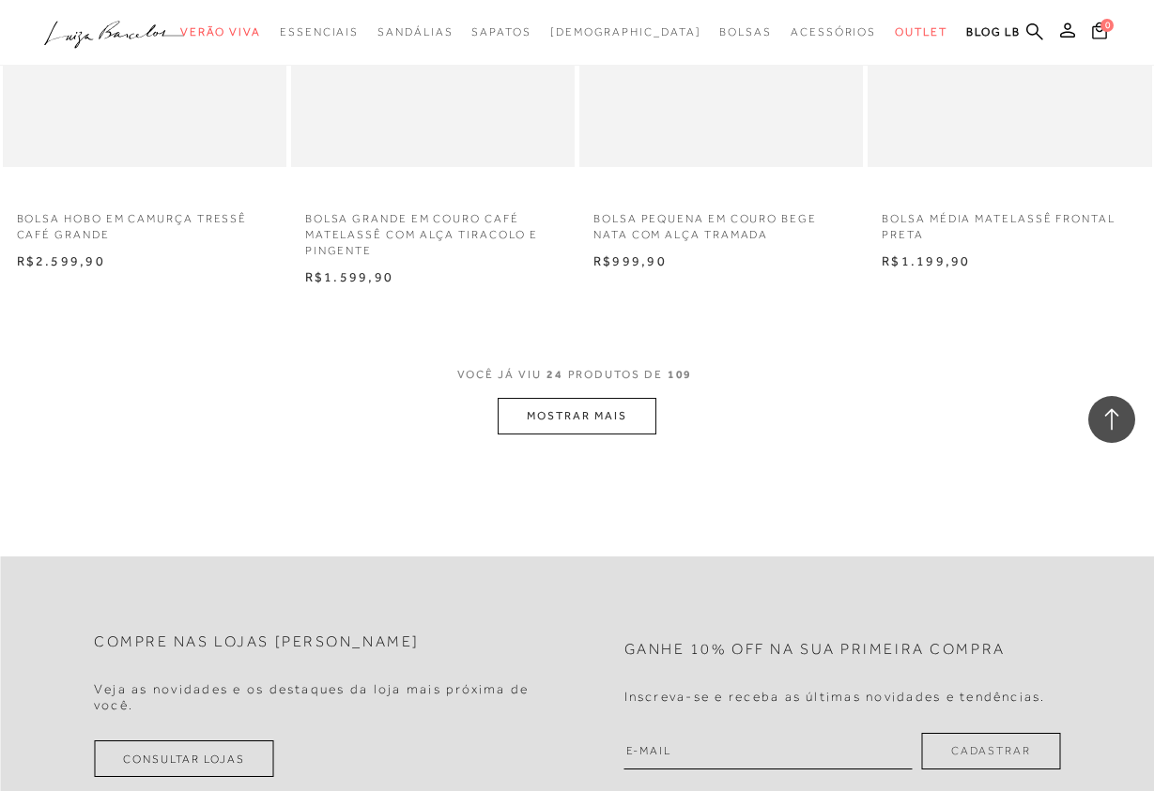
click at [612, 418] on button "MOSTRAR MAIS" at bounding box center [576, 416] width 158 height 37
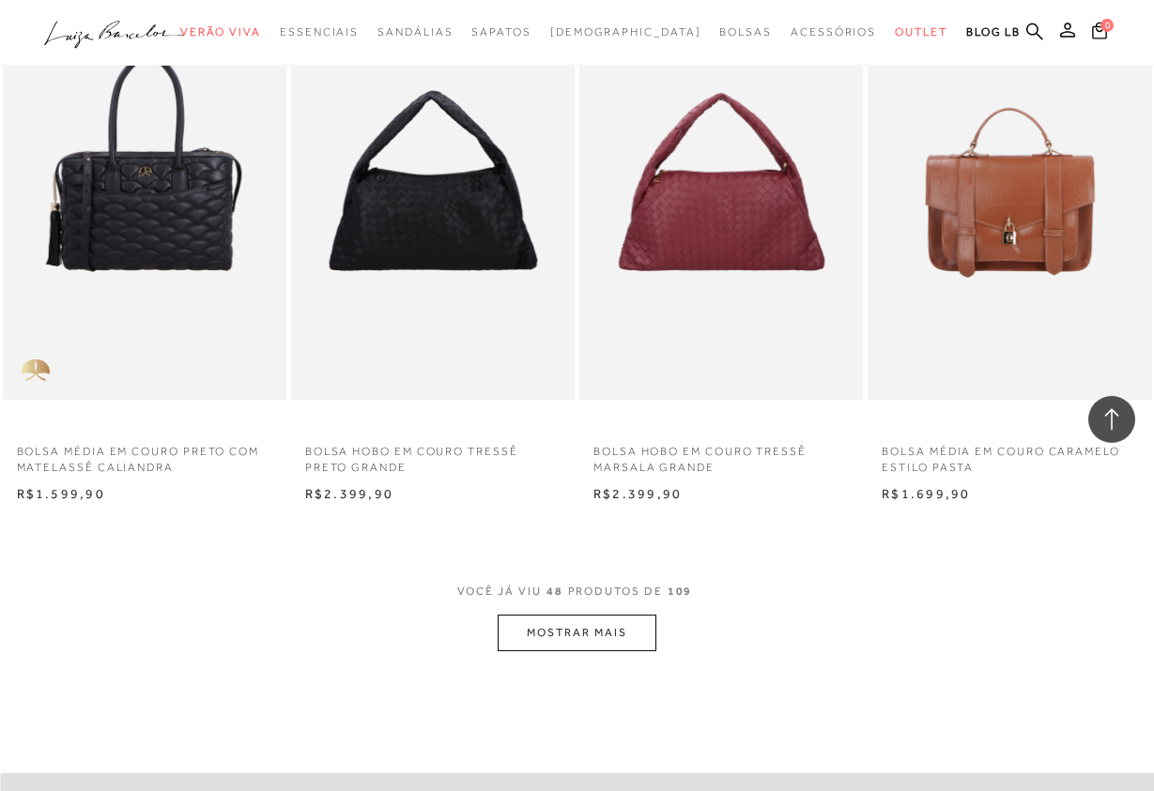
scroll to position [6415, 0]
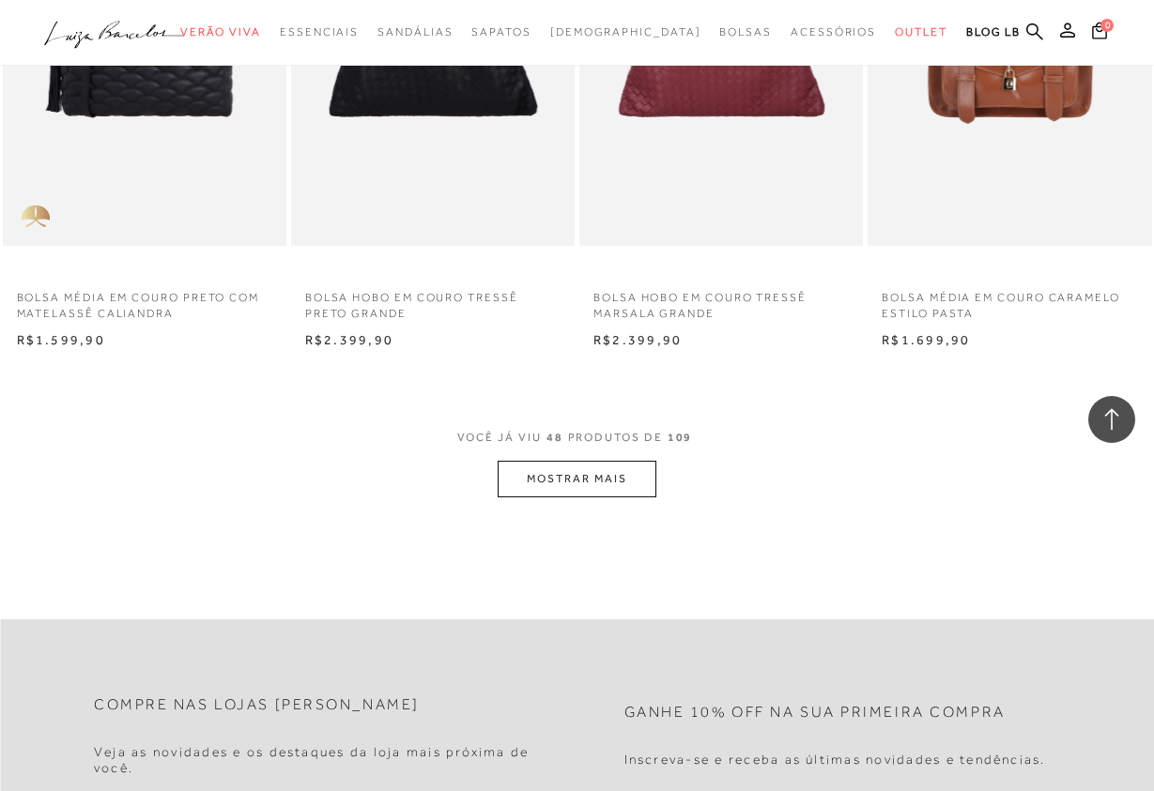
click at [605, 477] on button "MOSTRAR MAIS" at bounding box center [576, 479] width 158 height 37
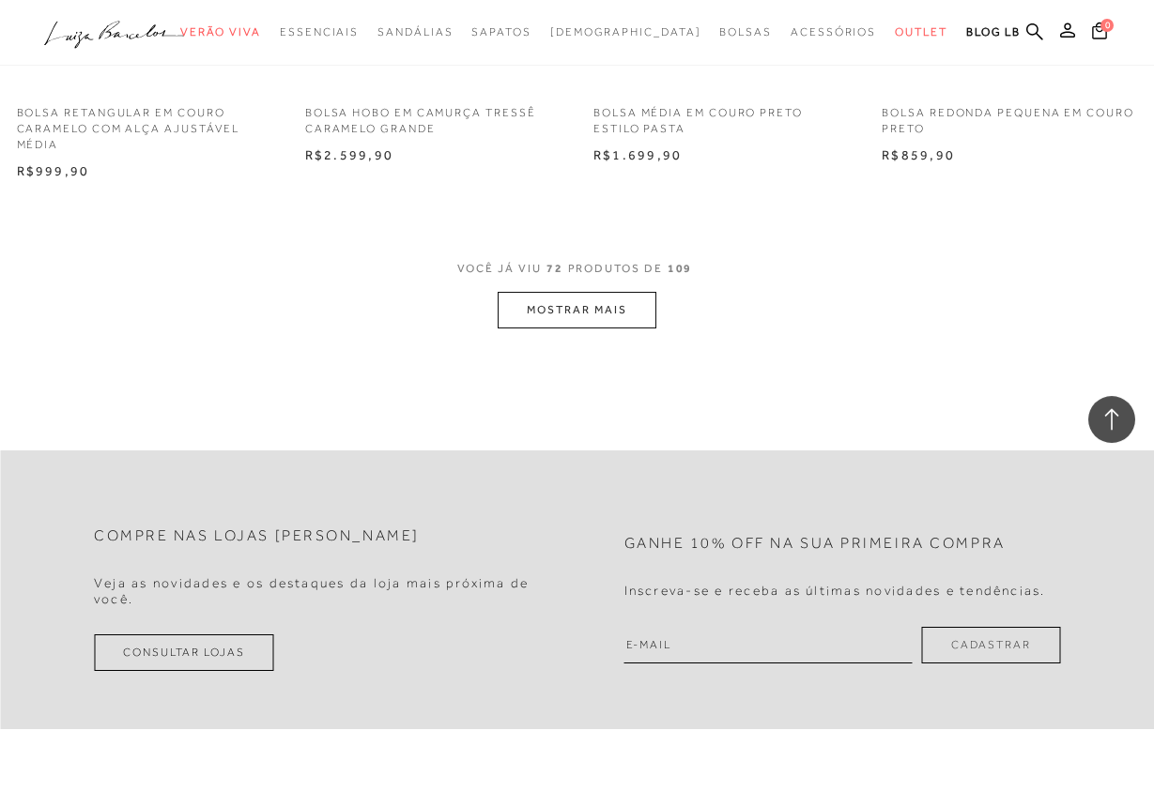
scroll to position [10053, 0]
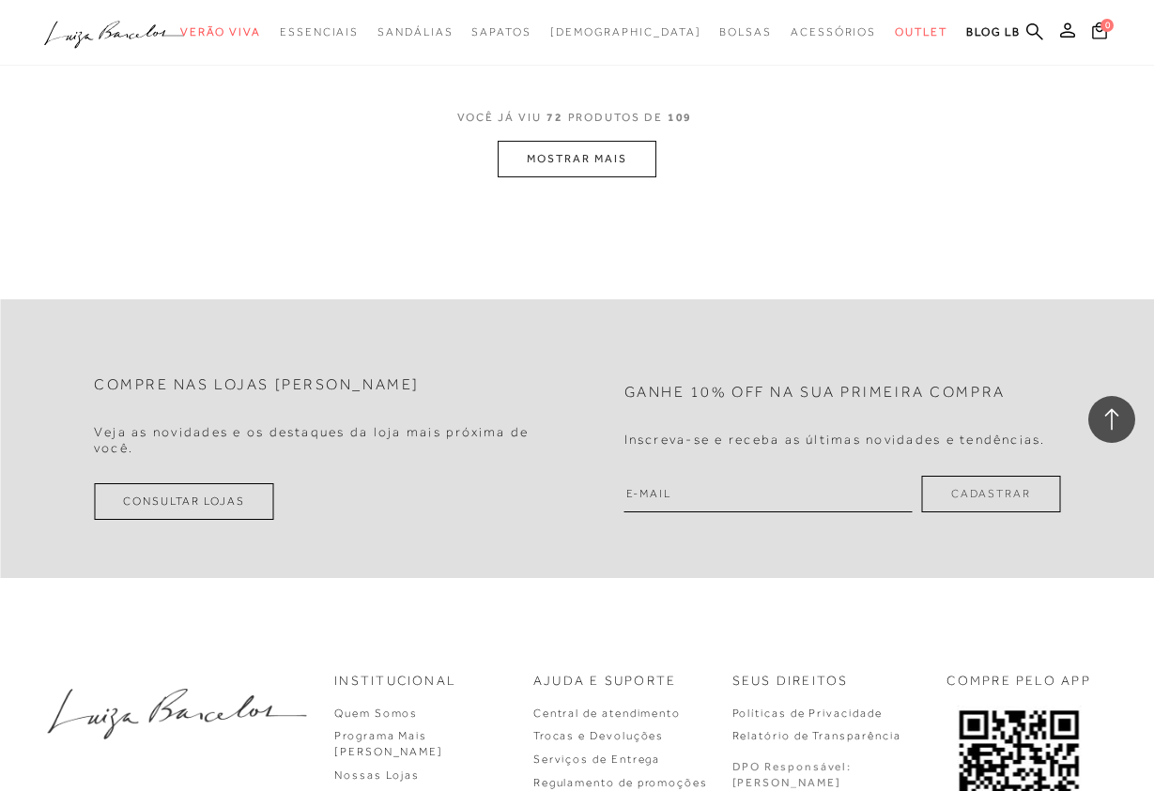
click at [605, 164] on button "MOSTRAR MAIS" at bounding box center [576, 159] width 158 height 37
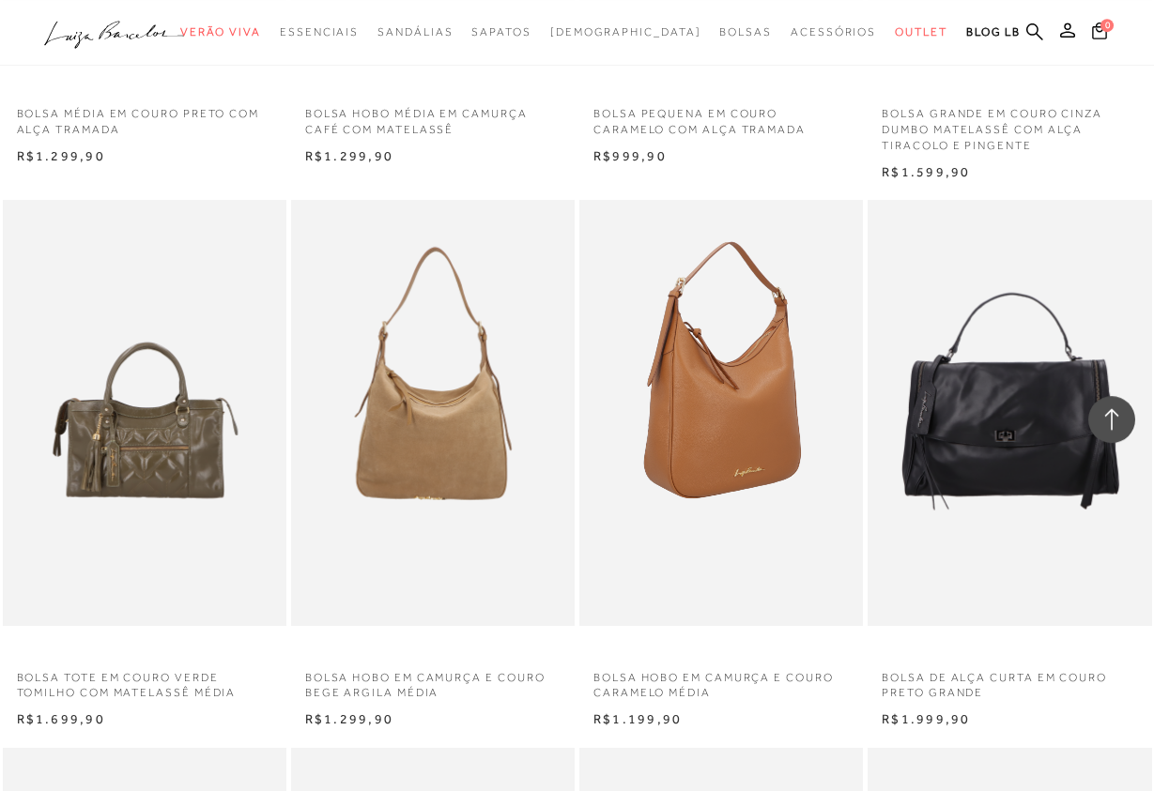
scroll to position [11010, 0]
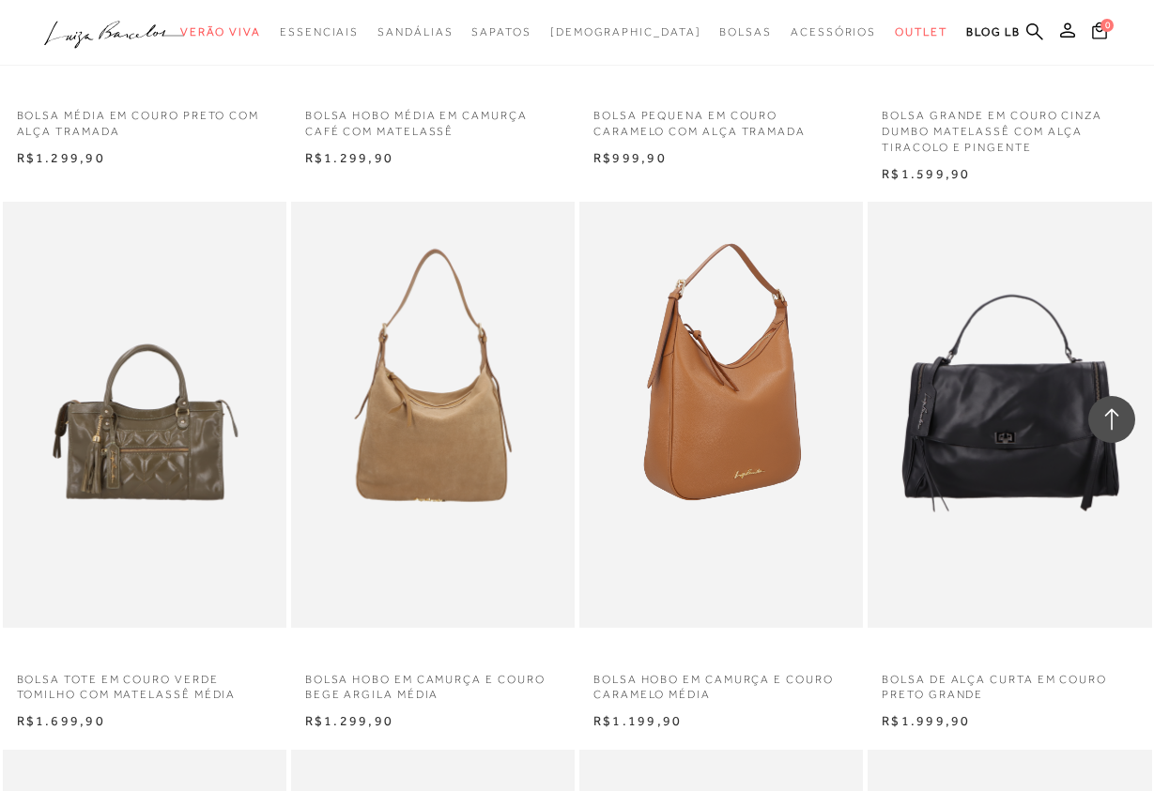
click at [733, 372] on img at bounding box center [722, 414] width 282 height 425
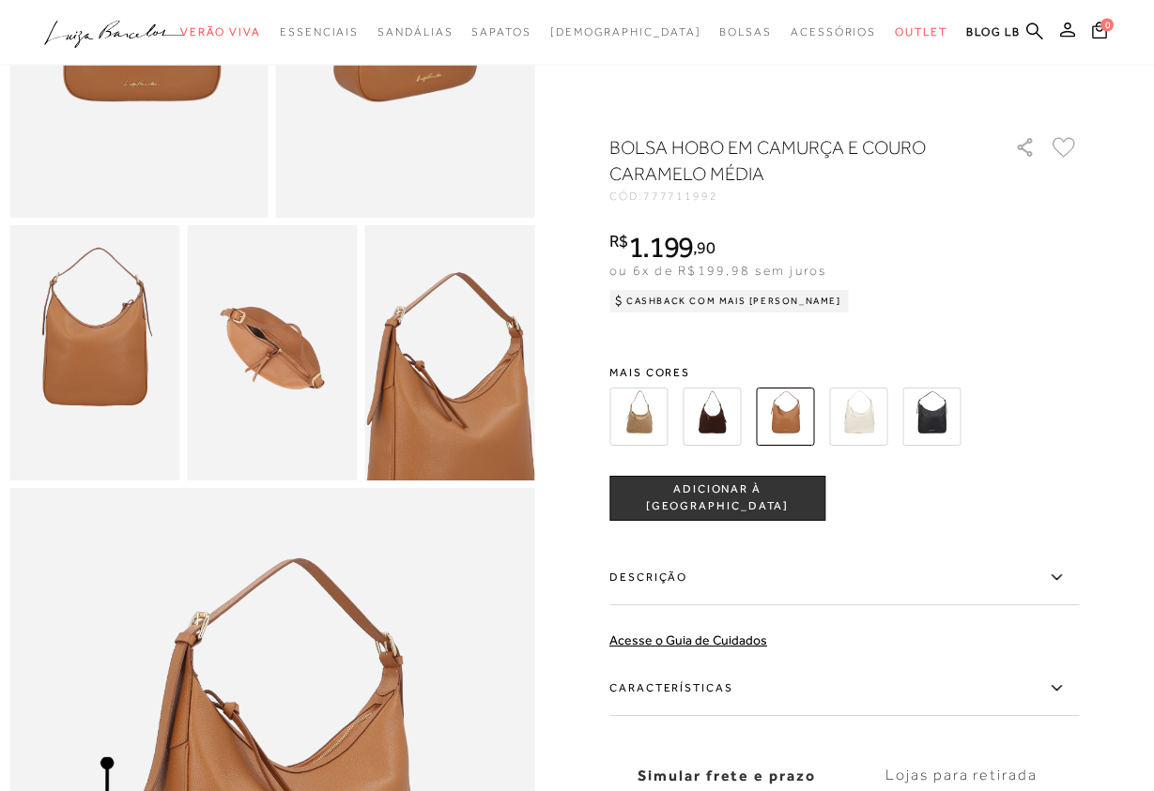
scroll to position [766, 0]
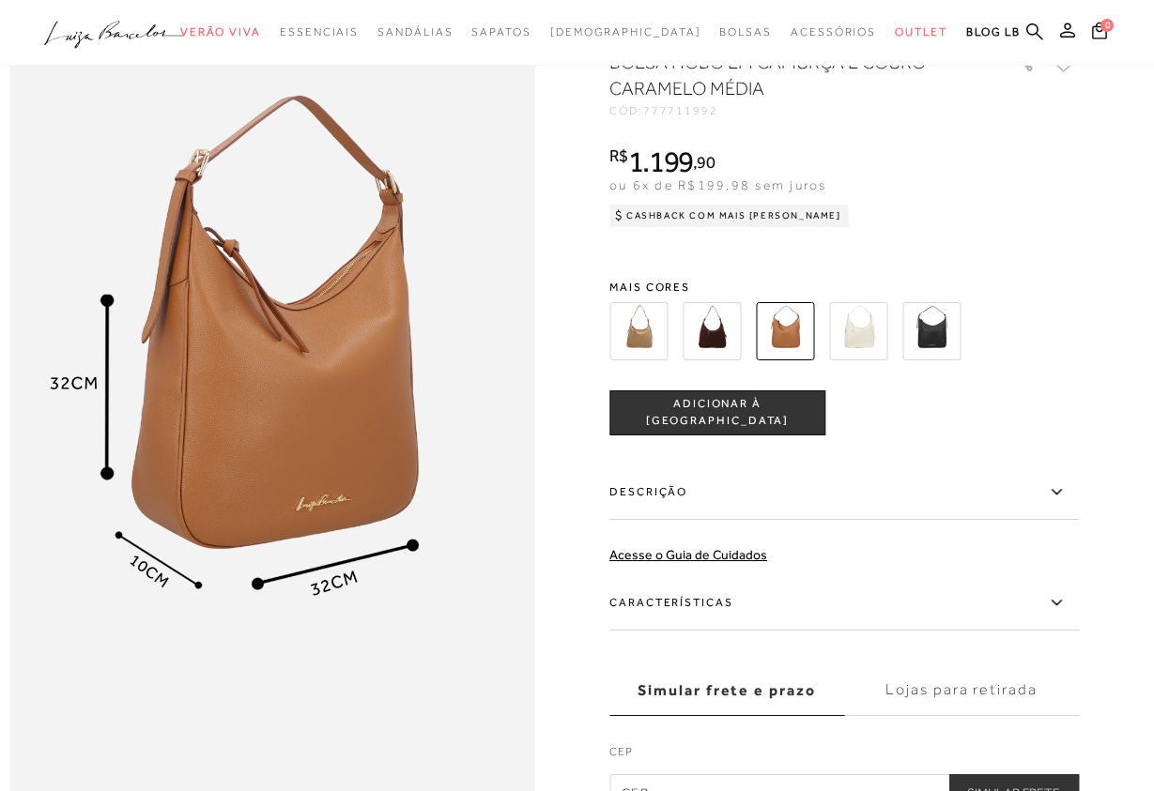
click at [697, 331] on img at bounding box center [711, 331] width 58 height 58
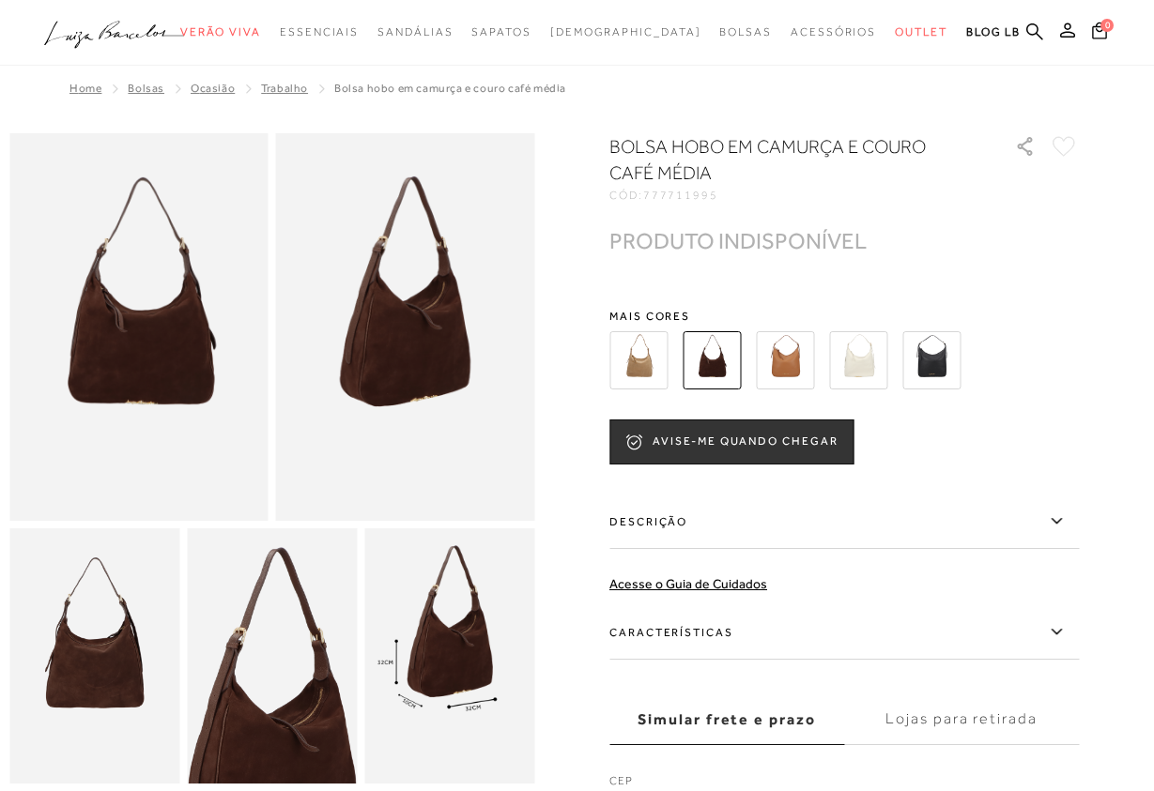
click at [799, 372] on img at bounding box center [785, 360] width 58 height 58
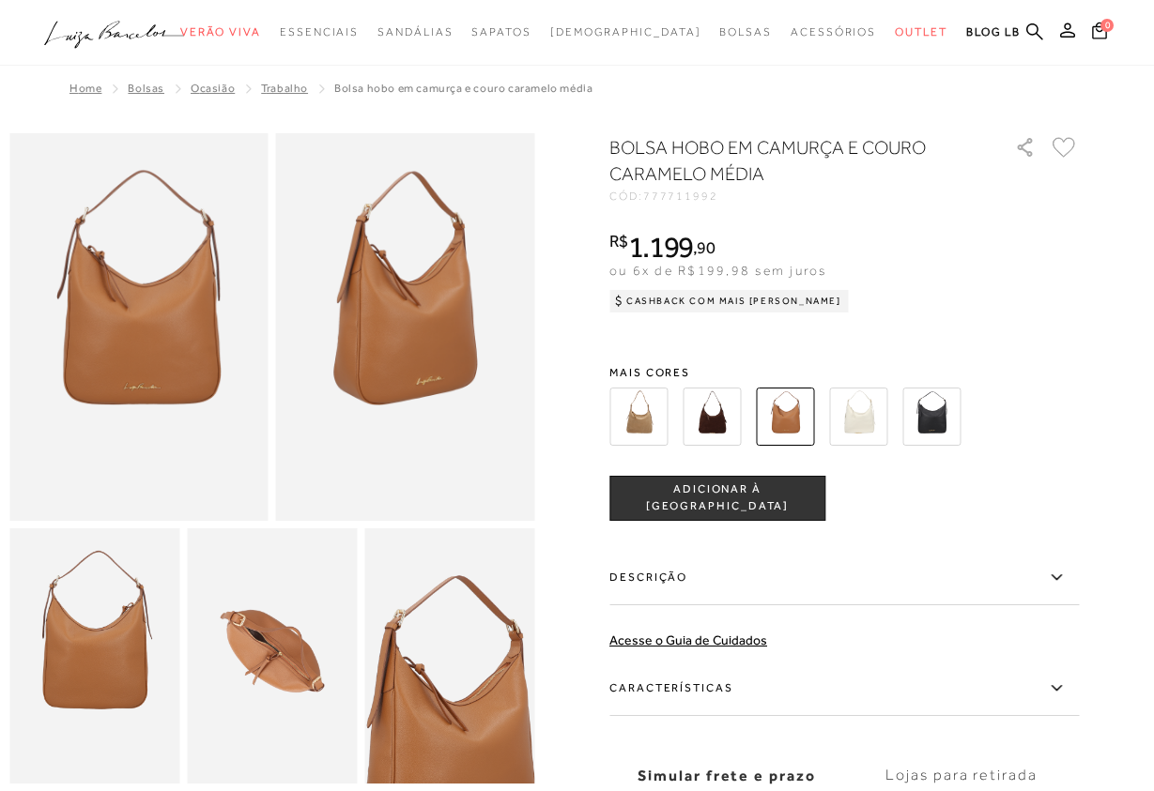
click at [854, 398] on img at bounding box center [858, 417] width 58 height 58
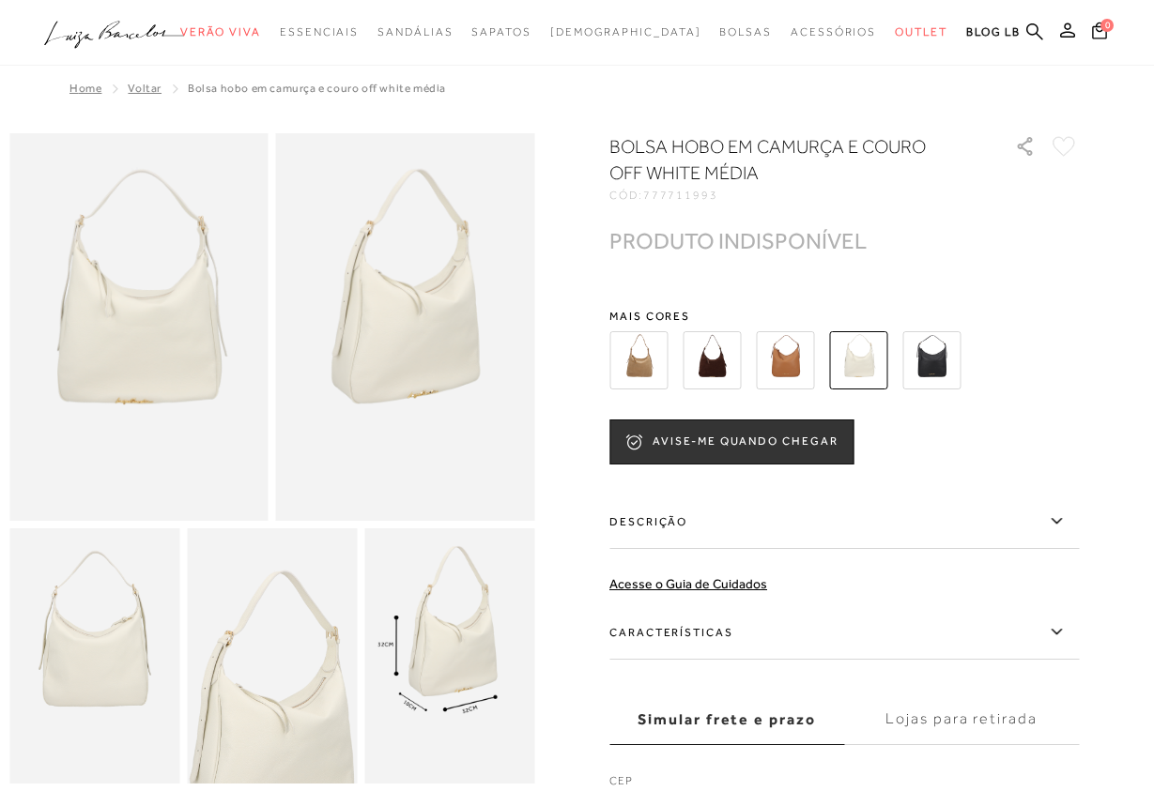
click at [946, 355] on img at bounding box center [931, 360] width 58 height 58
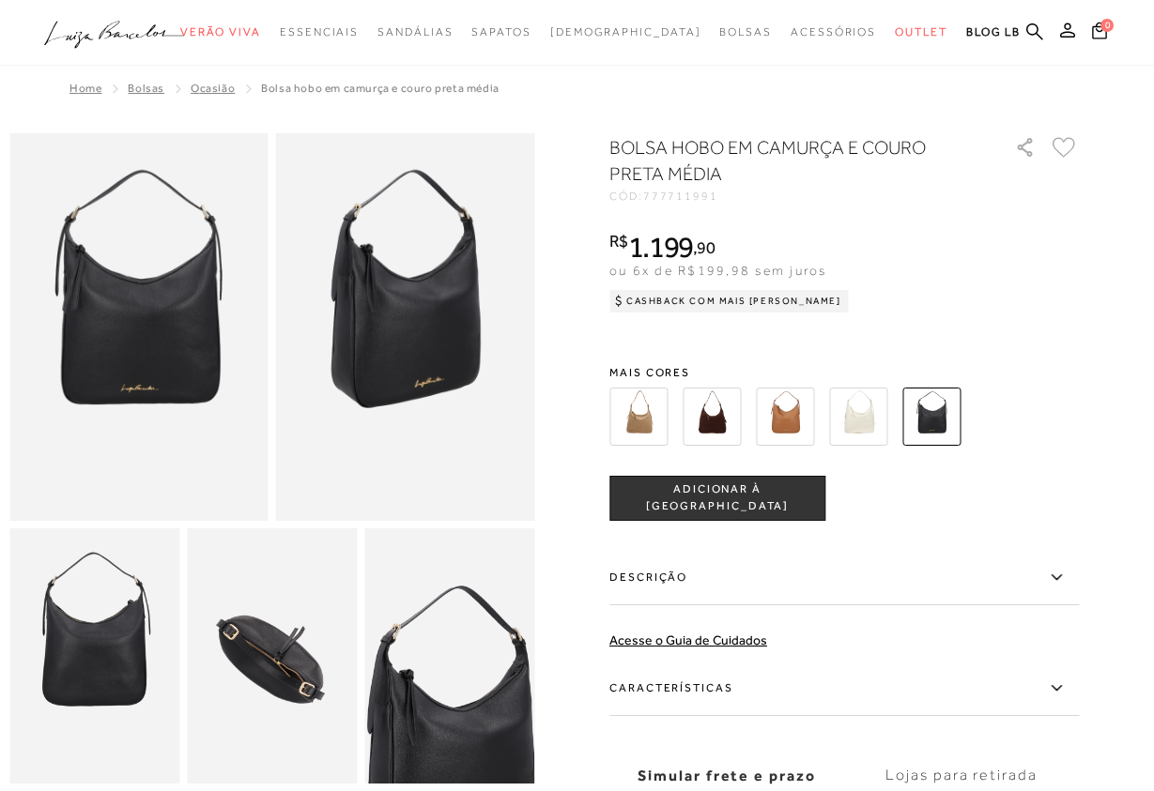
click at [636, 372] on span "Mais cores" at bounding box center [843, 372] width 469 height 11
click at [638, 402] on img at bounding box center [638, 417] width 58 height 58
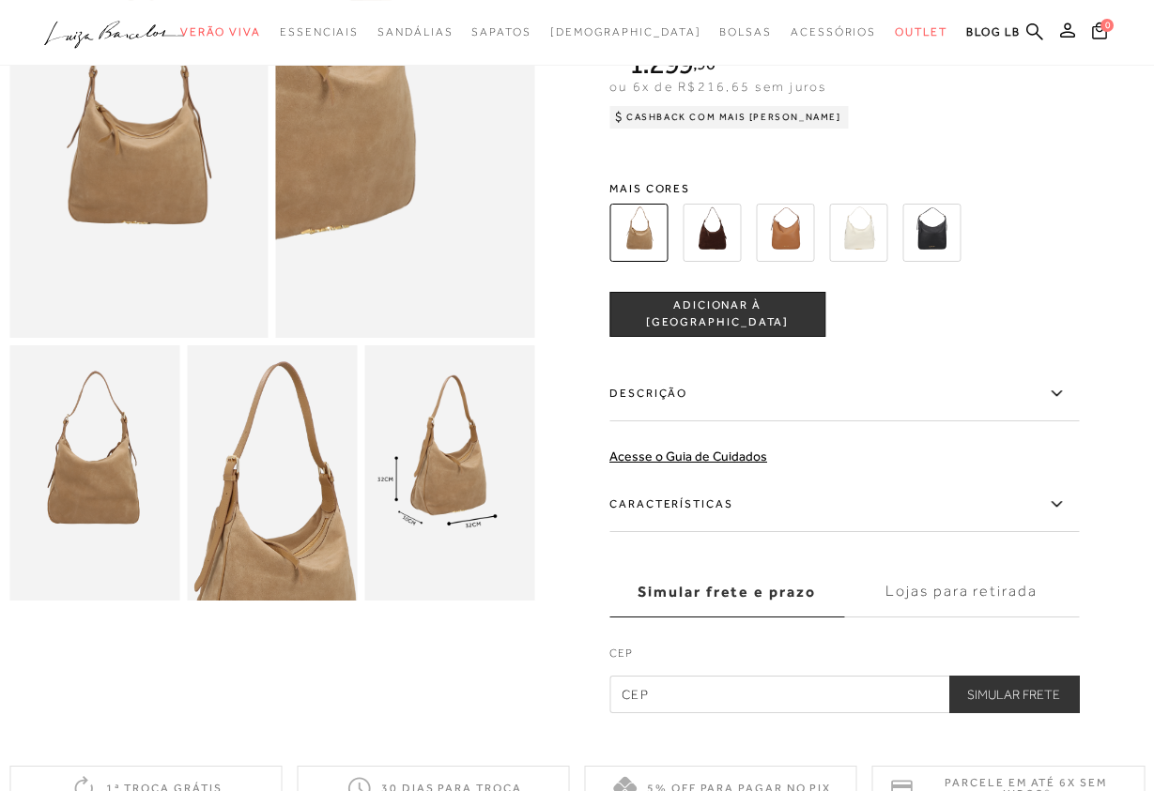
scroll to position [191, 0]
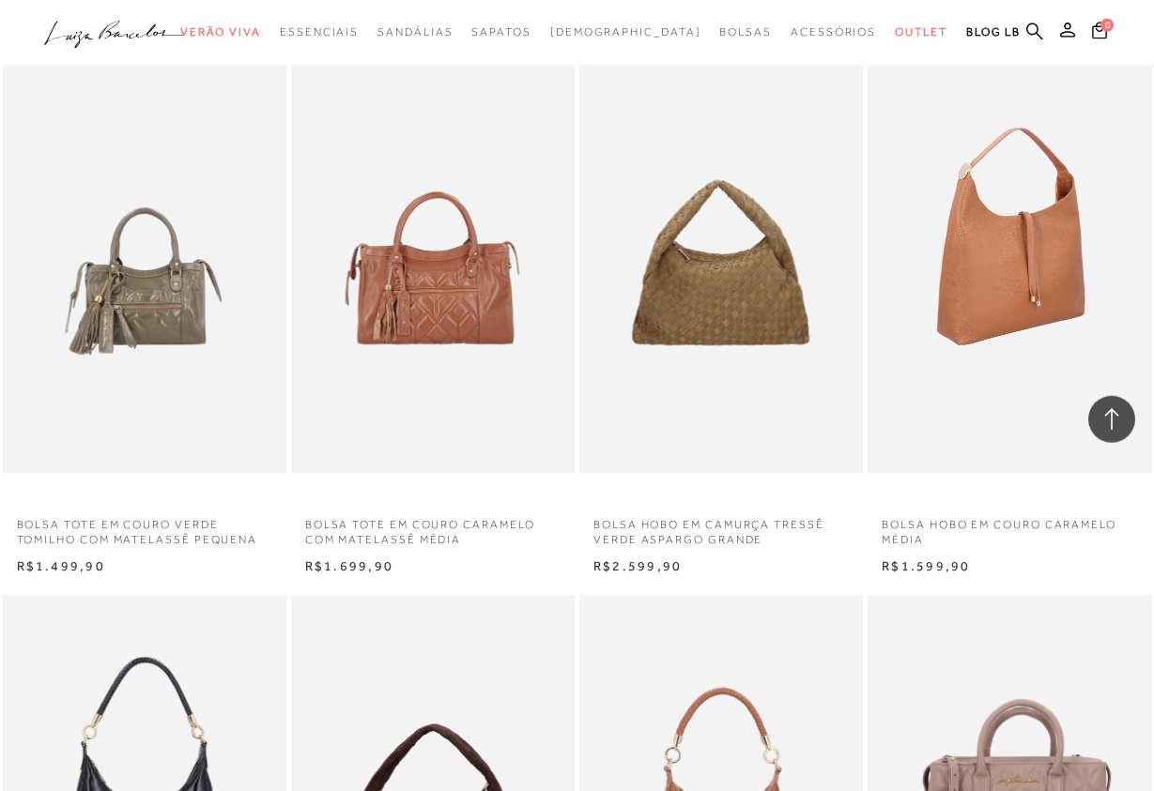
scroll to position [10053, 0]
click at [1062, 257] on img at bounding box center [1010, 260] width 282 height 425
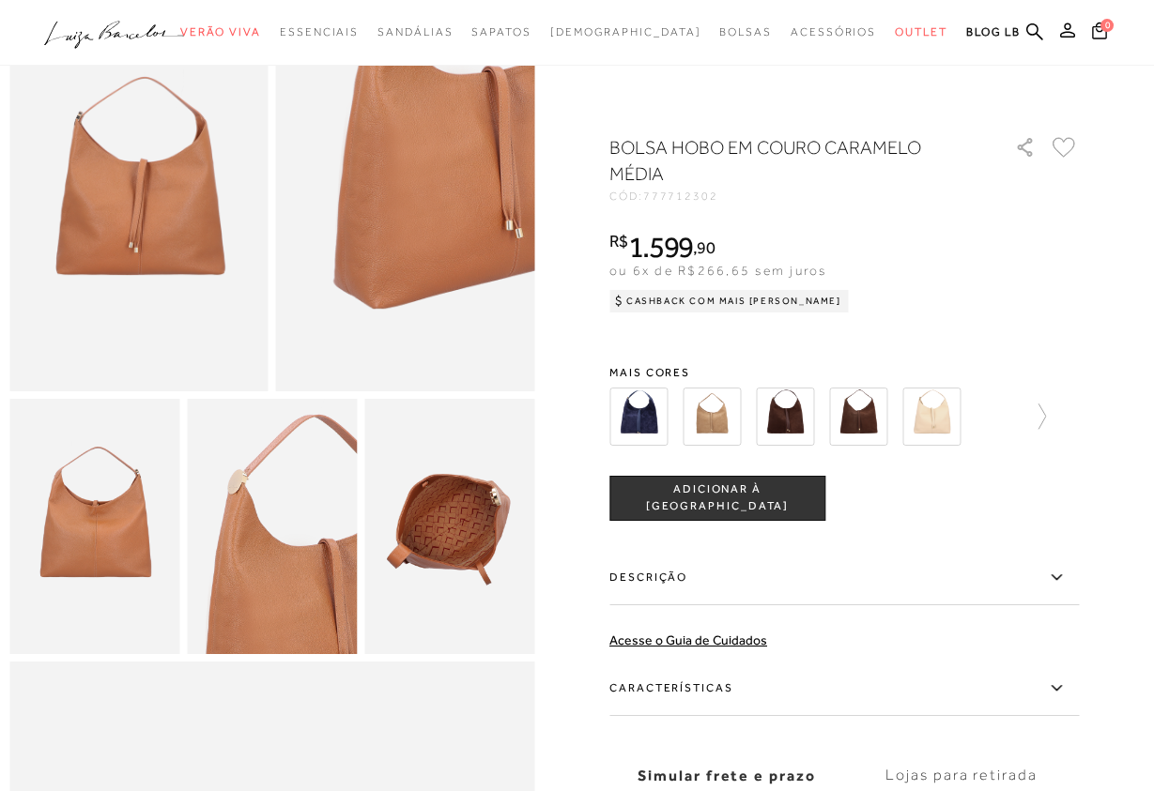
scroll to position [191, 0]
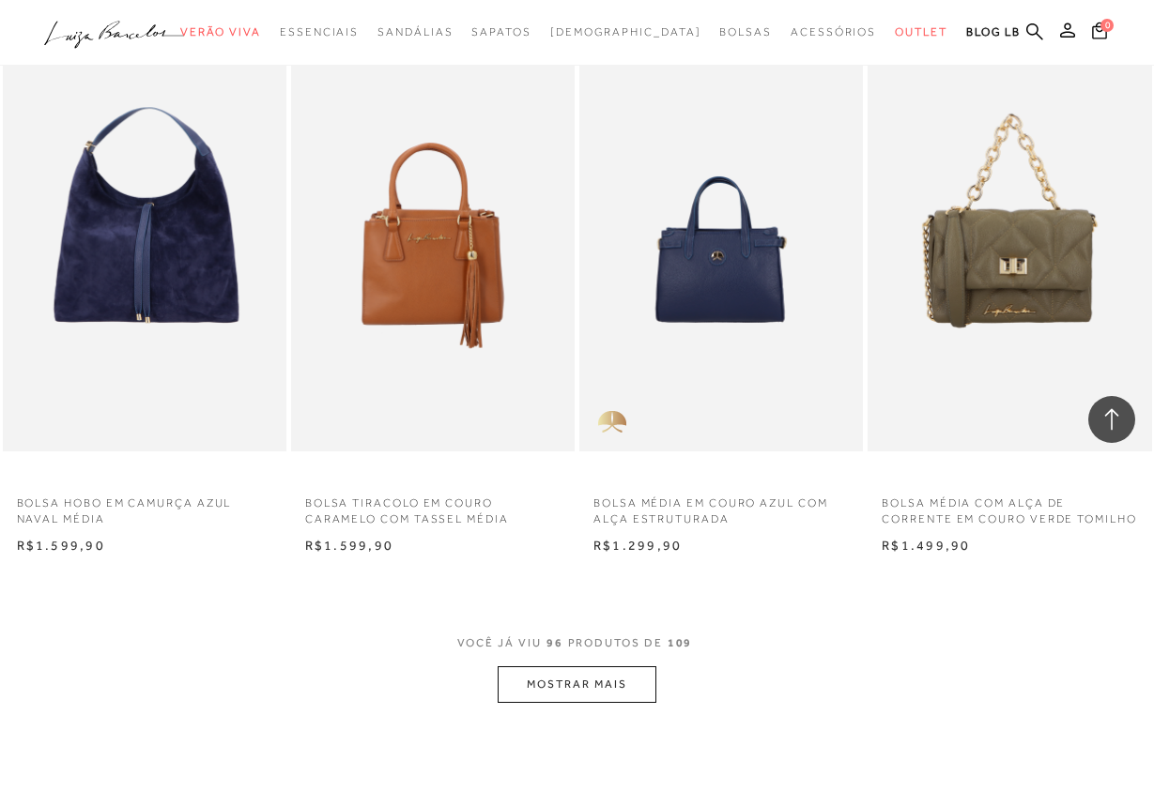
scroll to position [13213, 0]
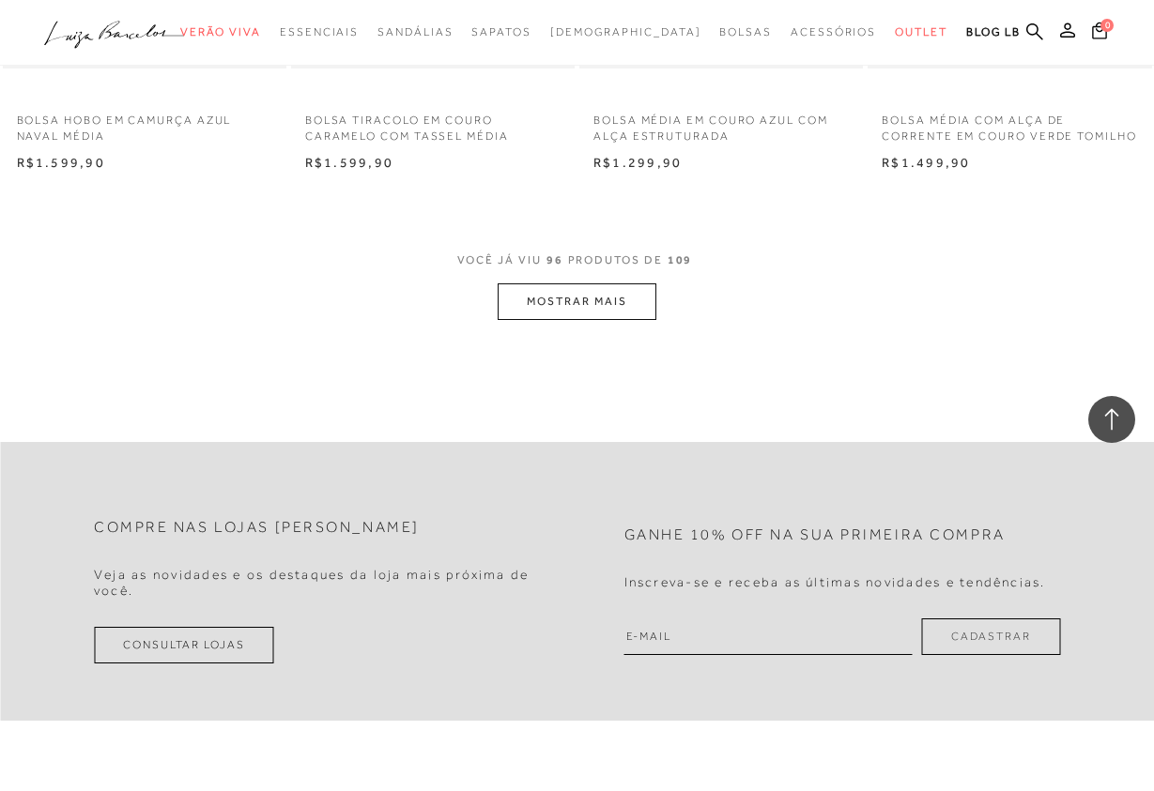
click at [613, 315] on button "MOSTRAR MAIS" at bounding box center [576, 301] width 158 height 37
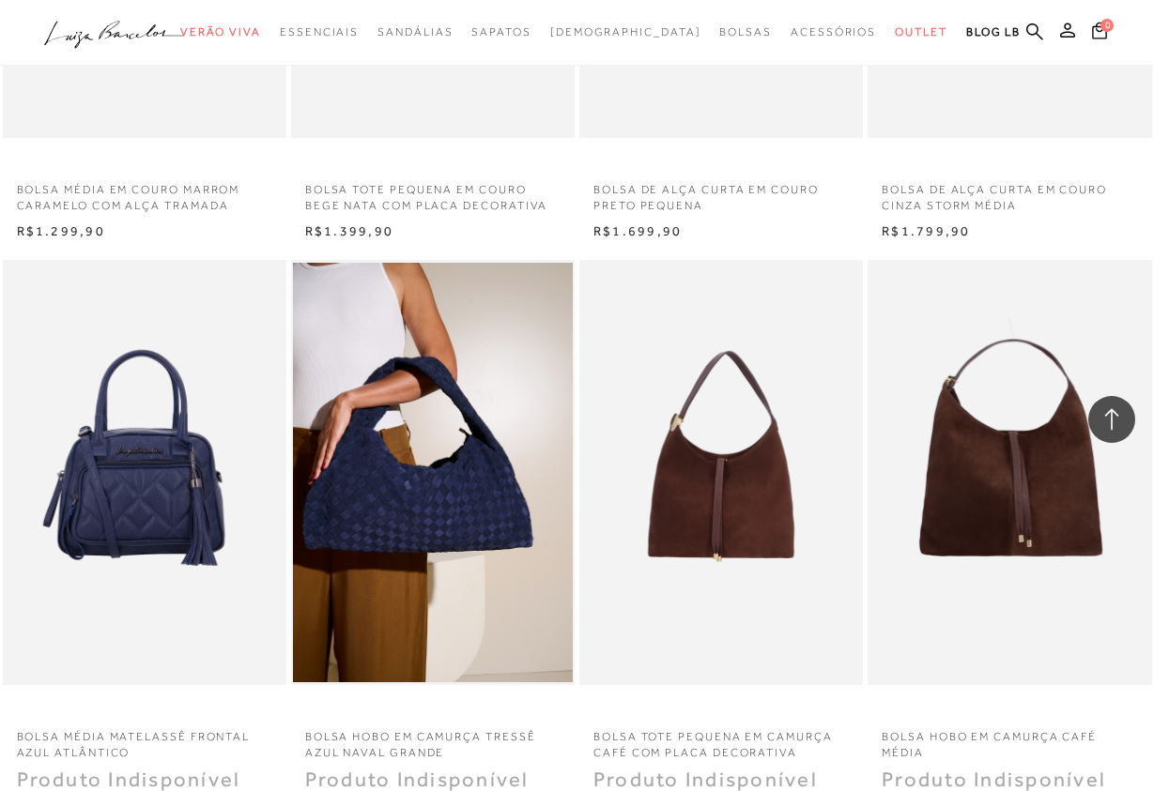
scroll to position [13404, 0]
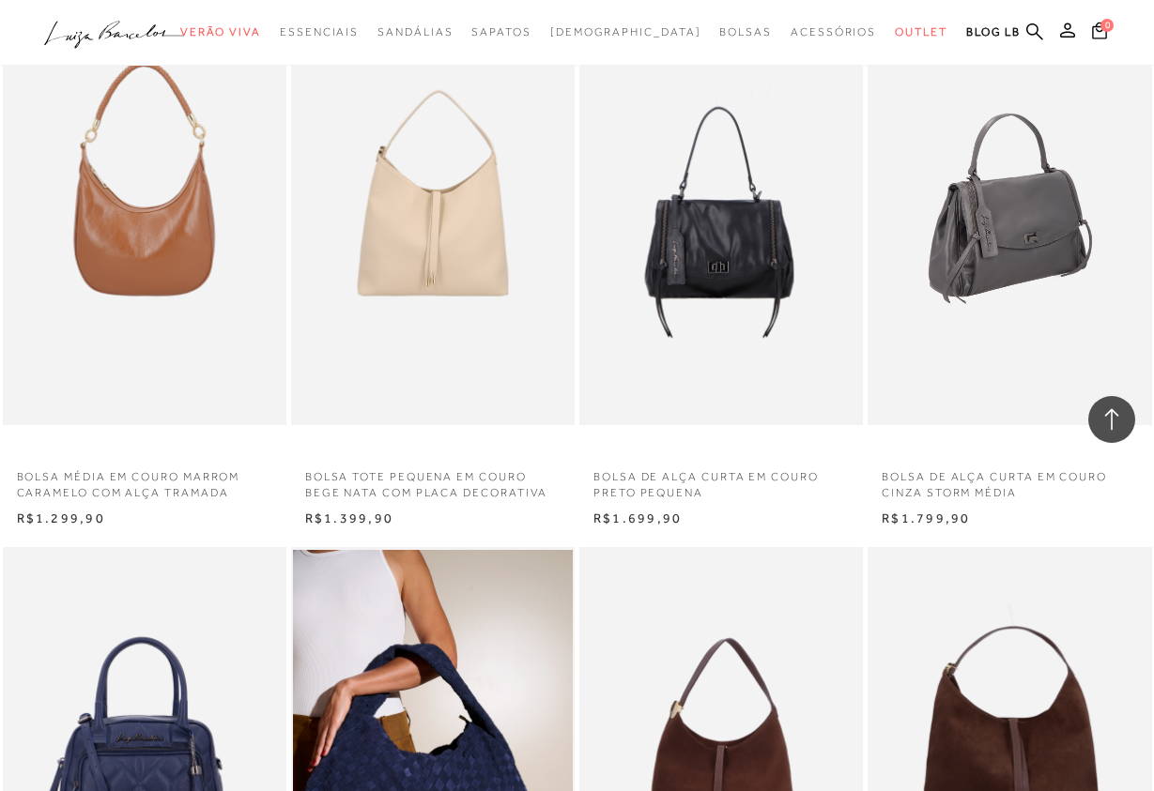
click at [1045, 239] on img at bounding box center [1010, 211] width 282 height 425
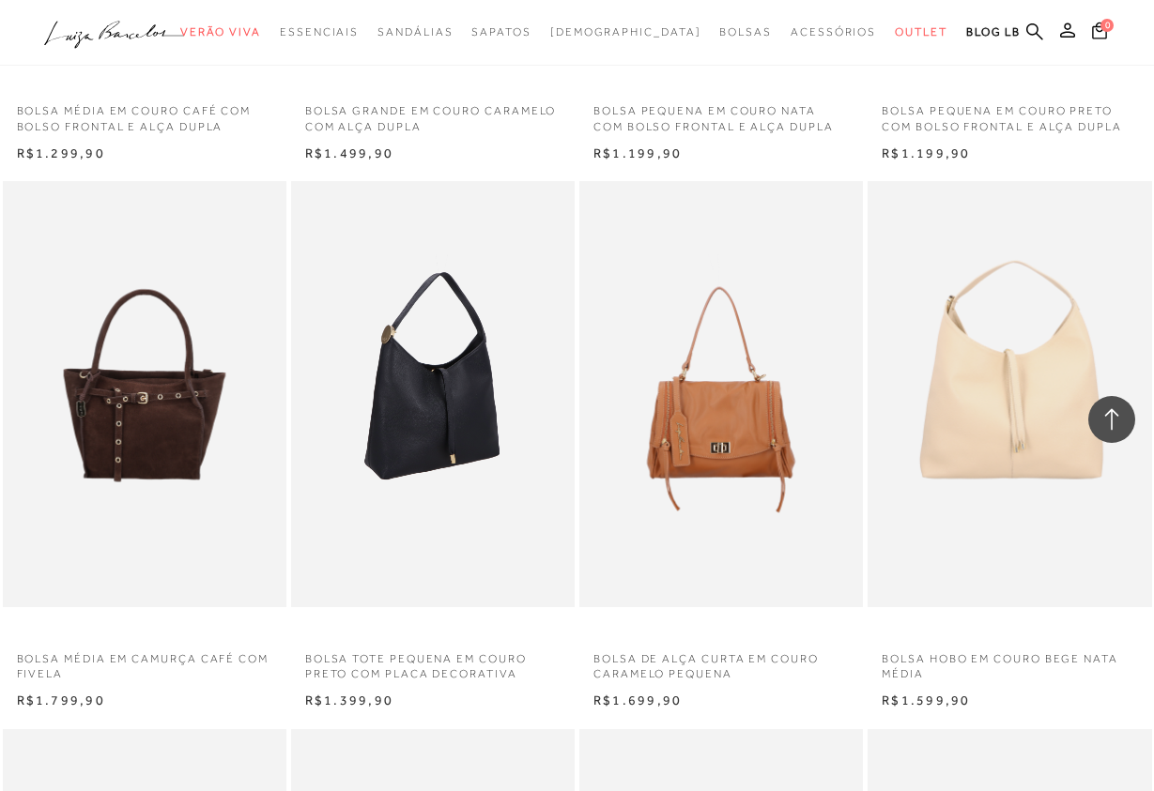
scroll to position [8425, 0]
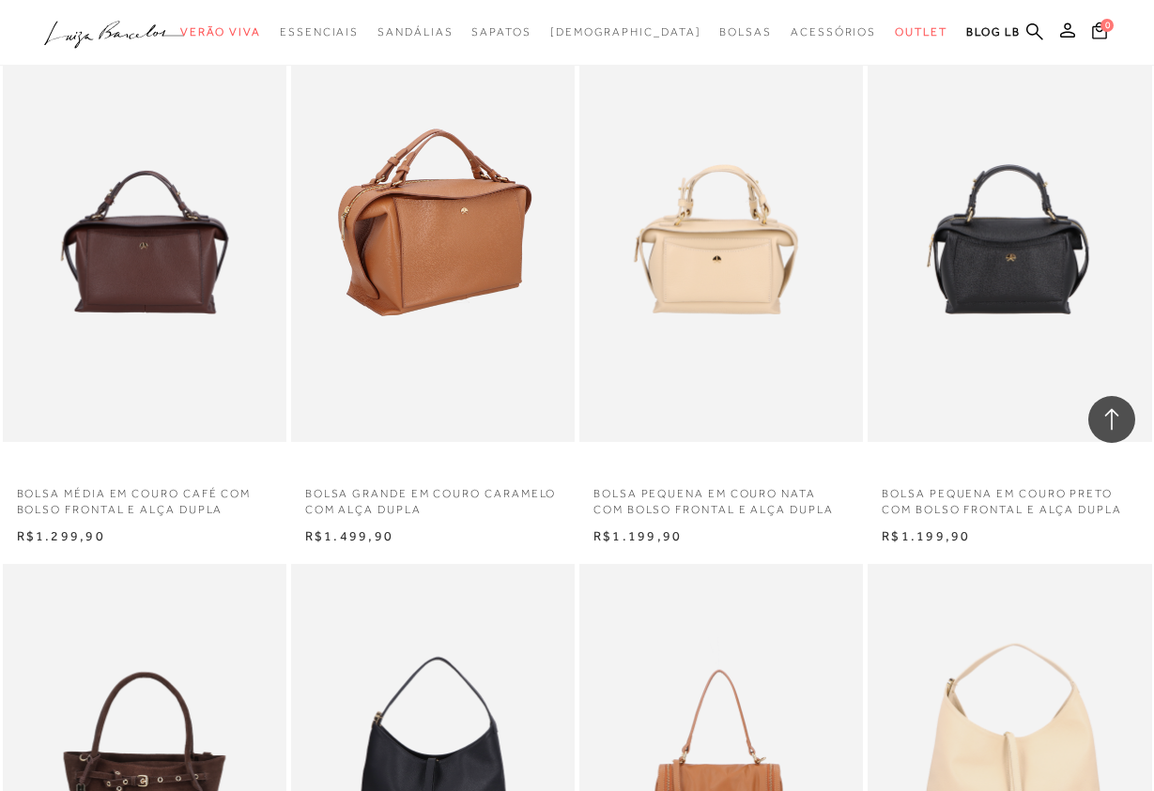
click at [454, 255] on img at bounding box center [434, 229] width 282 height 425
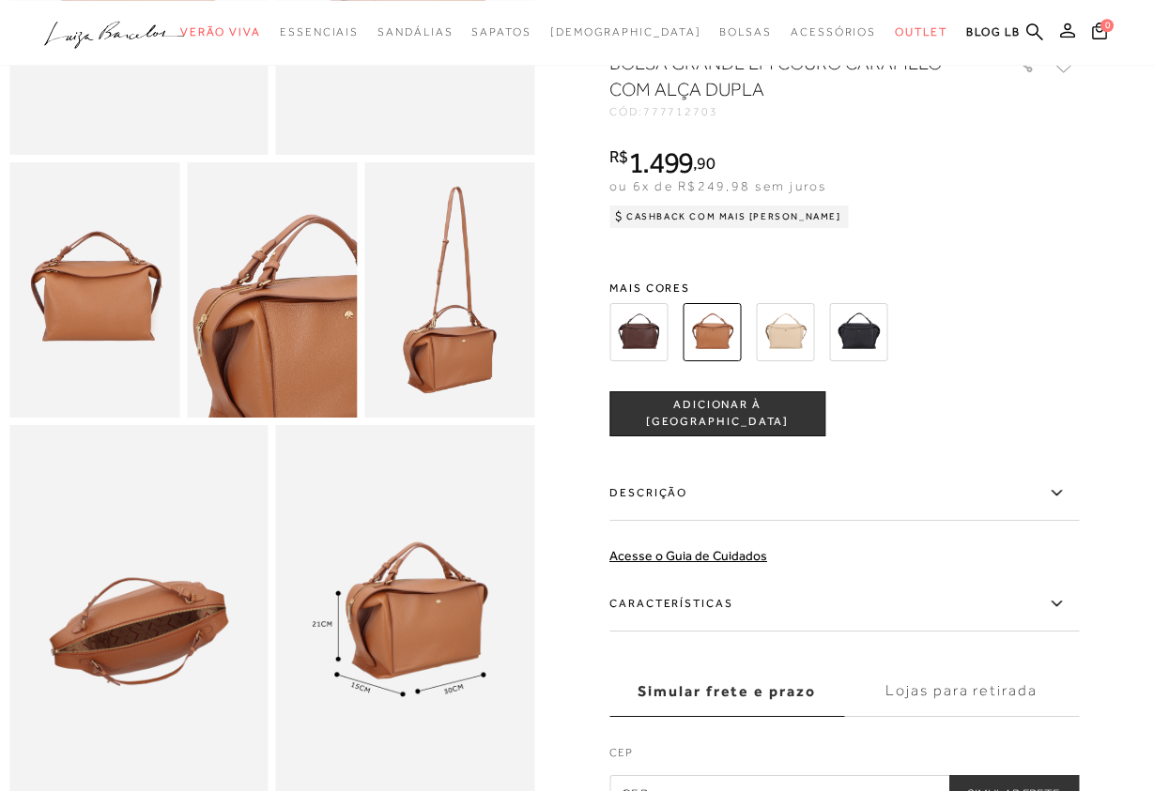
scroll to position [383, 0]
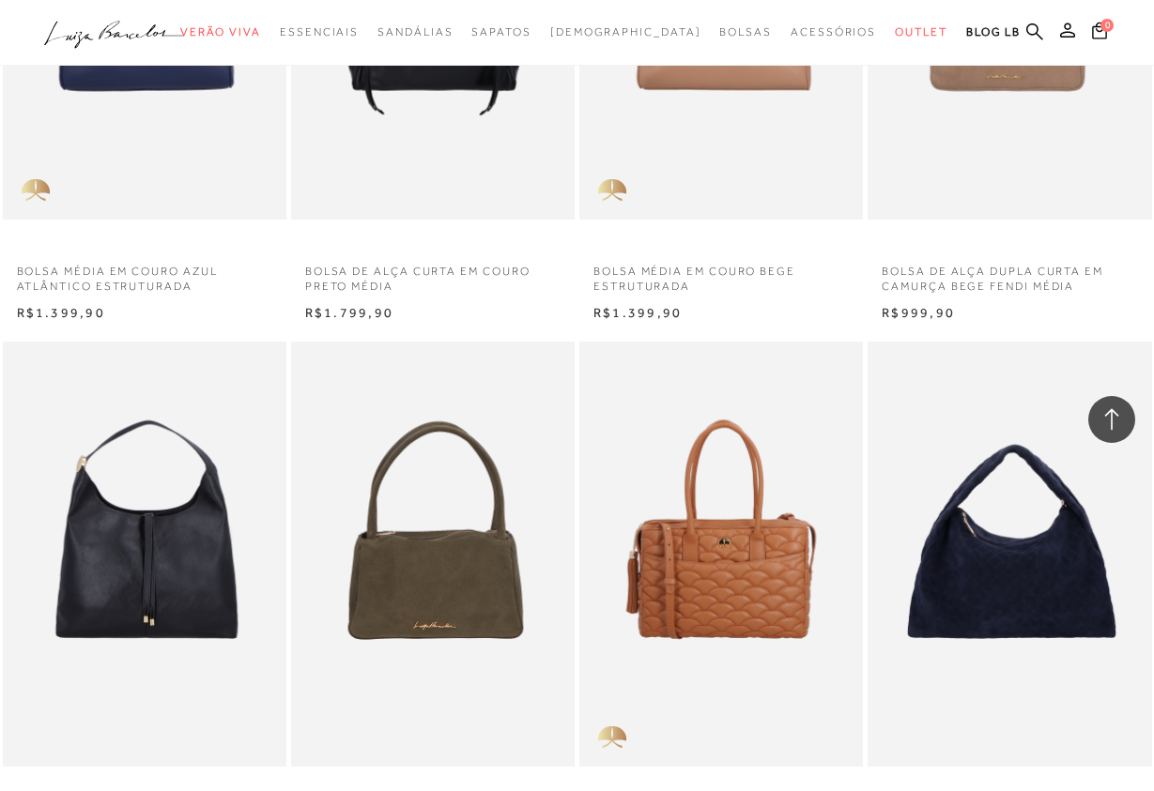
scroll to position [7181, 0]
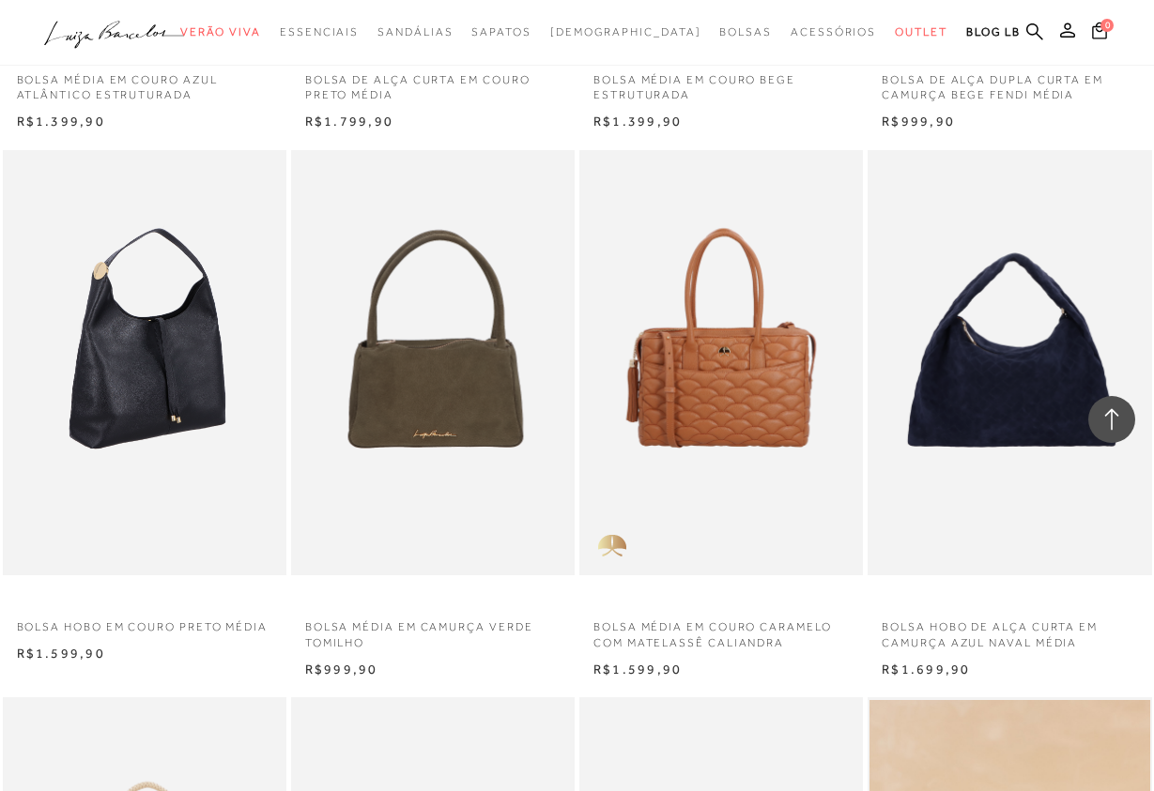
click at [135, 448] on img at bounding box center [146, 362] width 282 height 425
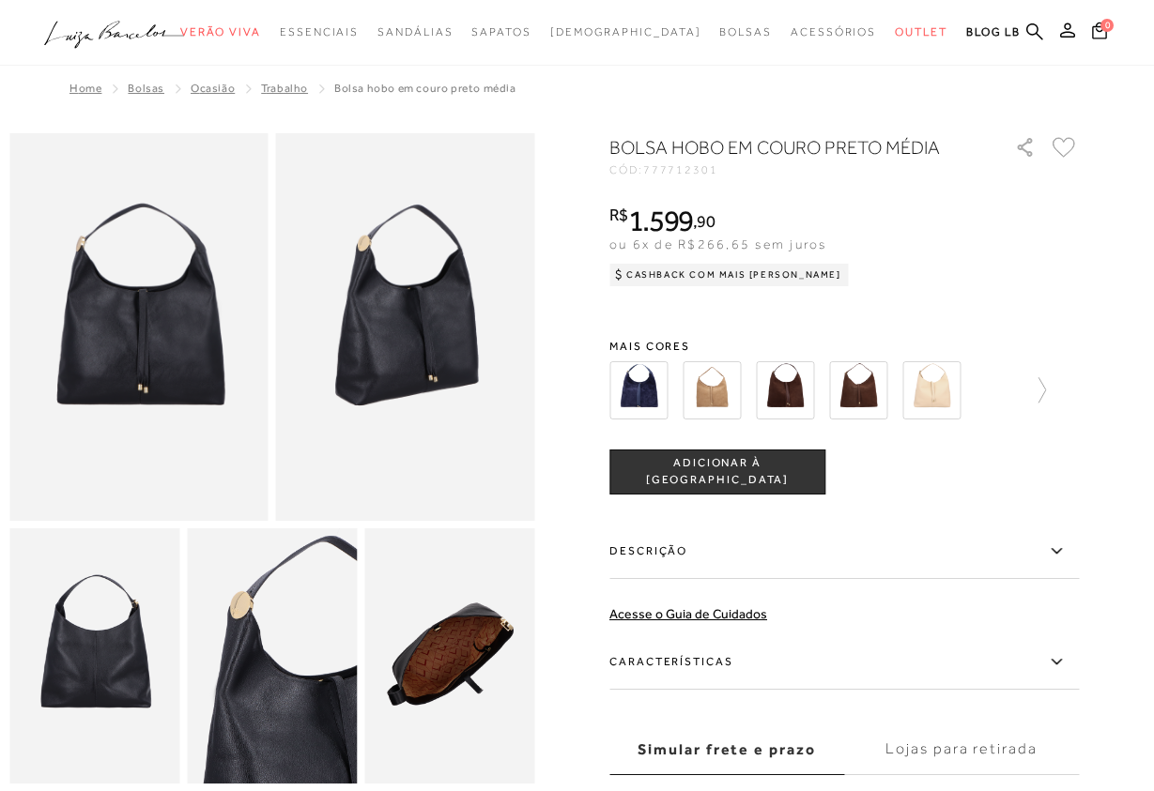
click at [714, 391] on img at bounding box center [711, 390] width 58 height 58
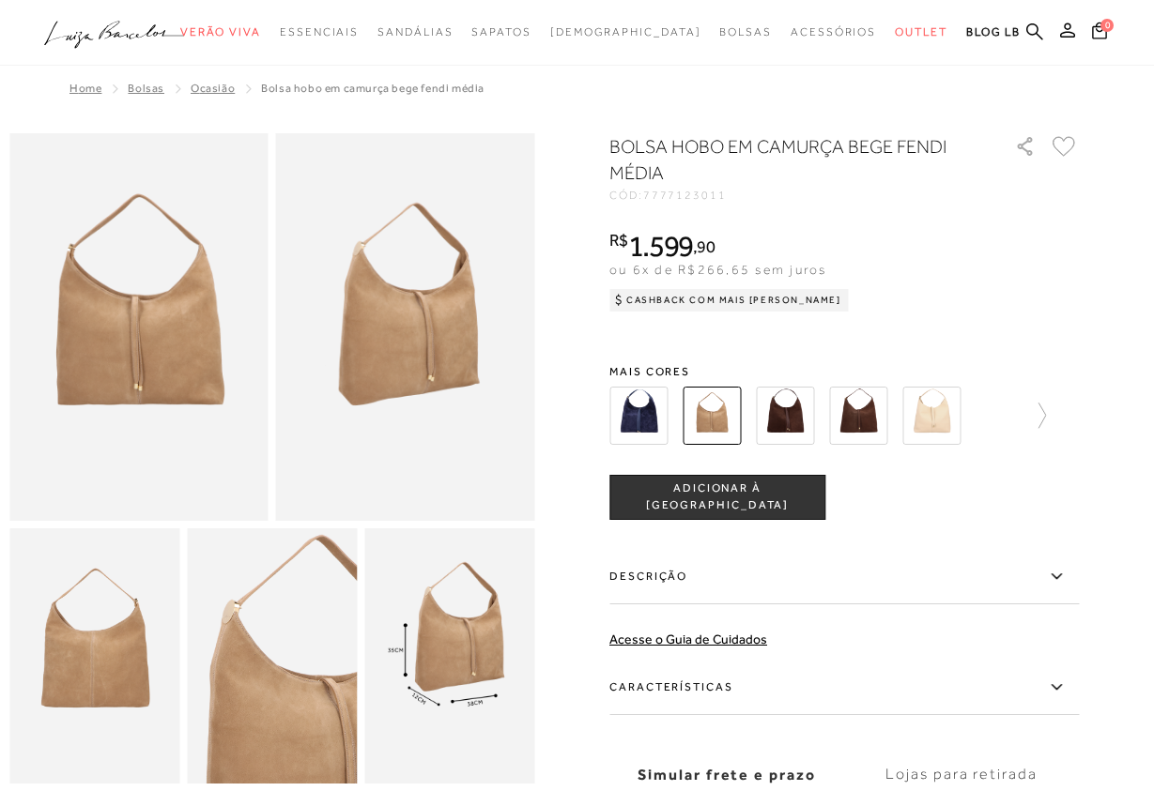
click at [789, 416] on img at bounding box center [785, 416] width 58 height 58
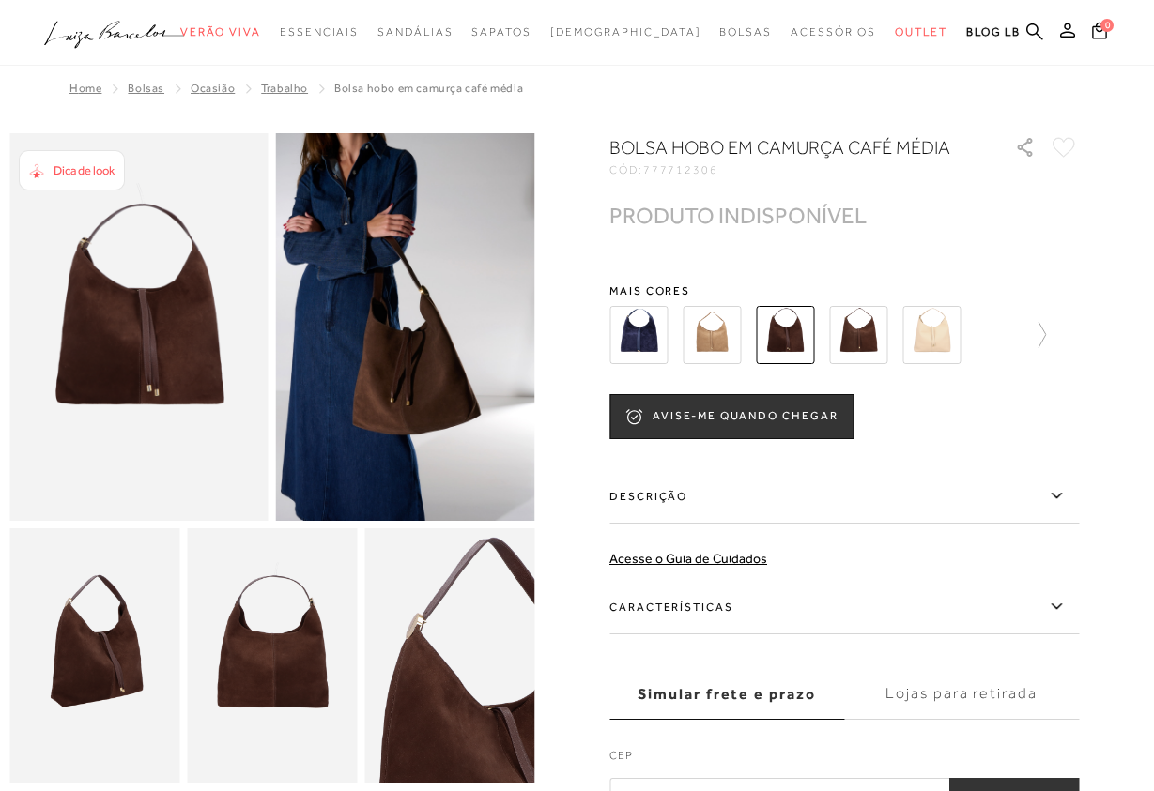
click at [858, 334] on img at bounding box center [858, 335] width 58 height 58
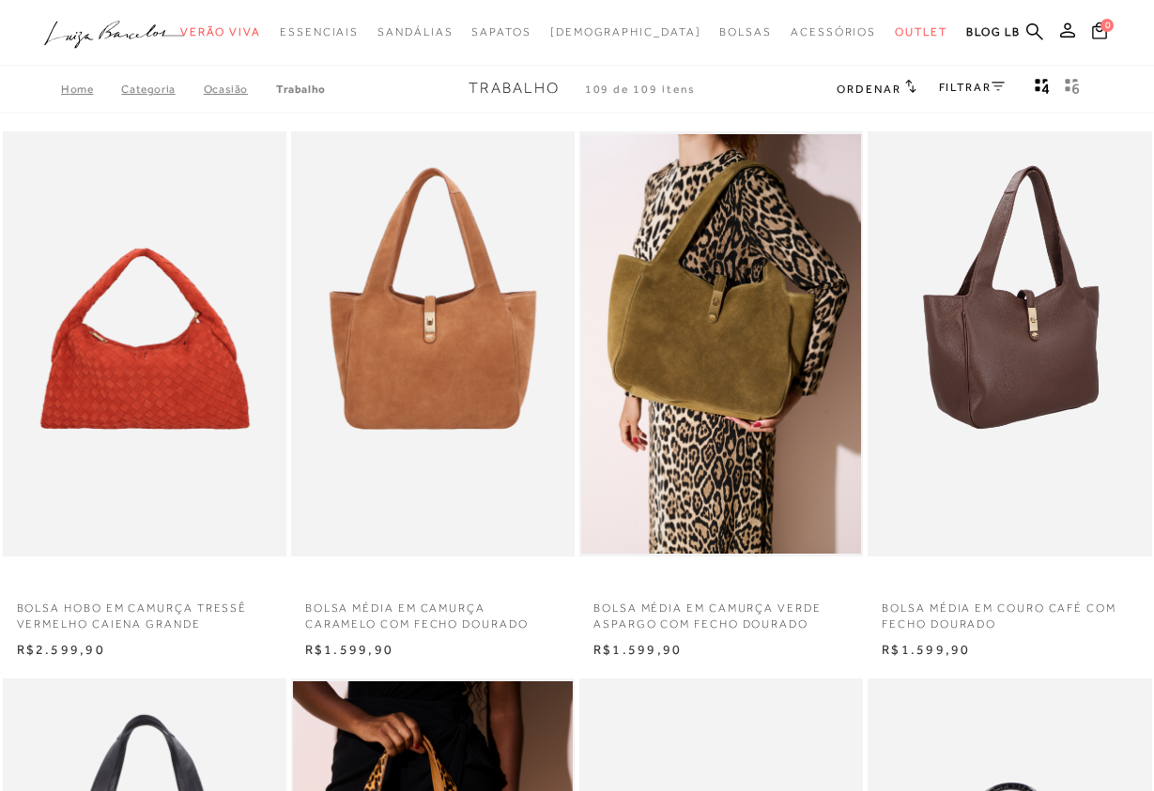
click at [1058, 305] on img at bounding box center [1010, 343] width 282 height 425
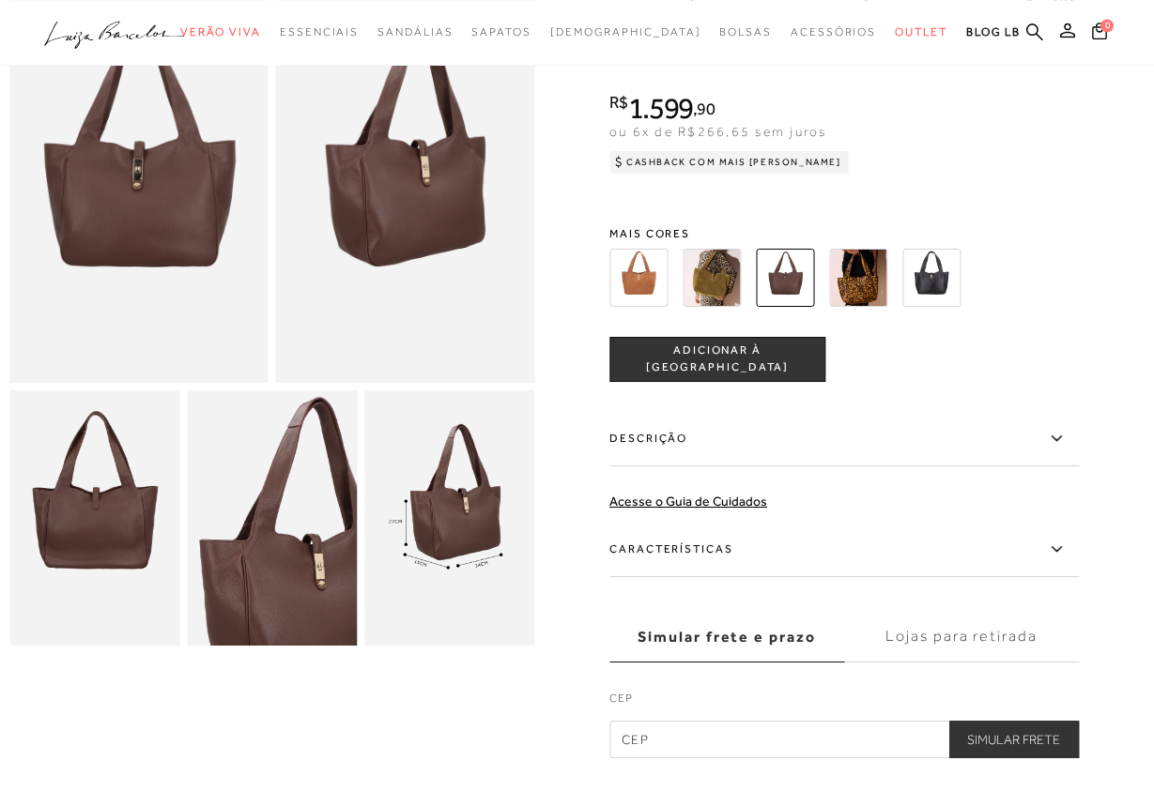
scroll to position [96, 0]
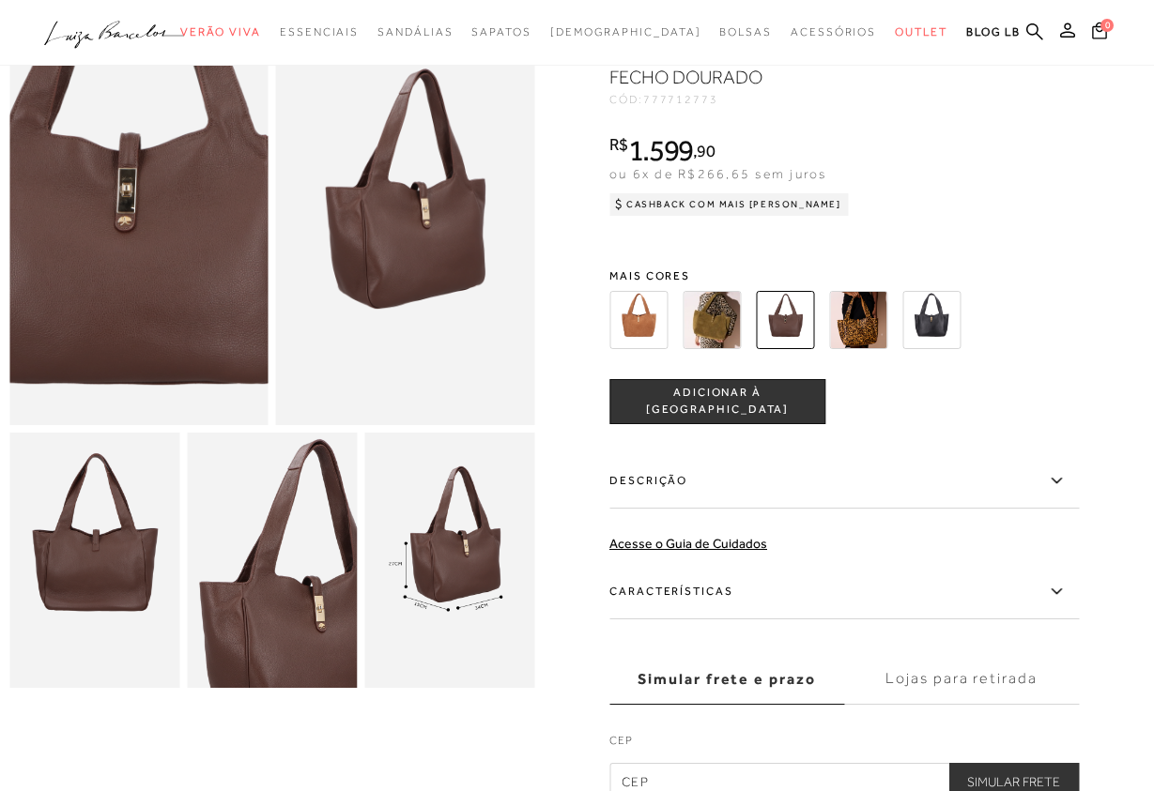
click at [149, 234] on img at bounding box center [128, 229] width 517 height 776
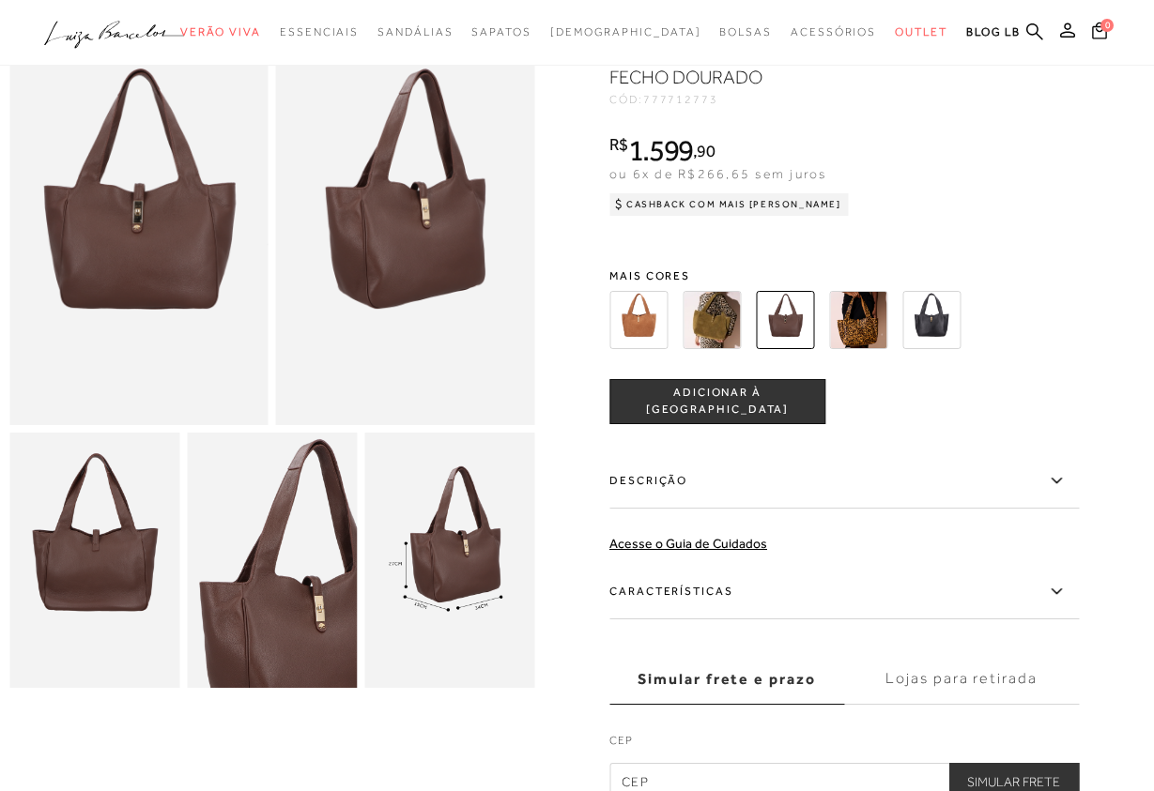
click at [268, 620] on img at bounding box center [272, 560] width 170 height 255
click at [461, 604] on img at bounding box center [449, 560] width 170 height 255
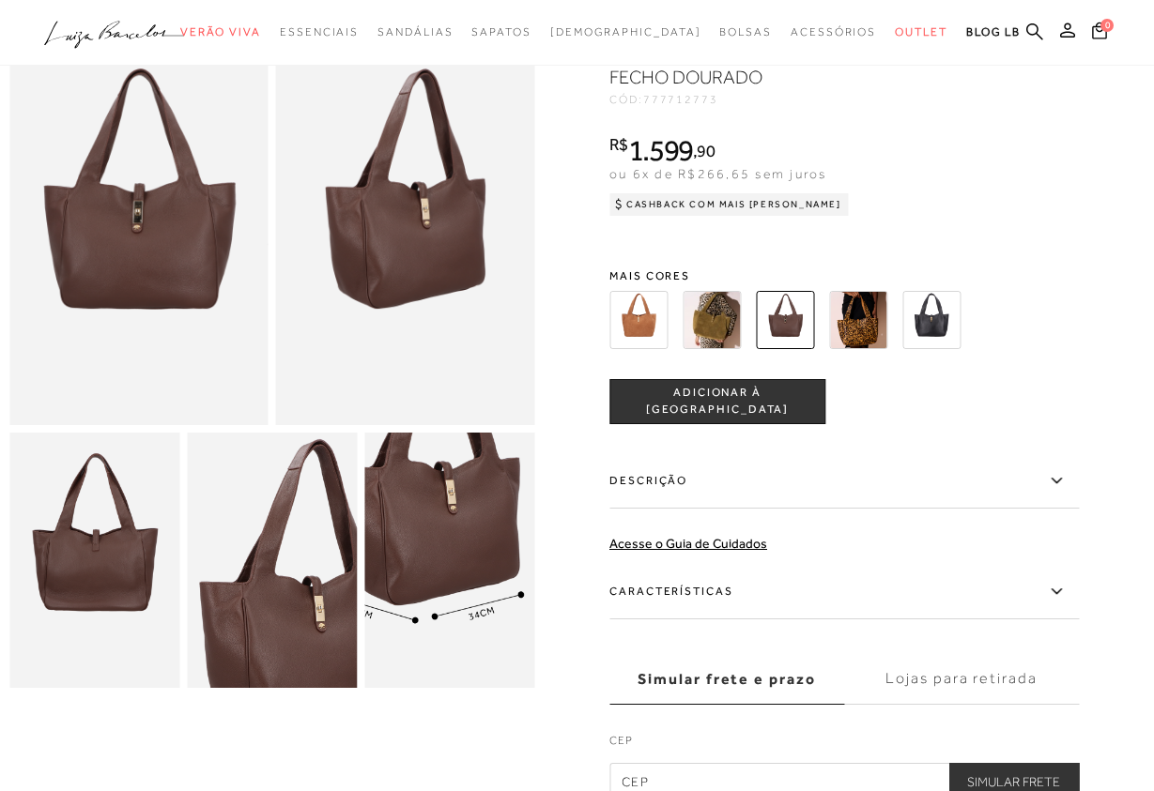
click at [481, 600] on img at bounding box center [418, 522] width 340 height 510
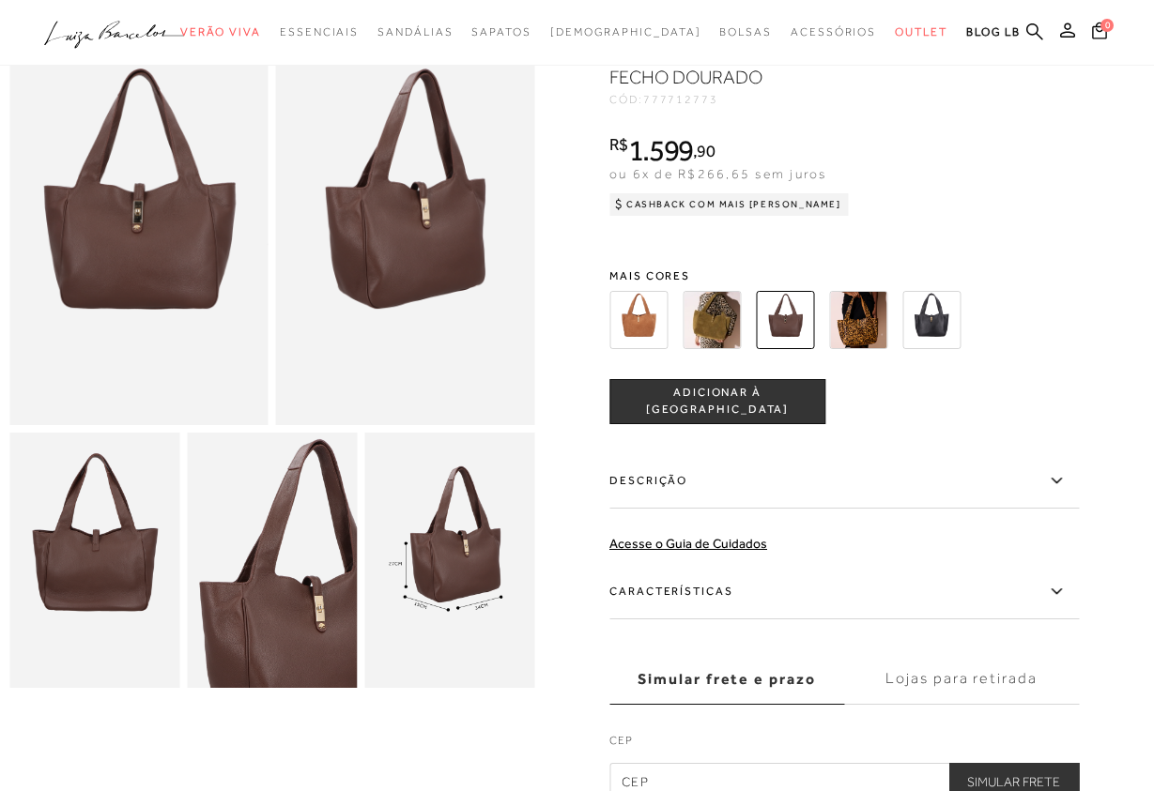
click at [1057, 590] on icon at bounding box center [1056, 591] width 23 height 23
click at [0, 0] on input "Características" at bounding box center [0, 0] width 0 height 0
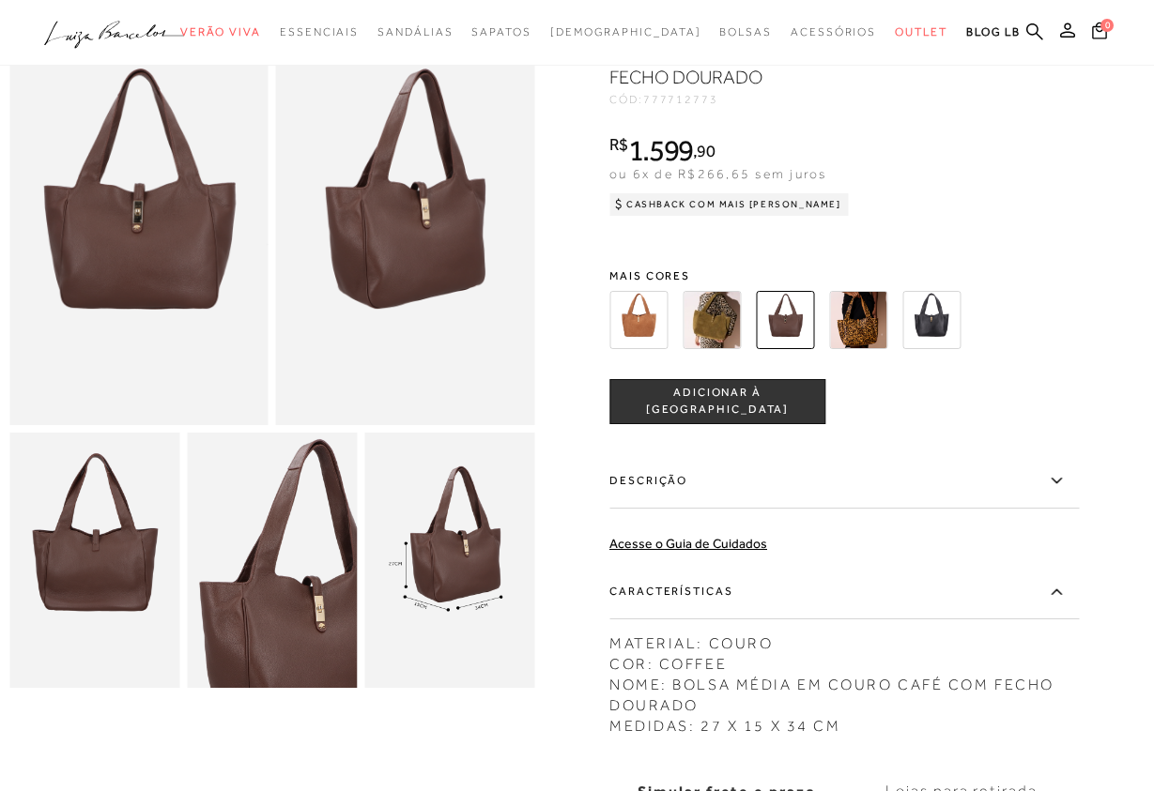
scroll to position [479, 0]
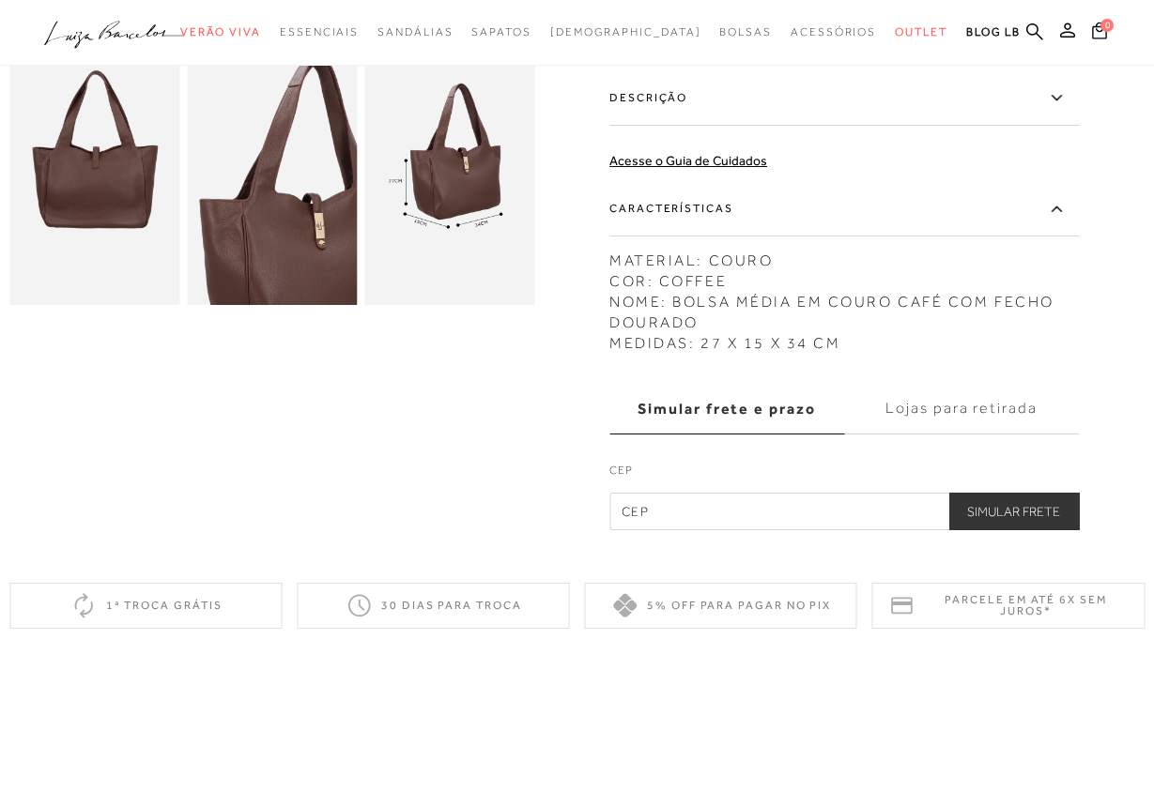
click at [1050, 210] on icon at bounding box center [1056, 208] width 23 height 23
click at [0, 0] on input "Características" at bounding box center [0, 0] width 0 height 0
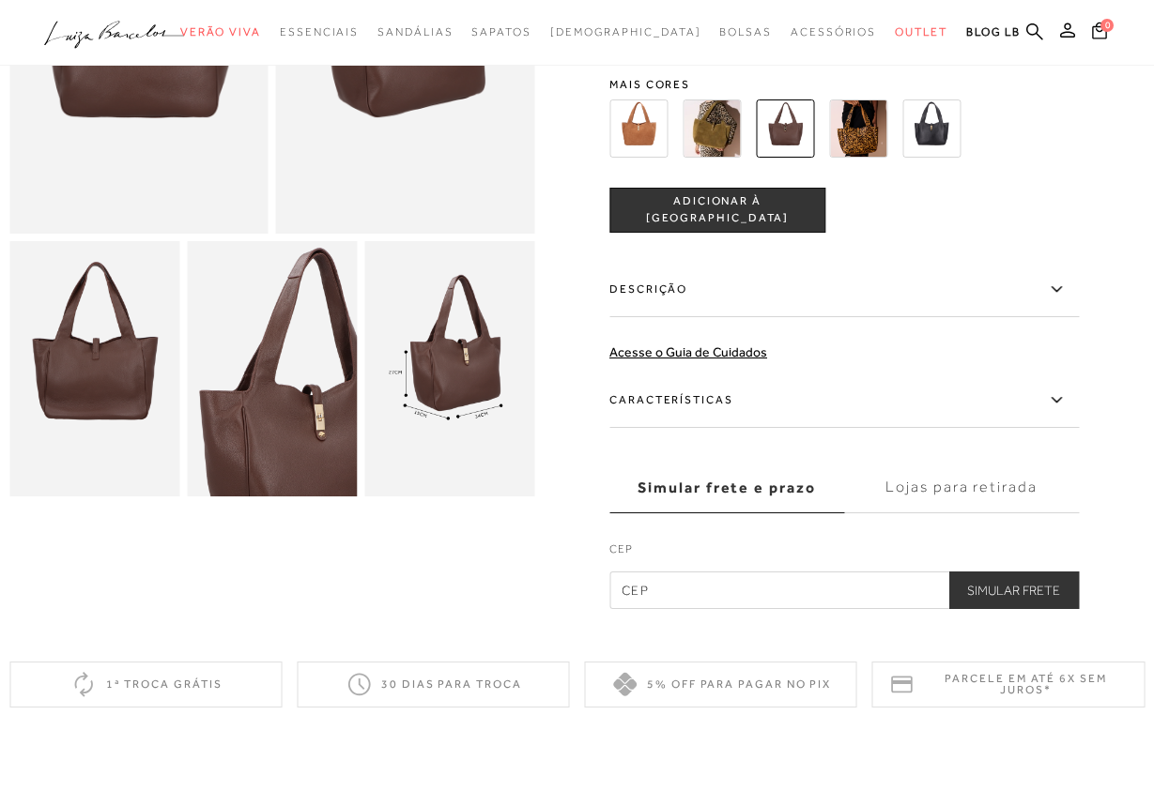
scroll to position [0, 0]
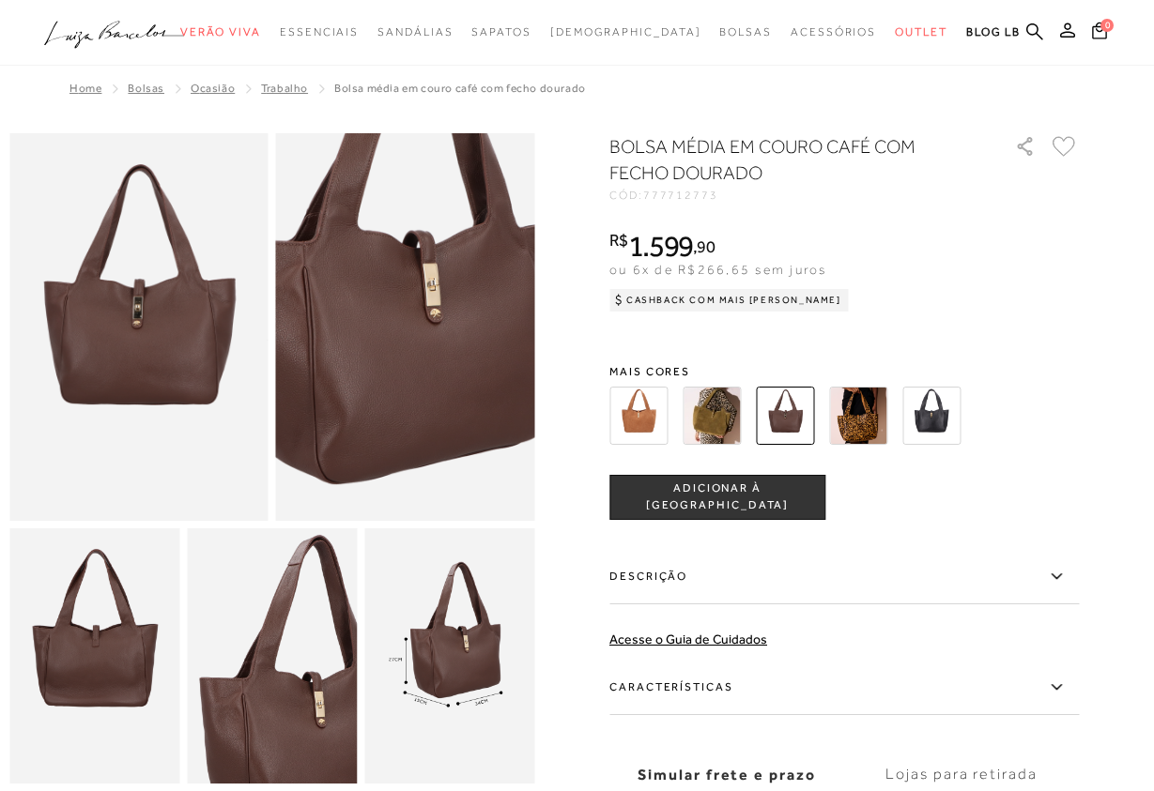
click at [419, 325] on img at bounding box center [390, 330] width 517 height 776
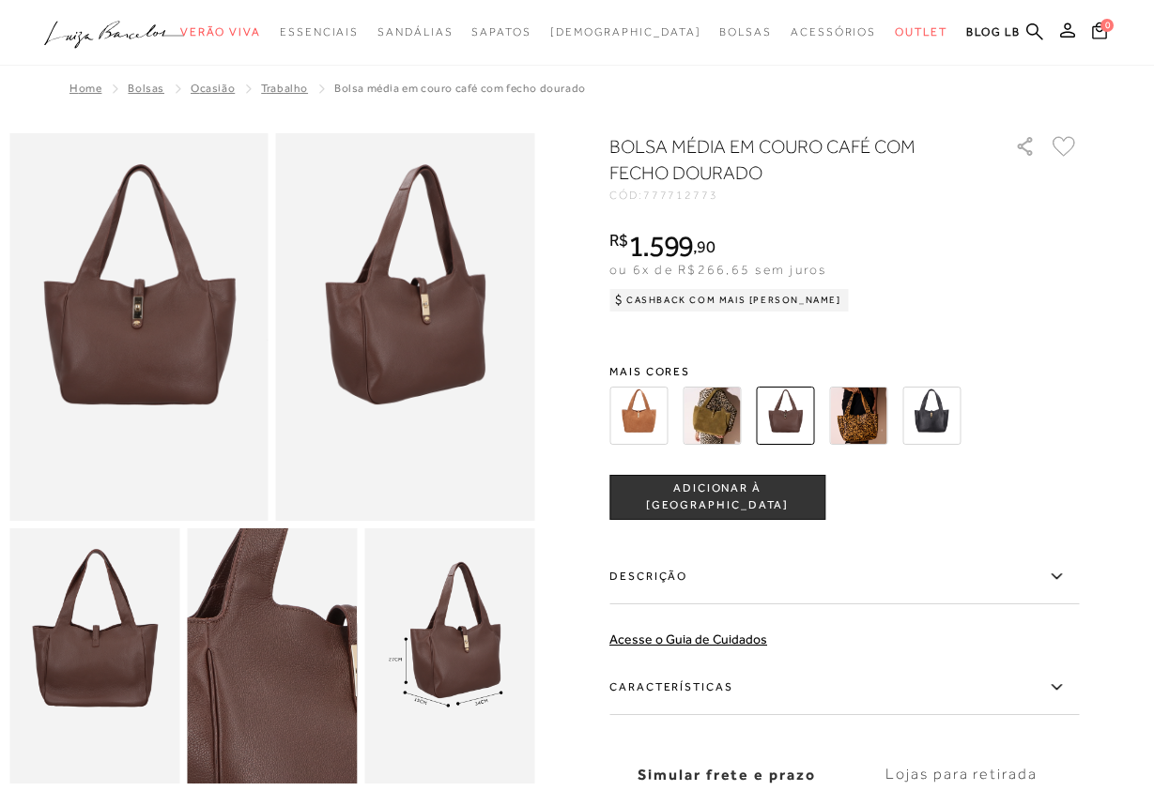
drag, startPoint x: 277, startPoint y: 739, endPoint x: 281, endPoint y: 725, distance: 14.6
click at [278, 739] on img at bounding box center [267, 574] width 340 height 510
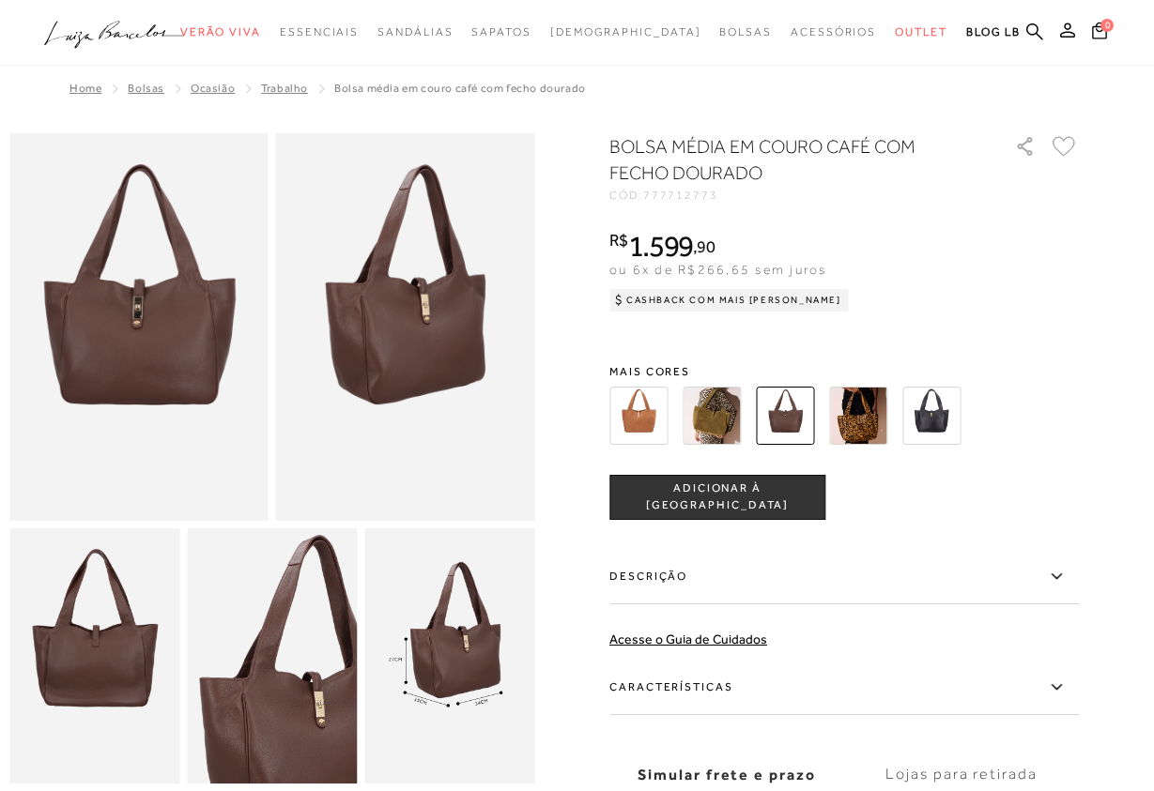
click at [139, 681] on img at bounding box center [94, 655] width 170 height 255
drag, startPoint x: 726, startPoint y: 399, endPoint x: 842, endPoint y: 416, distance: 117.6
click at [727, 403] on img at bounding box center [711, 416] width 58 height 58
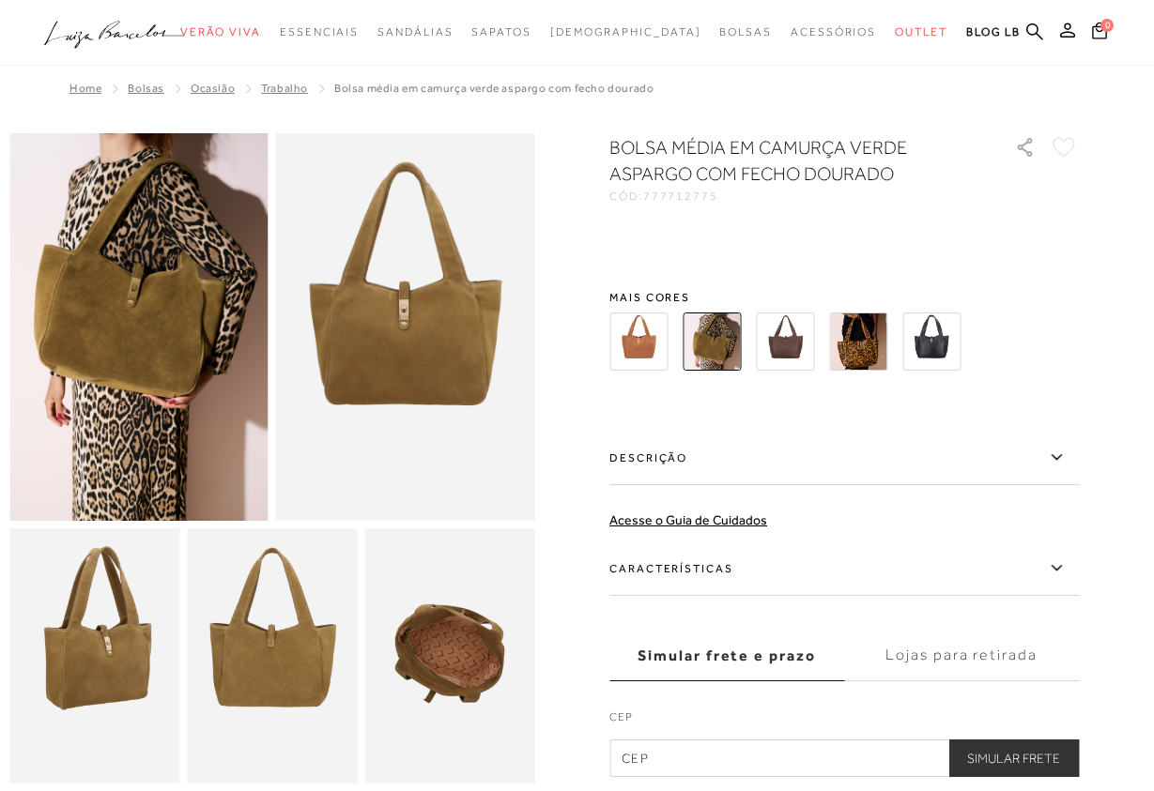
click at [921, 405] on div "BOLSA MÉDIA EM CAMURÇA VERDE ASPARGO COM FECHO DOURADO CÓD: 777712775 × É neces…" at bounding box center [843, 455] width 469 height 643
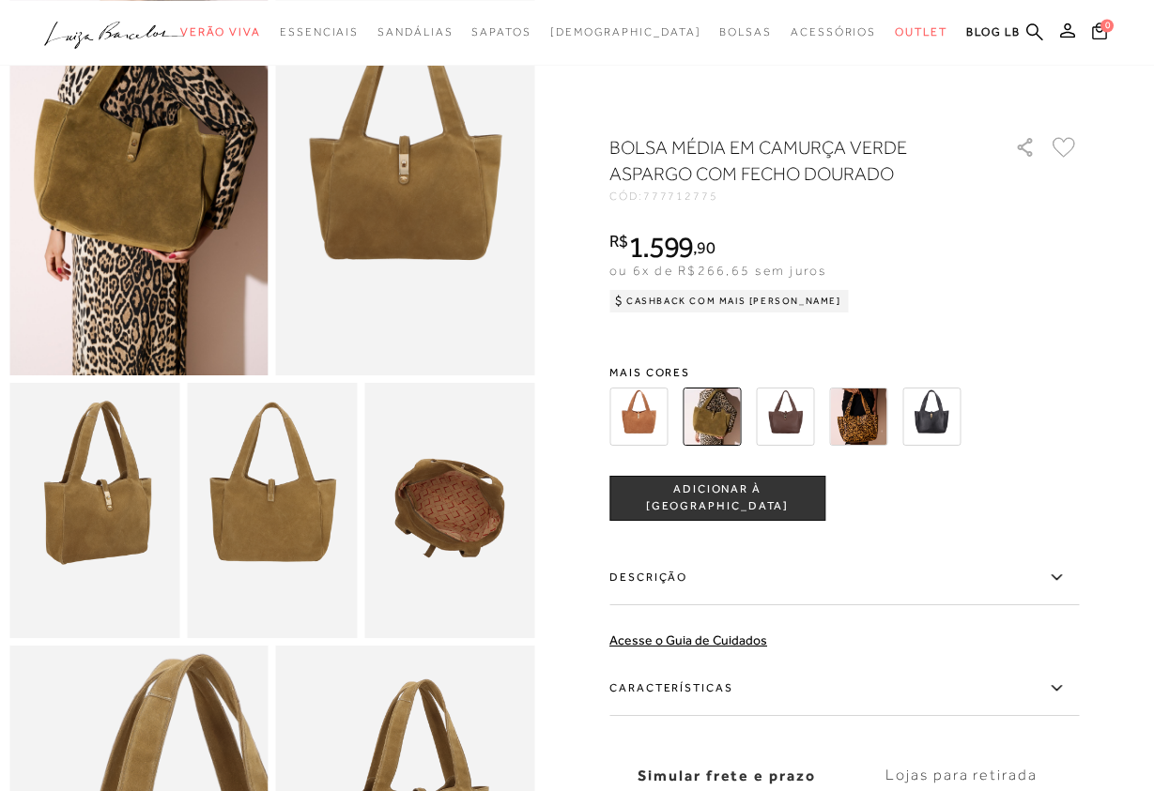
scroll to position [96, 0]
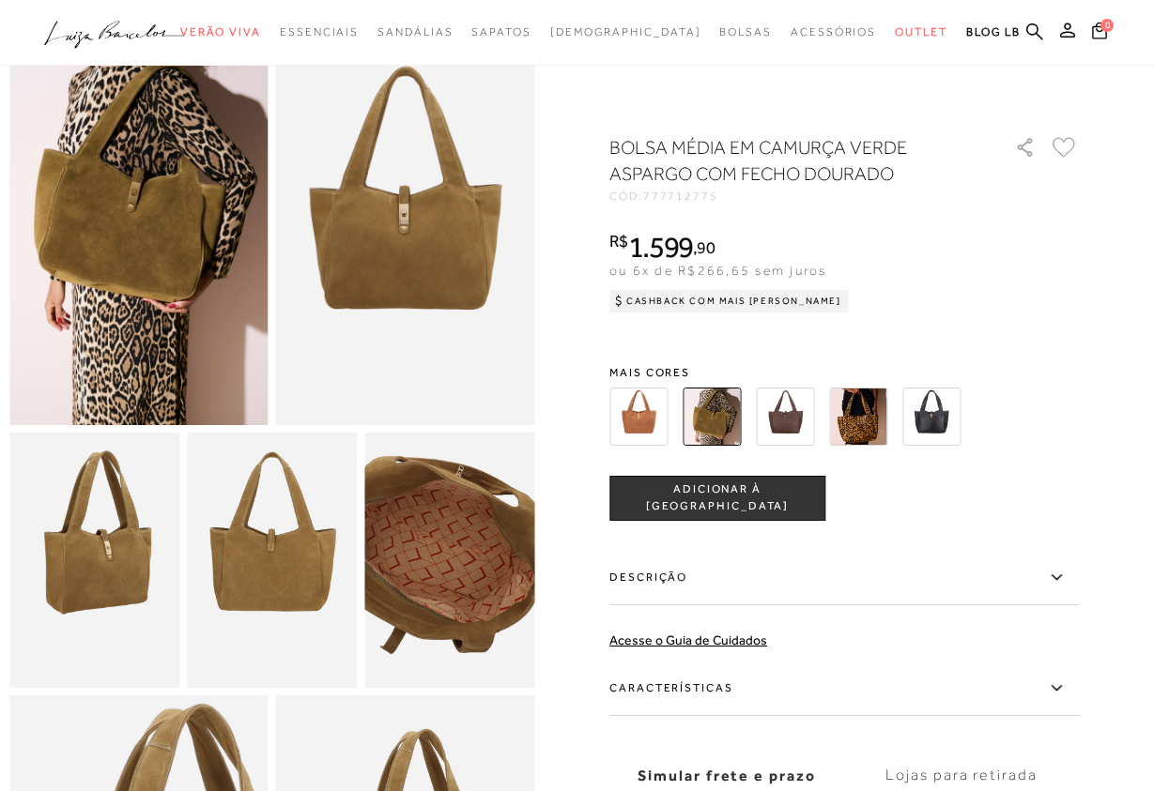
click at [466, 561] on img at bounding box center [433, 560] width 340 height 510
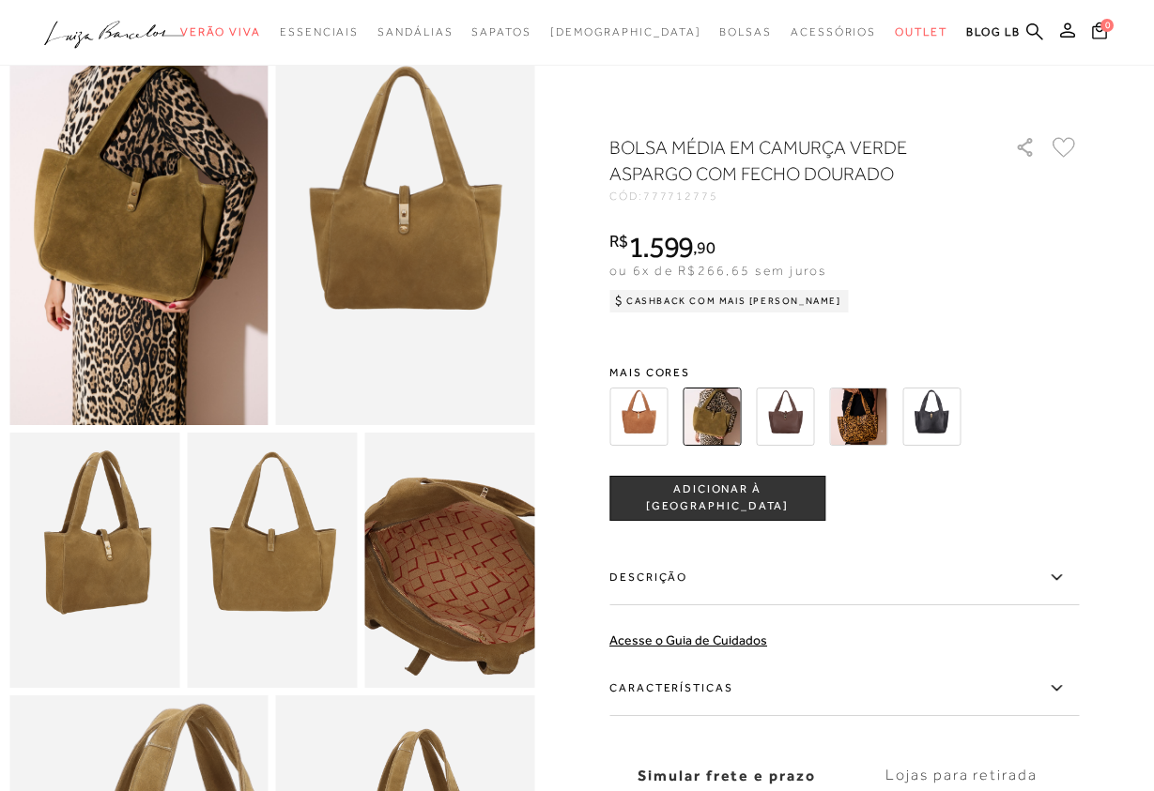
click at [441, 540] on img at bounding box center [457, 581] width 340 height 510
